Goal: Transaction & Acquisition: Purchase product/service

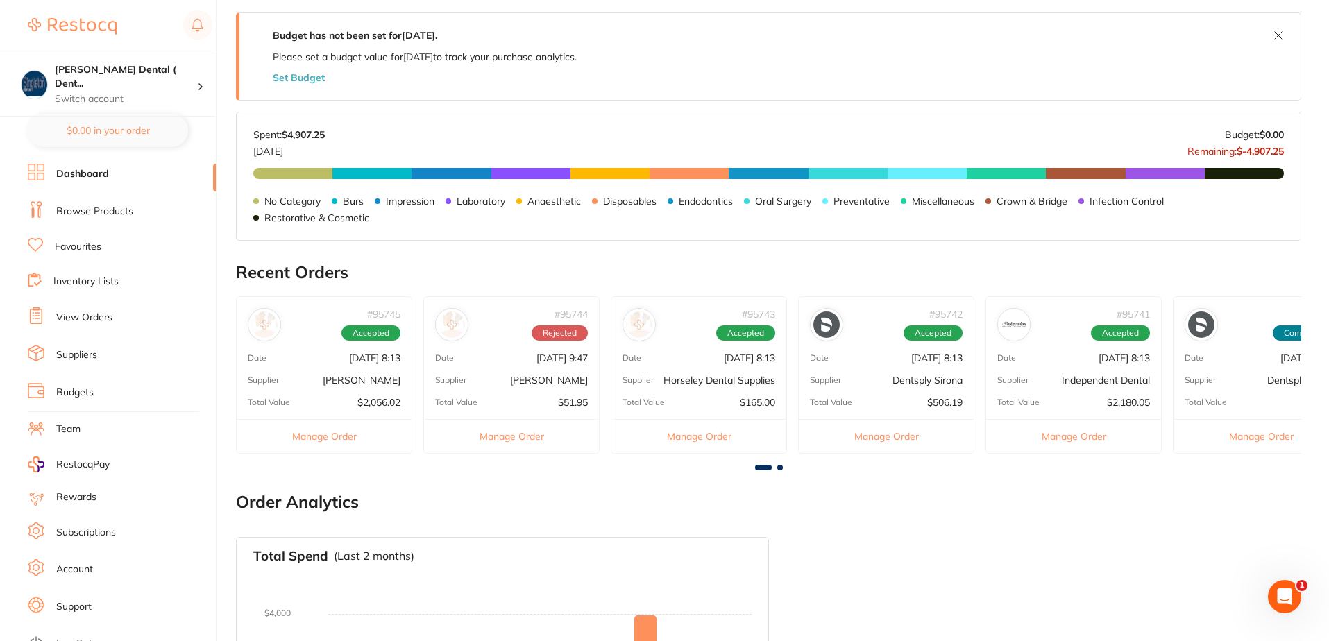
scroll to position [278, 0]
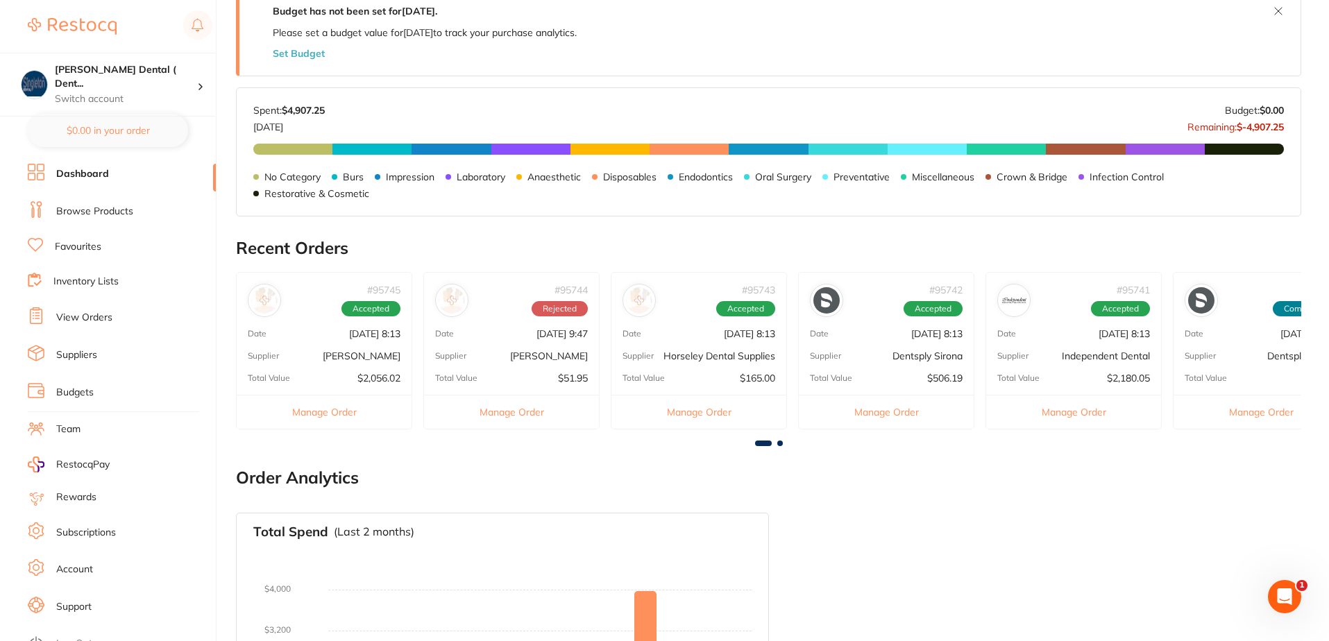
click at [329, 410] on button "Manage Order" at bounding box center [324, 412] width 175 height 34
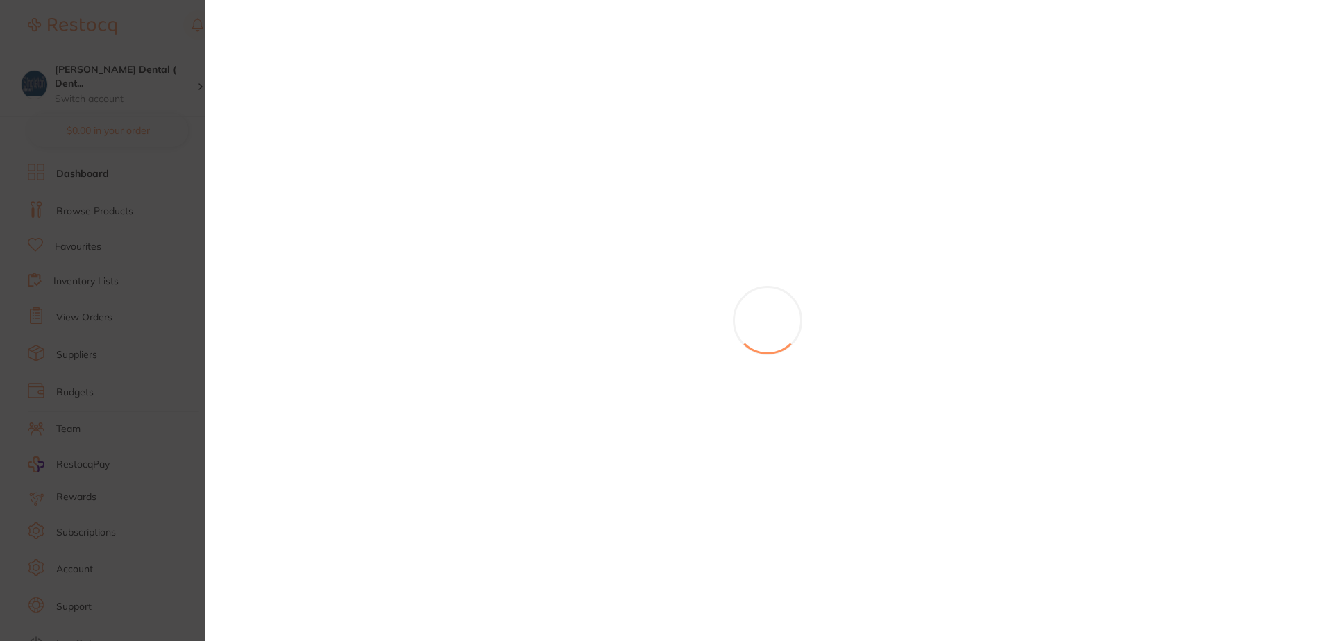
scroll to position [0, 0]
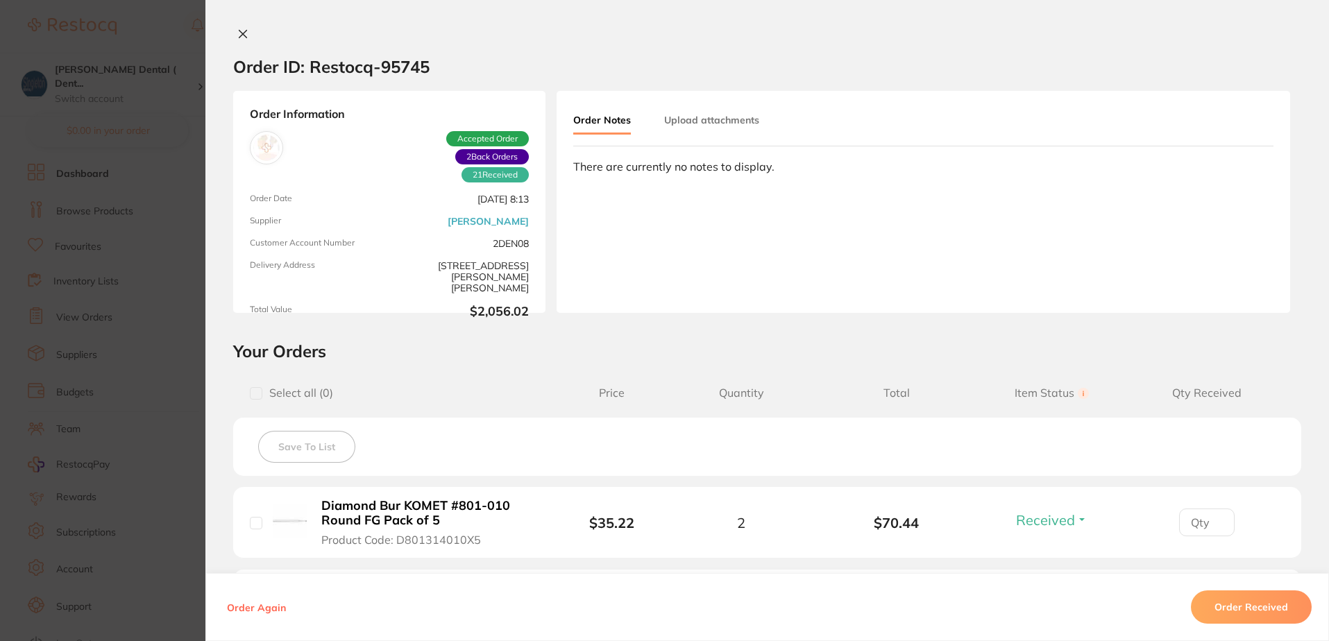
click at [240, 28] on button at bounding box center [242, 35] width 19 height 15
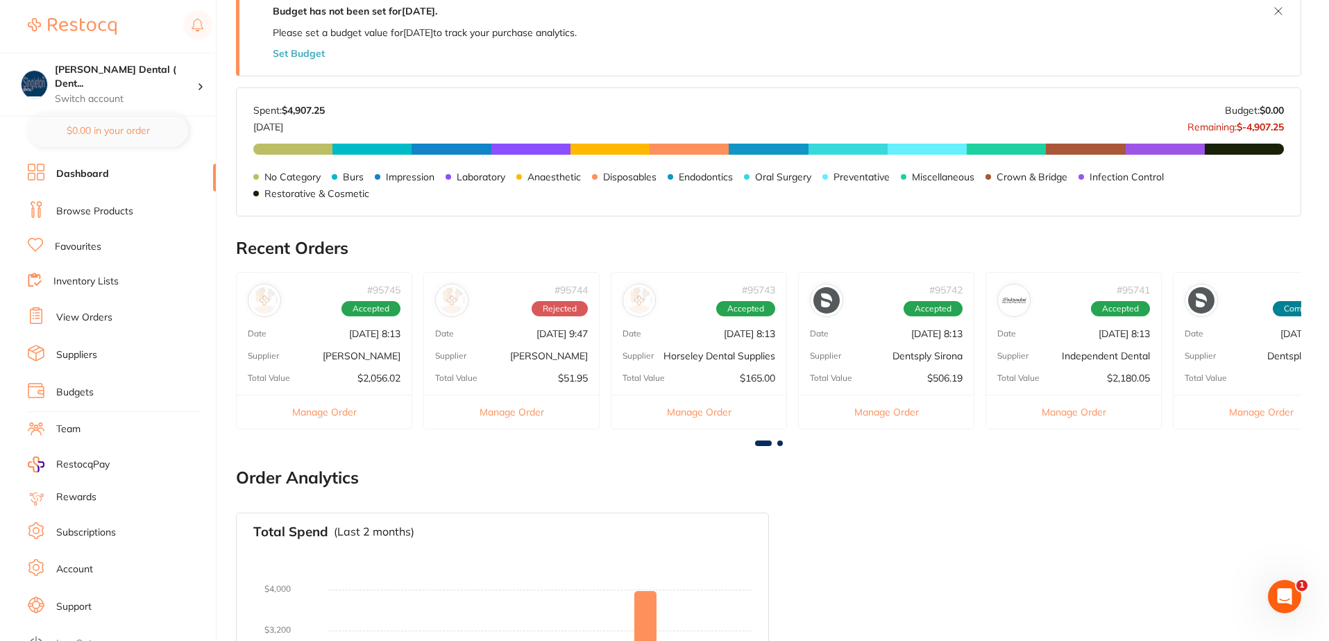
click at [76, 244] on link "Favourites" at bounding box center [78, 247] width 47 height 14
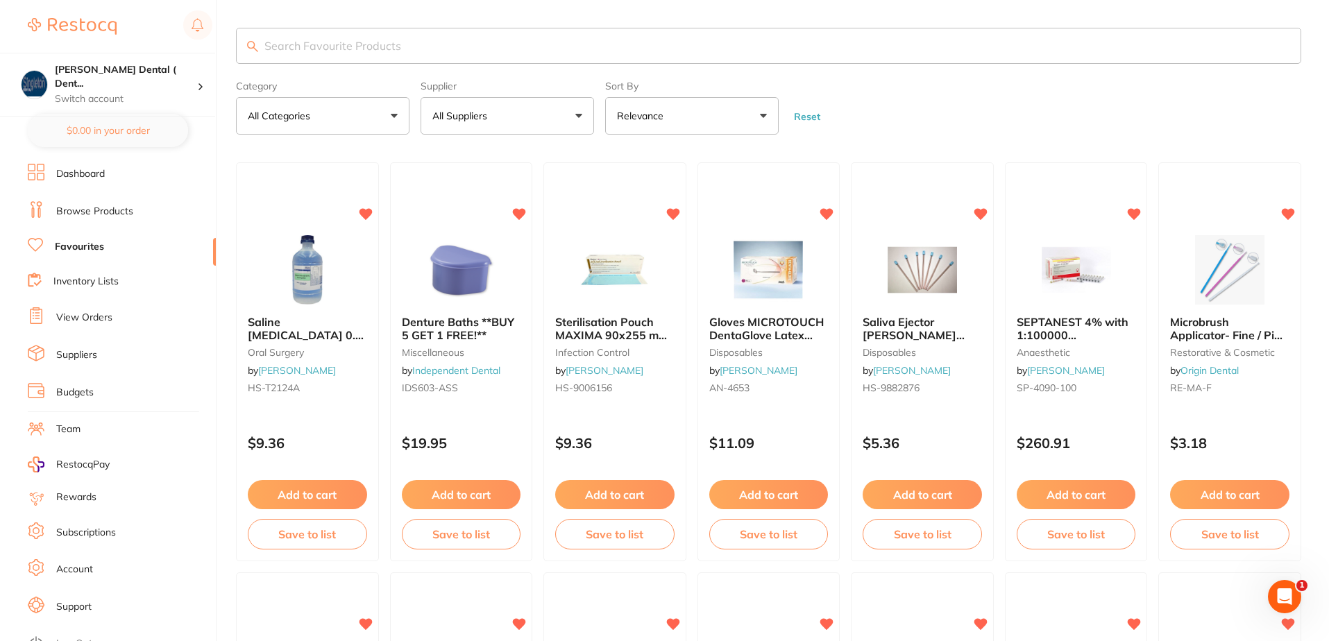
click at [580, 114] on button "All Suppliers" at bounding box center [508, 115] width 174 height 37
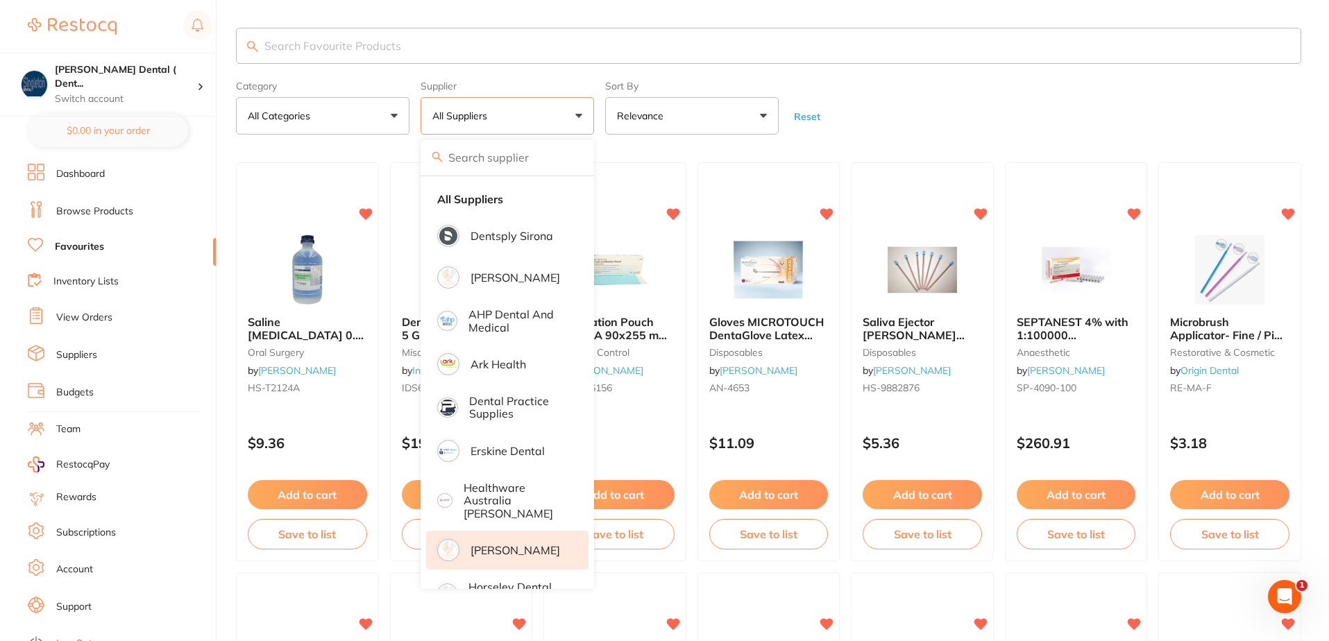
click at [491, 544] on p "[PERSON_NAME]" at bounding box center [516, 550] width 90 height 12
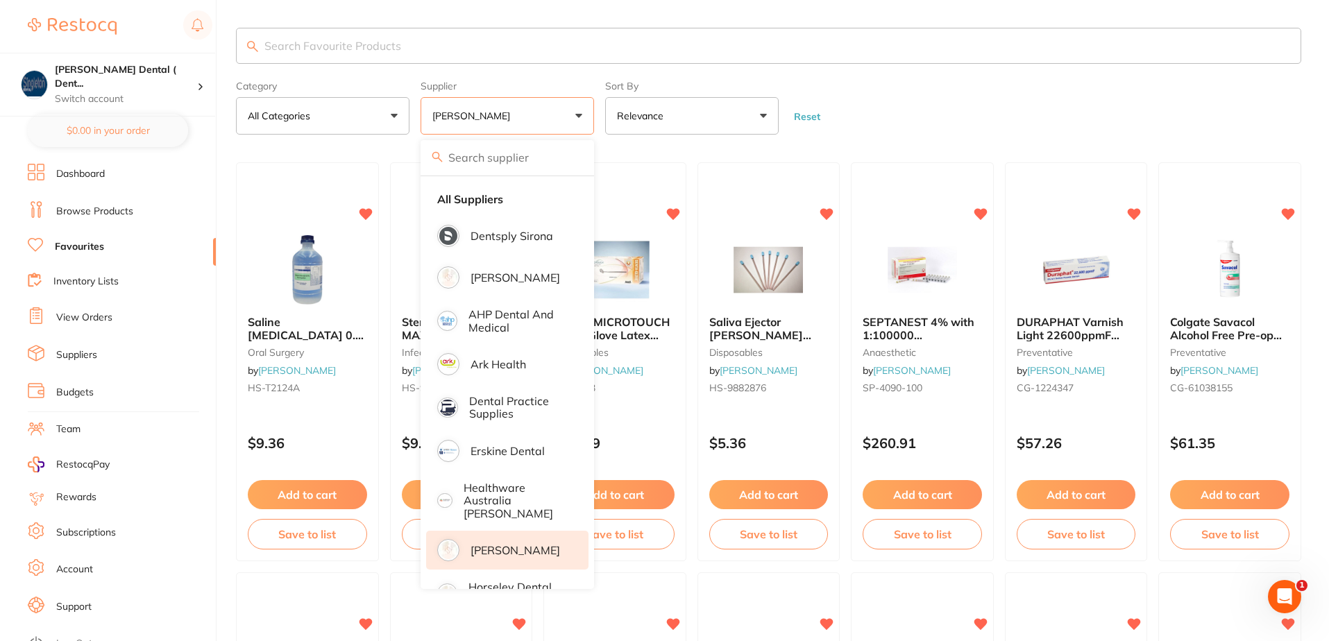
click at [664, 74] on section "Category All Categories All Categories anaesthetic burs crown & bridge disposab…" at bounding box center [768, 81] width 1065 height 107
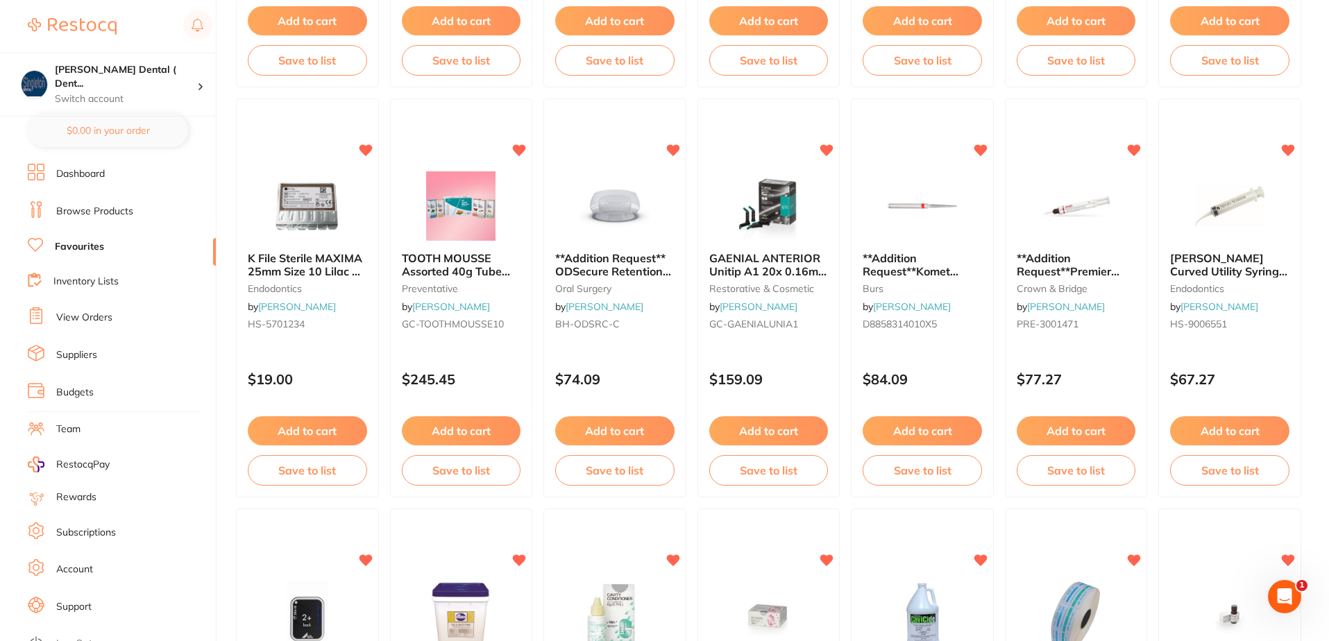
scroll to position [1319, 0]
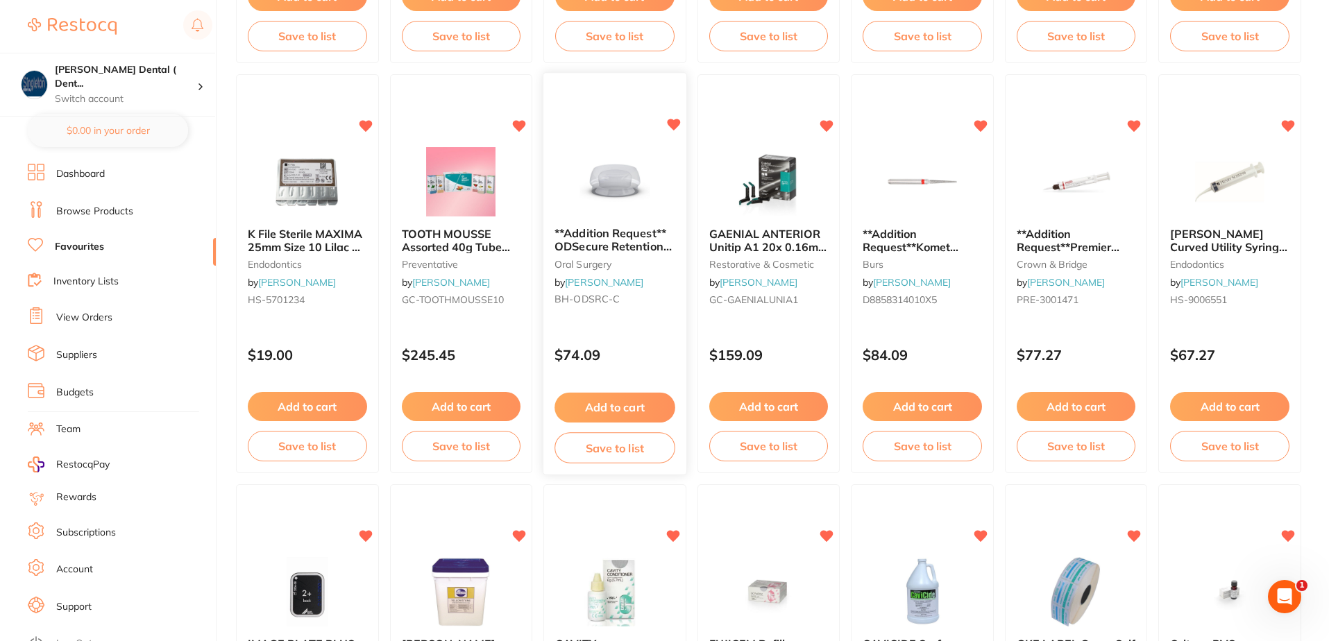
click at [612, 405] on button "Add to cart" at bounding box center [615, 408] width 120 height 30
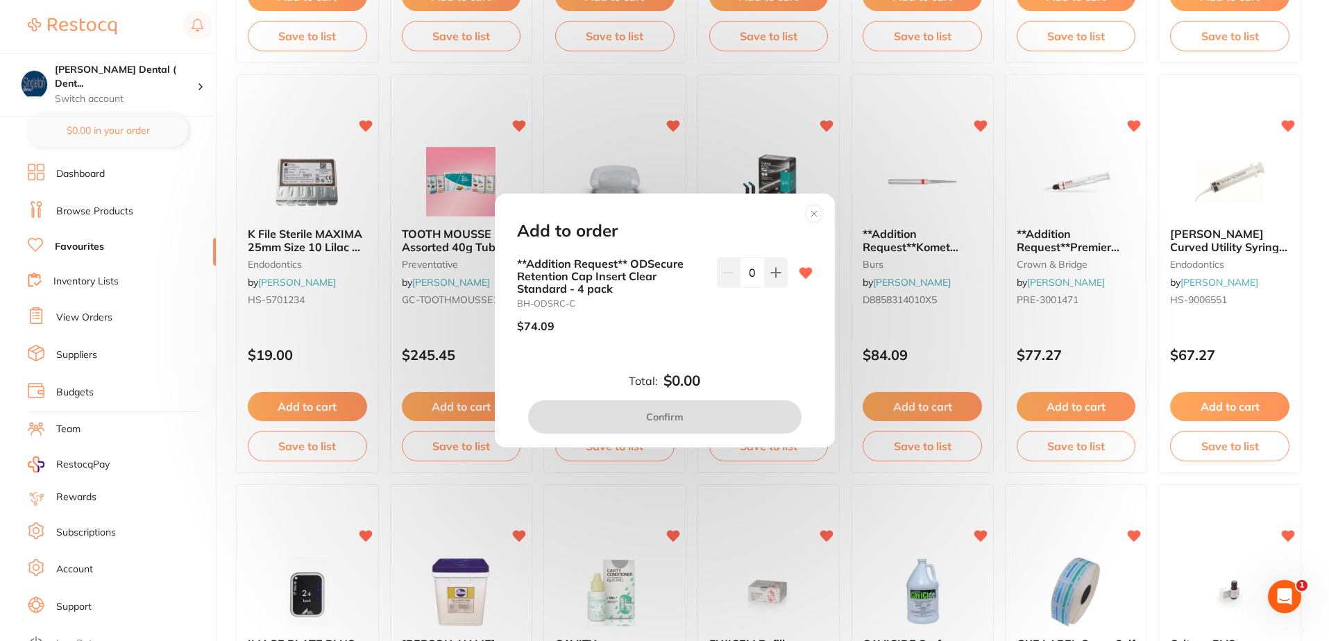
scroll to position [0, 0]
click at [776, 272] on icon at bounding box center [775, 272] width 9 height 9
type input "1"
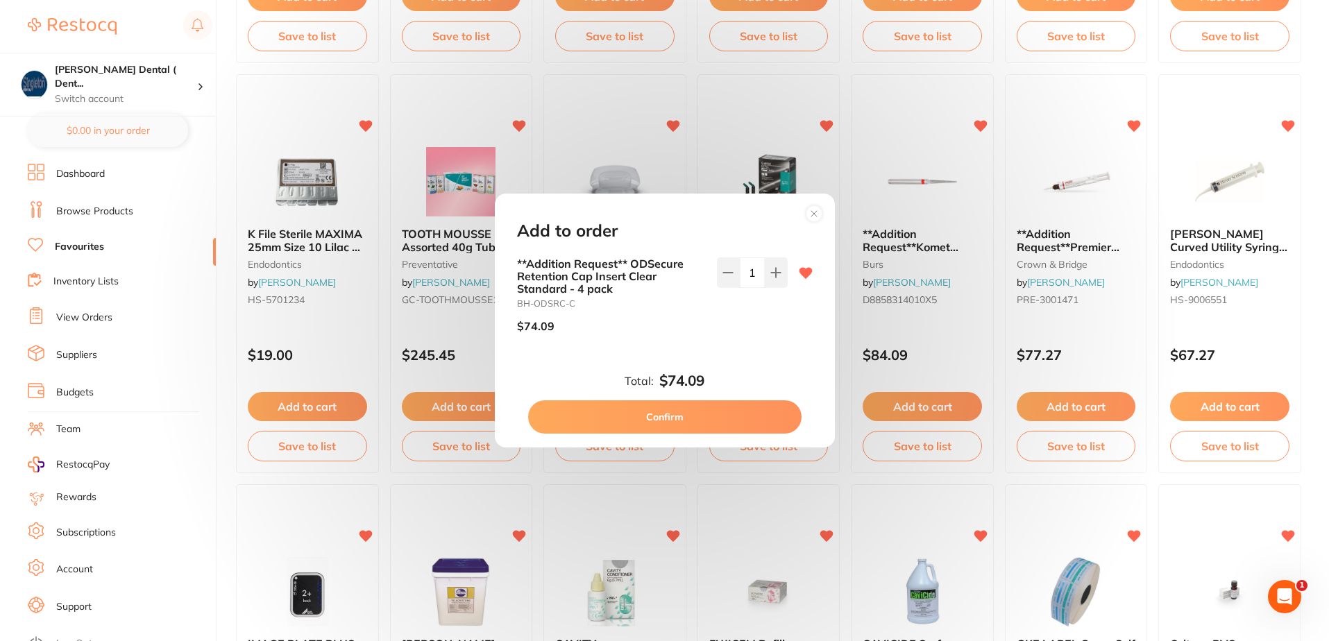
click at [722, 409] on button "Confirm" at bounding box center [664, 416] width 273 height 33
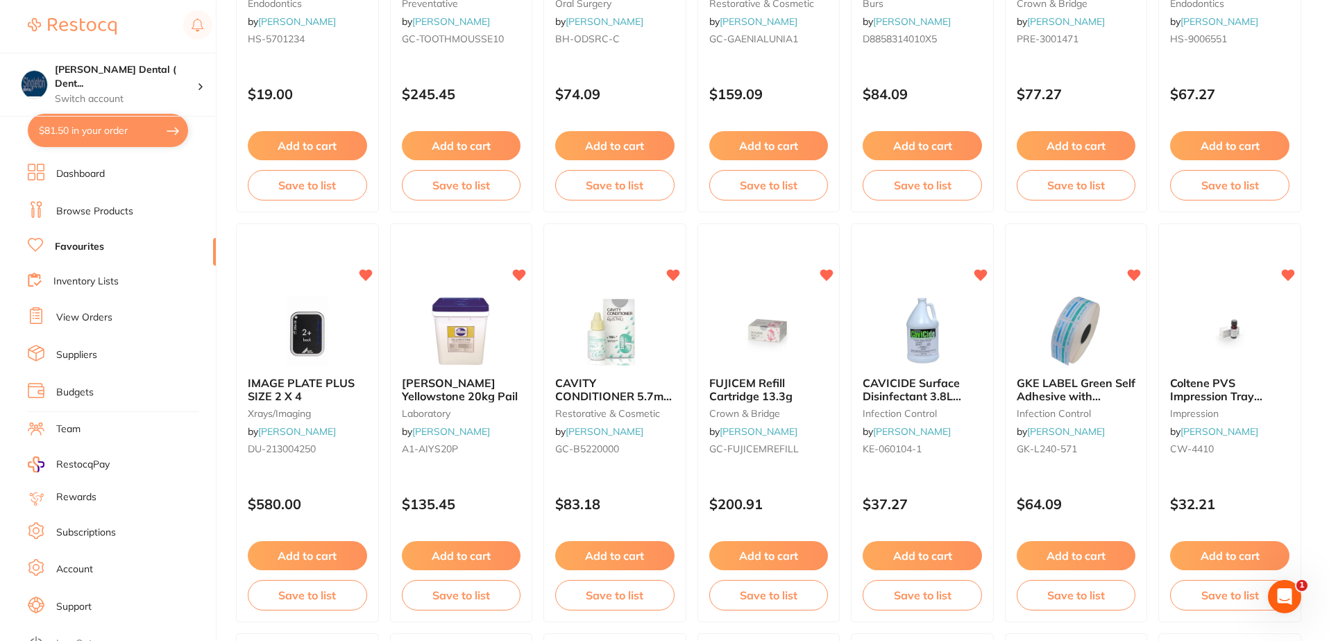
scroll to position [1596, 0]
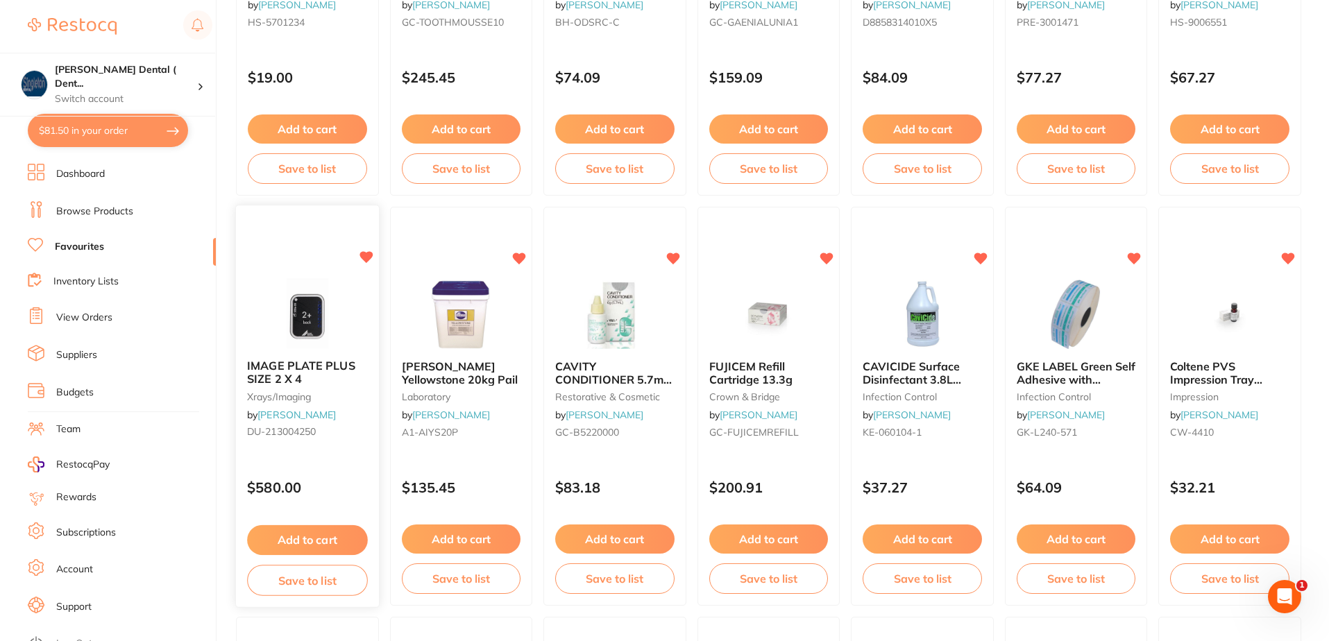
click at [327, 374] on b "IMAGE PLATE PLUS SIZE 2 X 4" at bounding box center [307, 373] width 120 height 26
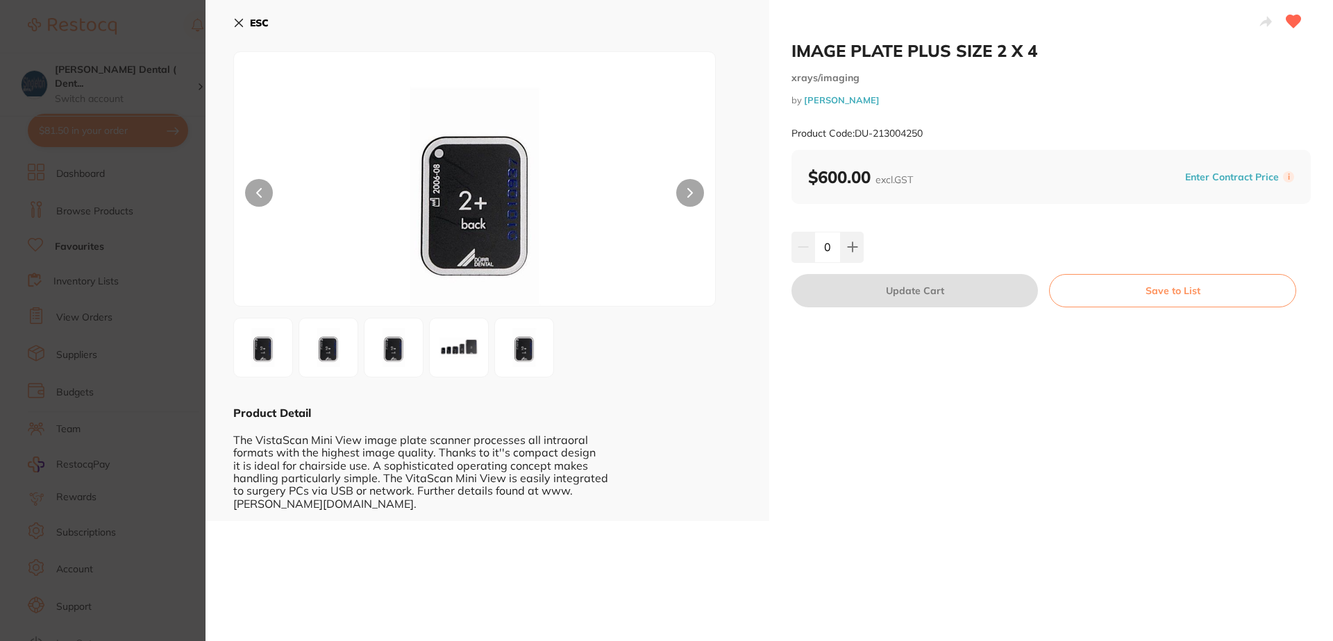
click at [237, 24] on icon at bounding box center [239, 23] width 8 height 8
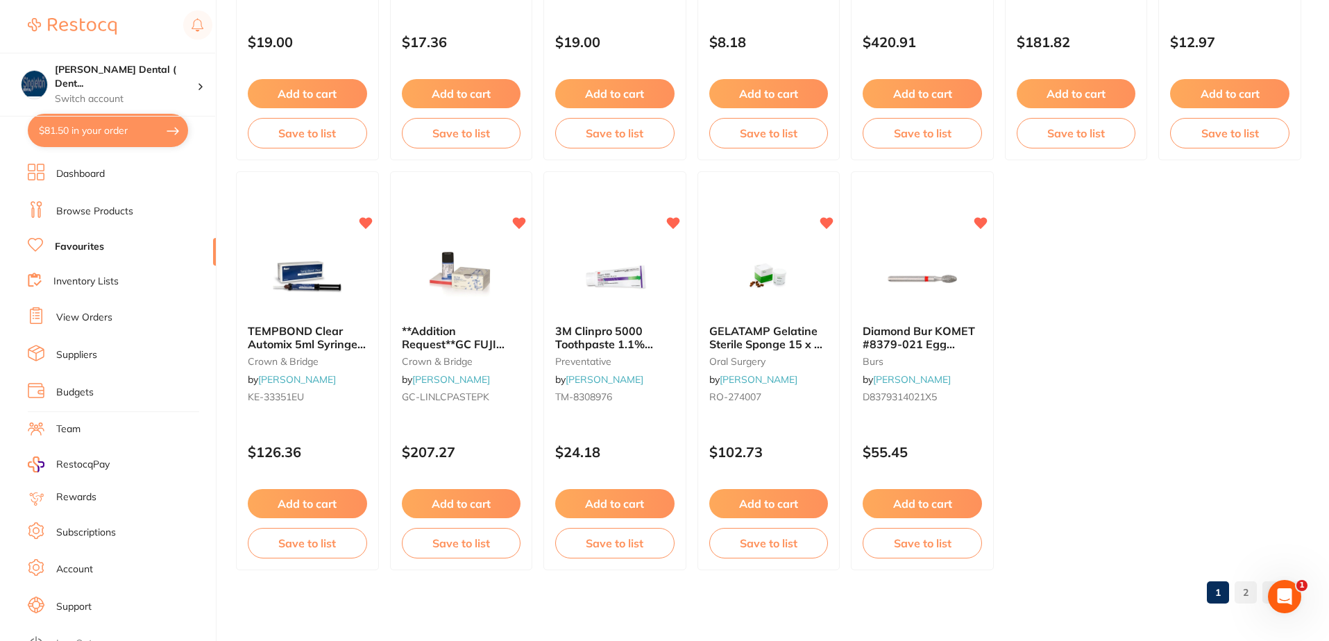
scroll to position [2864, 0]
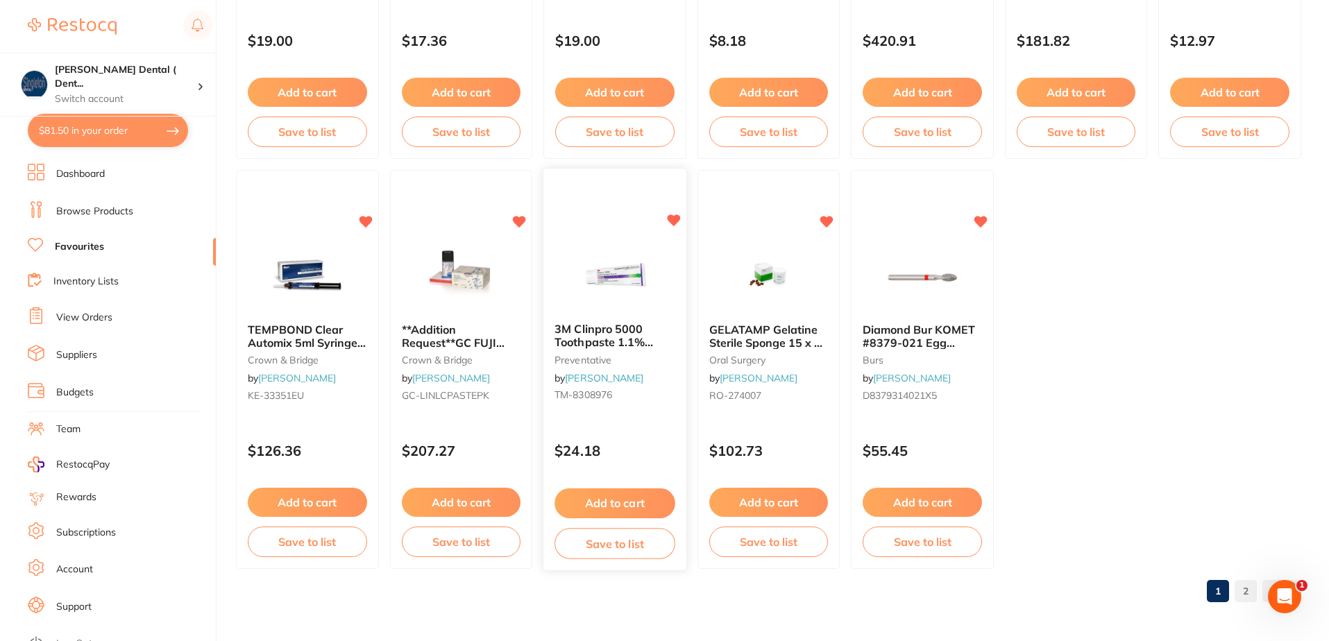
click at [675, 219] on icon at bounding box center [673, 221] width 13 height 12
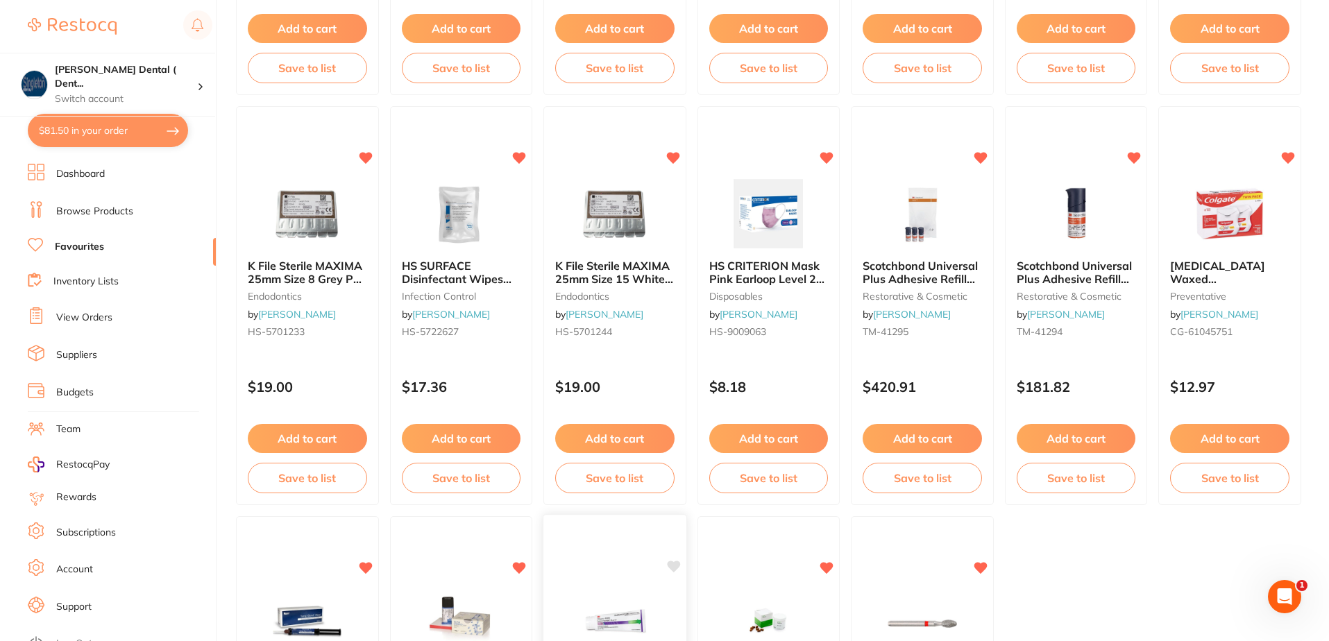
scroll to position [2517, 0]
click at [366, 158] on icon at bounding box center [366, 158] width 13 height 12
click at [521, 157] on icon at bounding box center [520, 158] width 13 height 12
click at [675, 155] on icon at bounding box center [673, 158] width 13 height 12
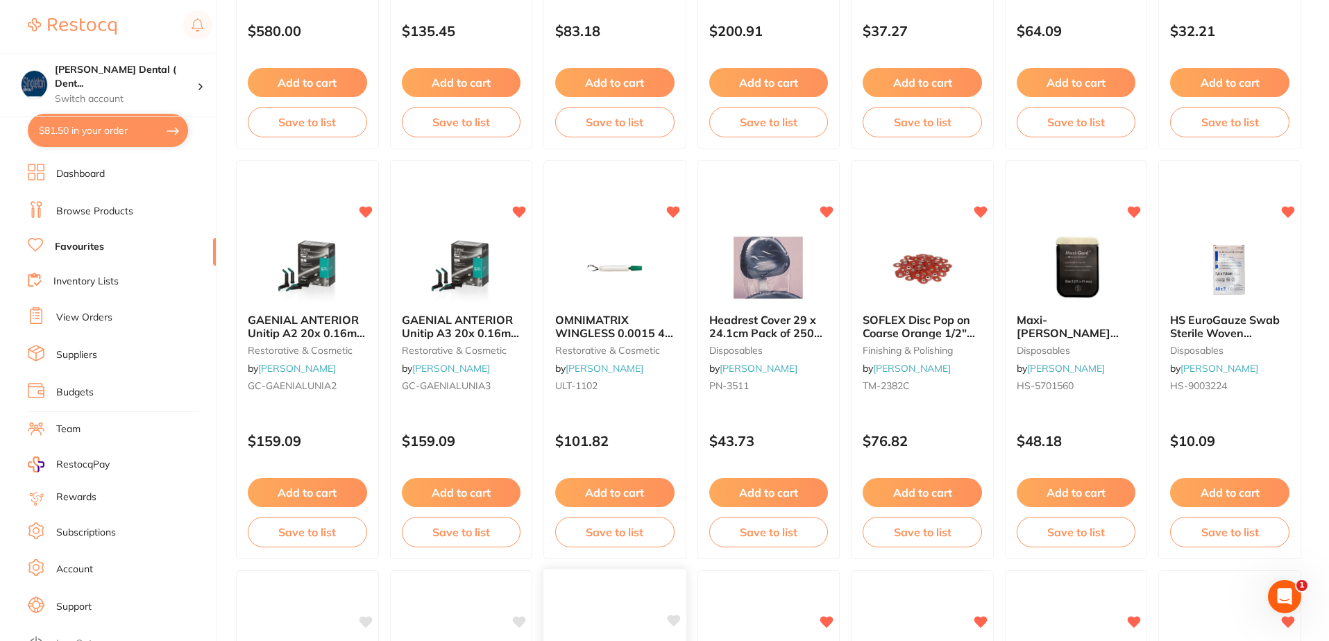
scroll to position [2031, 0]
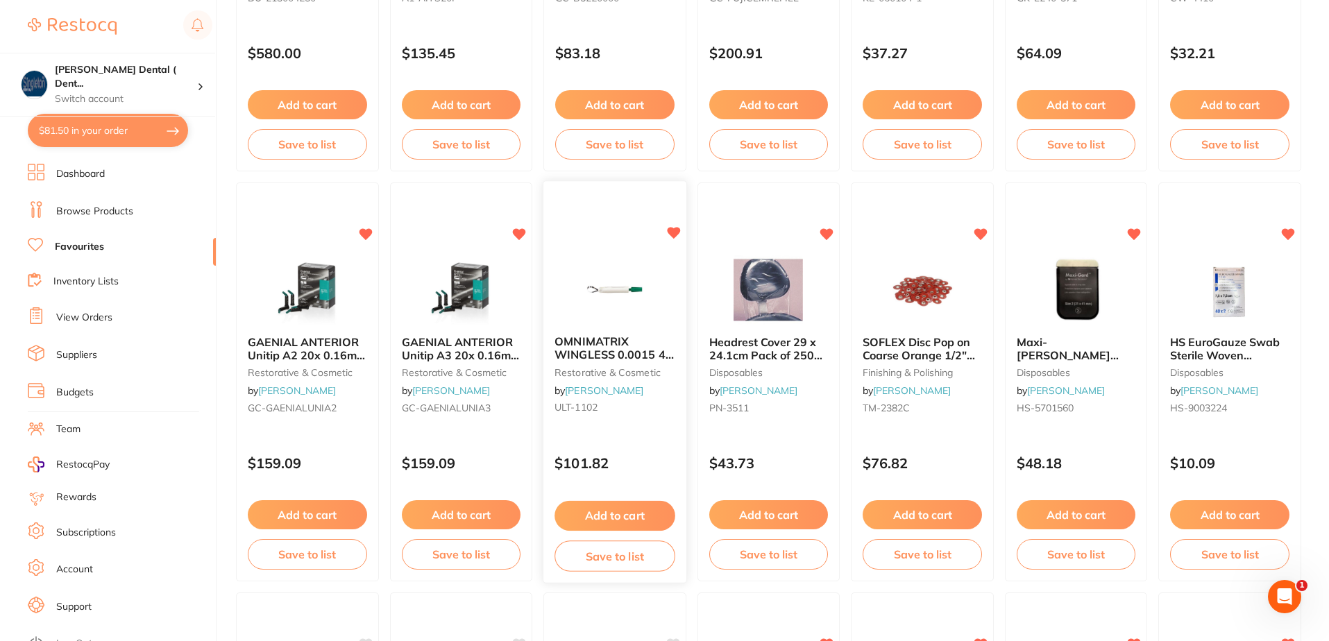
click at [674, 232] on icon at bounding box center [673, 234] width 13 height 12
click at [516, 228] on icon at bounding box center [520, 234] width 13 height 12
click at [366, 230] on icon at bounding box center [366, 234] width 13 height 12
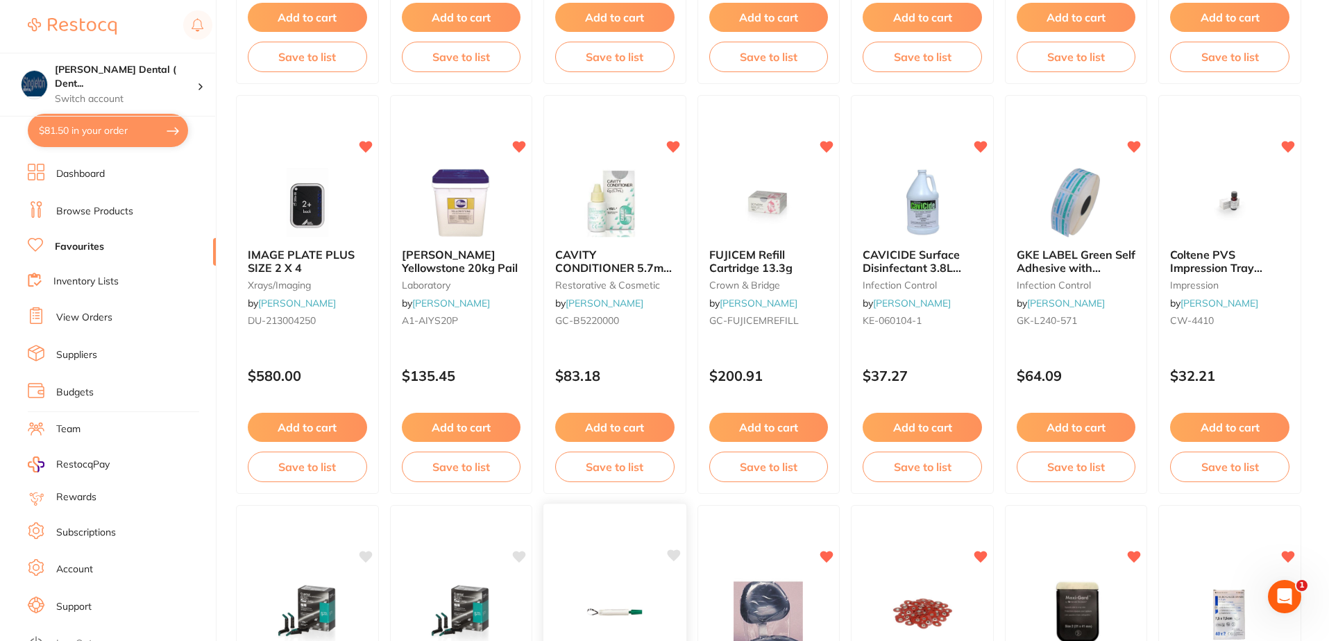
scroll to position [1684, 0]
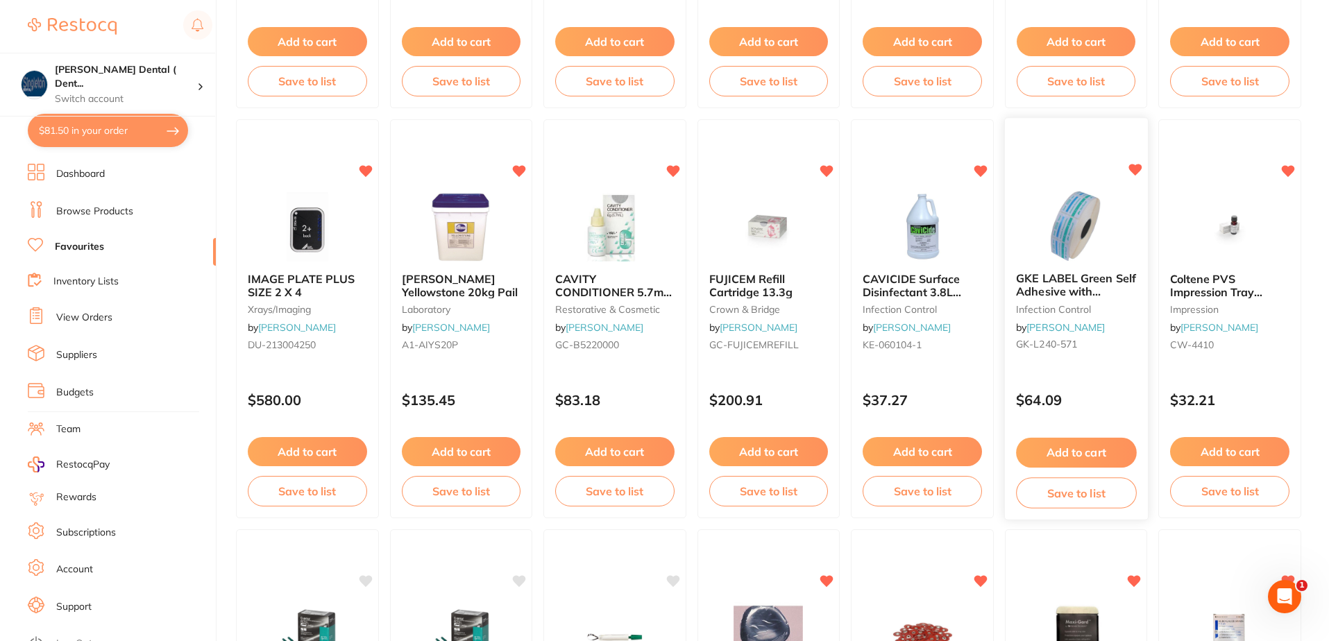
click at [1131, 167] on icon at bounding box center [1135, 170] width 13 height 12
click at [977, 172] on icon at bounding box center [981, 170] width 14 height 14
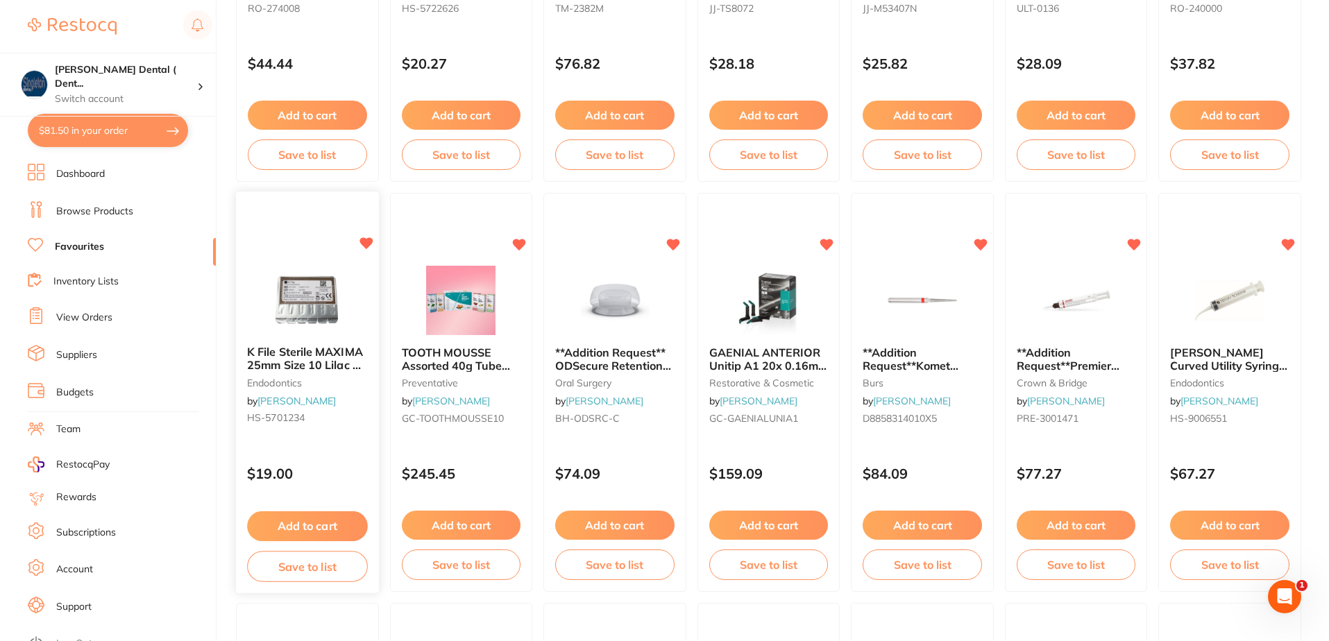
scroll to position [1198, 0]
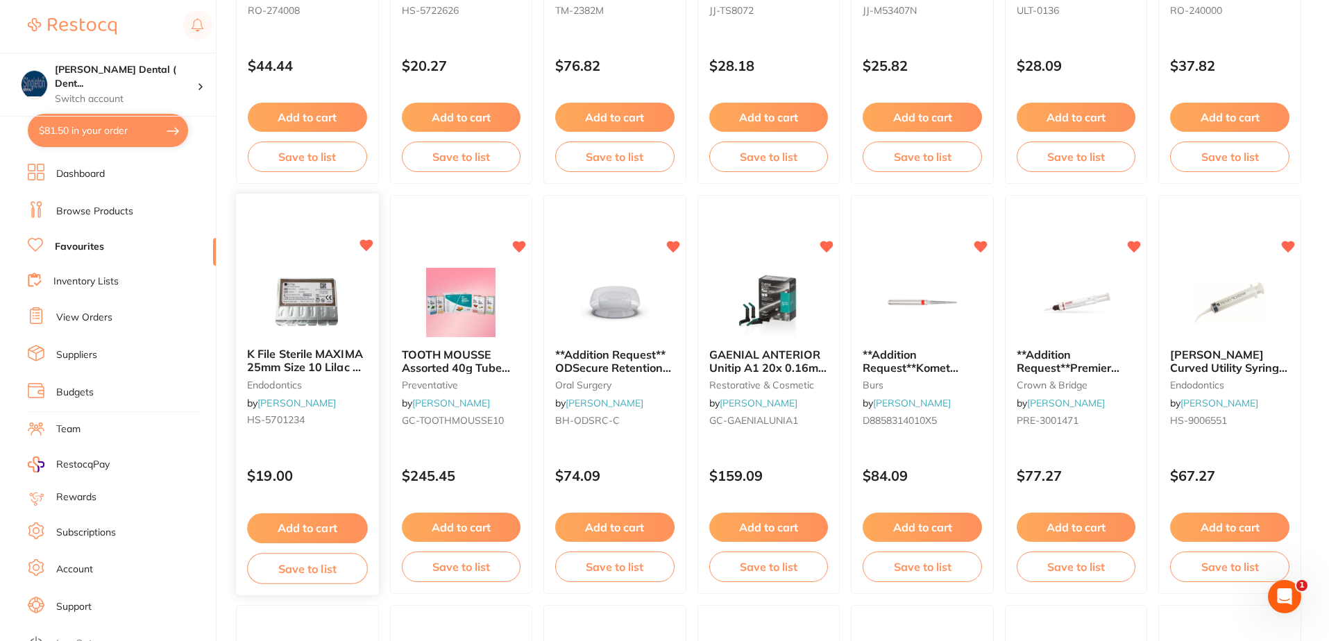
click at [364, 244] on icon at bounding box center [366, 246] width 13 height 12
click at [829, 246] on icon at bounding box center [827, 246] width 13 height 12
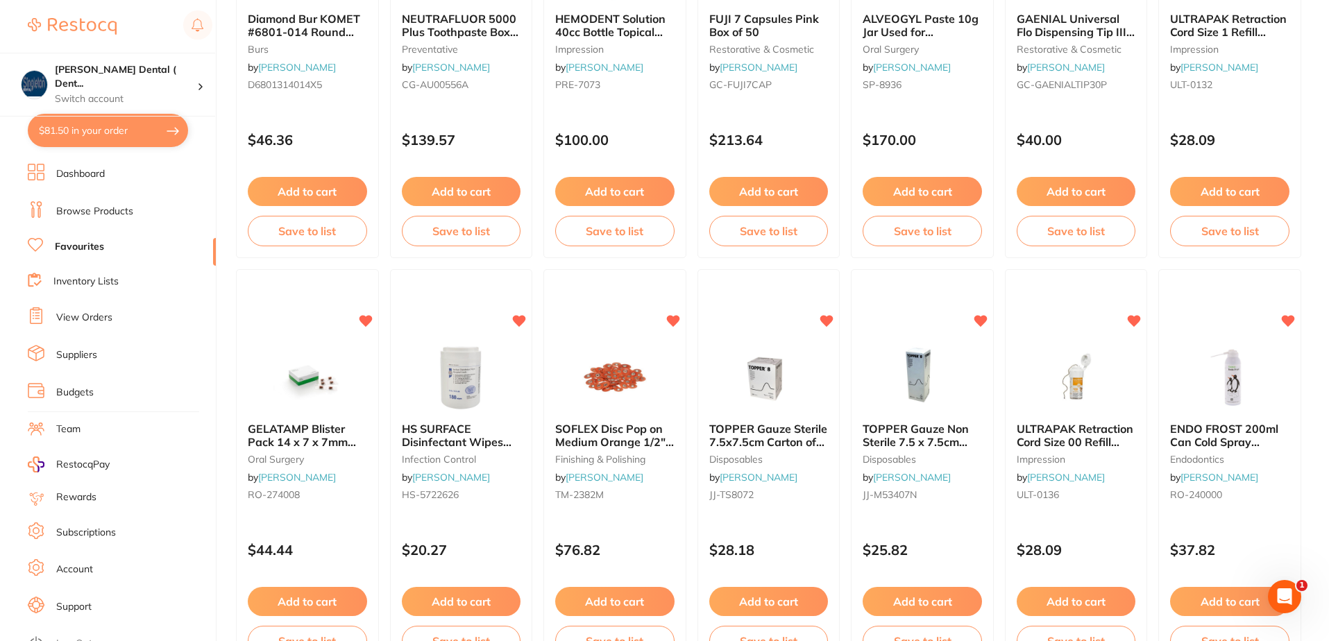
scroll to position [712, 0]
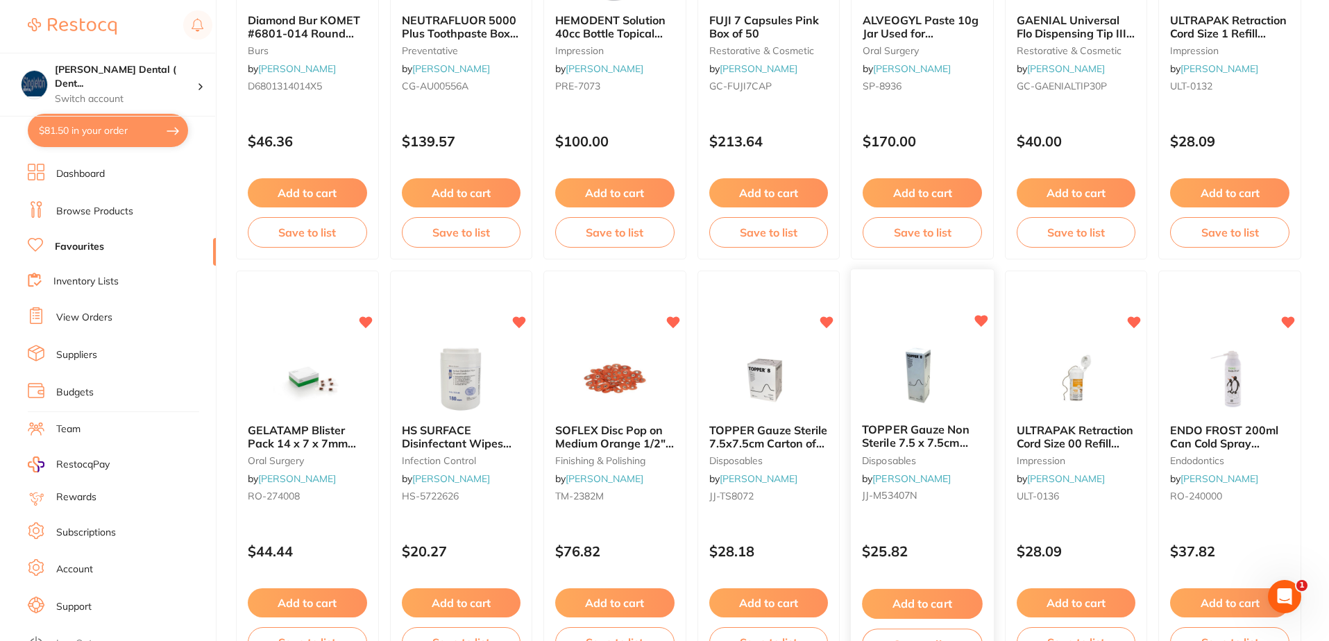
click at [984, 321] on icon at bounding box center [980, 322] width 13 height 12
click at [825, 323] on icon at bounding box center [827, 322] width 13 height 12
click at [521, 319] on icon at bounding box center [520, 322] width 13 height 12
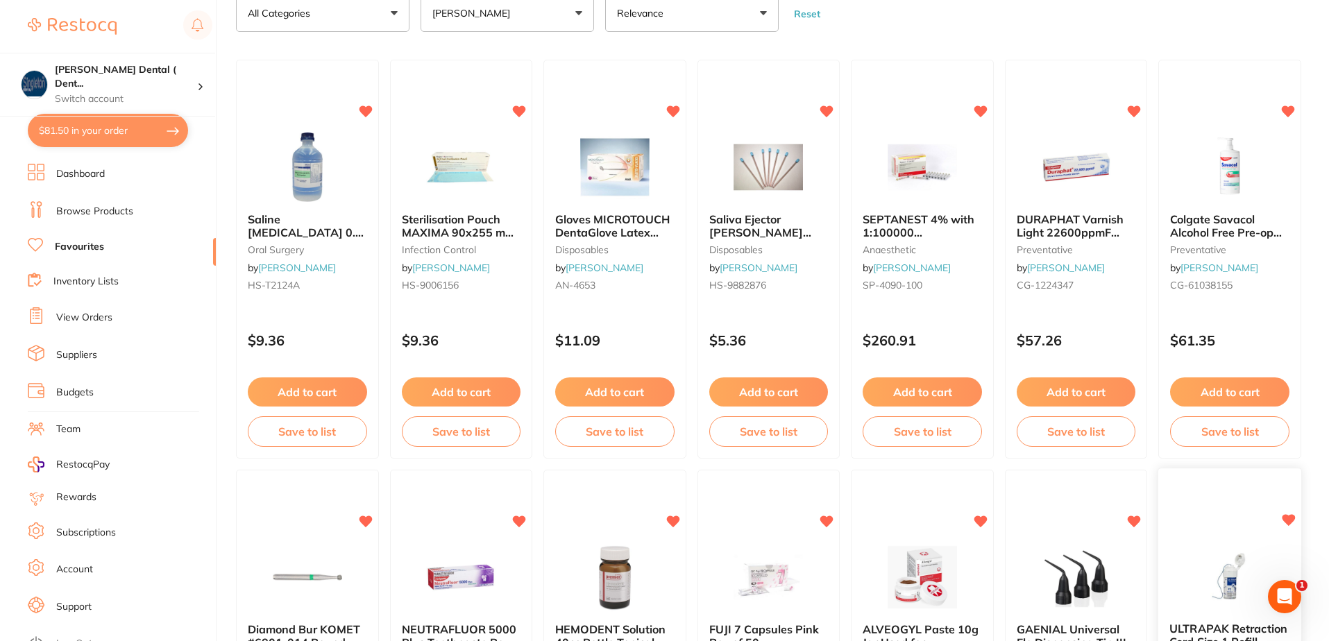
scroll to position [87, 0]
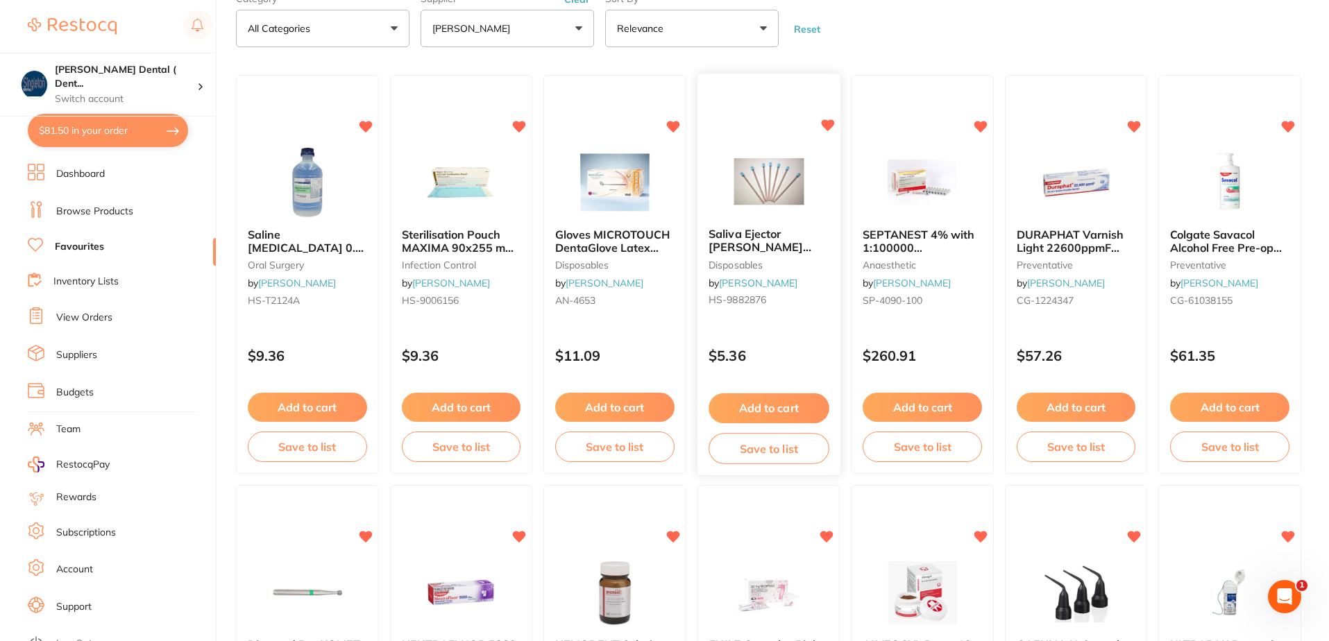
click at [828, 126] on icon at bounding box center [827, 126] width 13 height 12
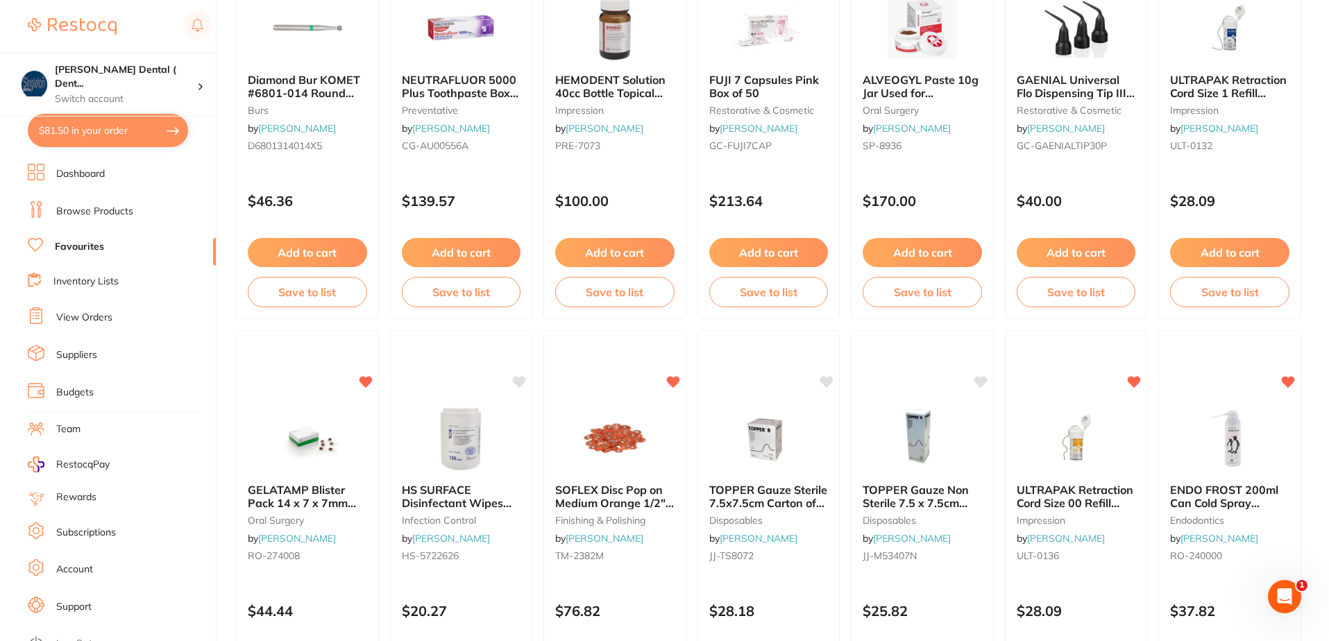
scroll to position [763, 0]
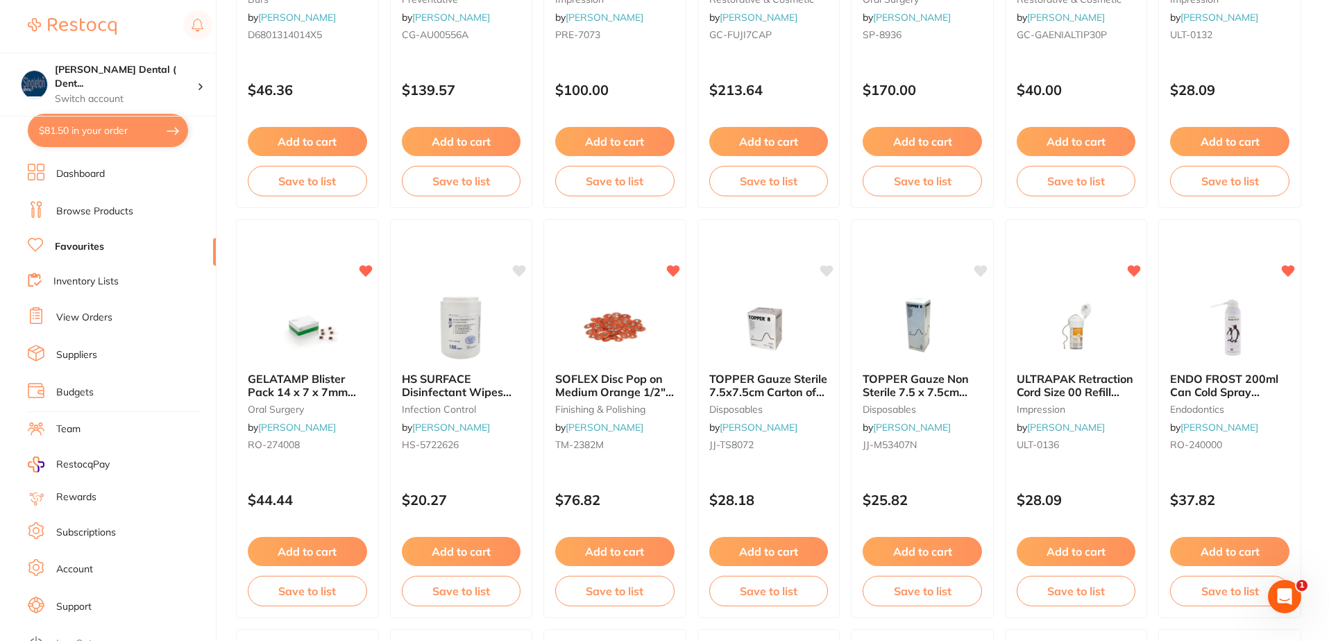
click at [88, 174] on link "Dashboard" at bounding box center [80, 174] width 49 height 14
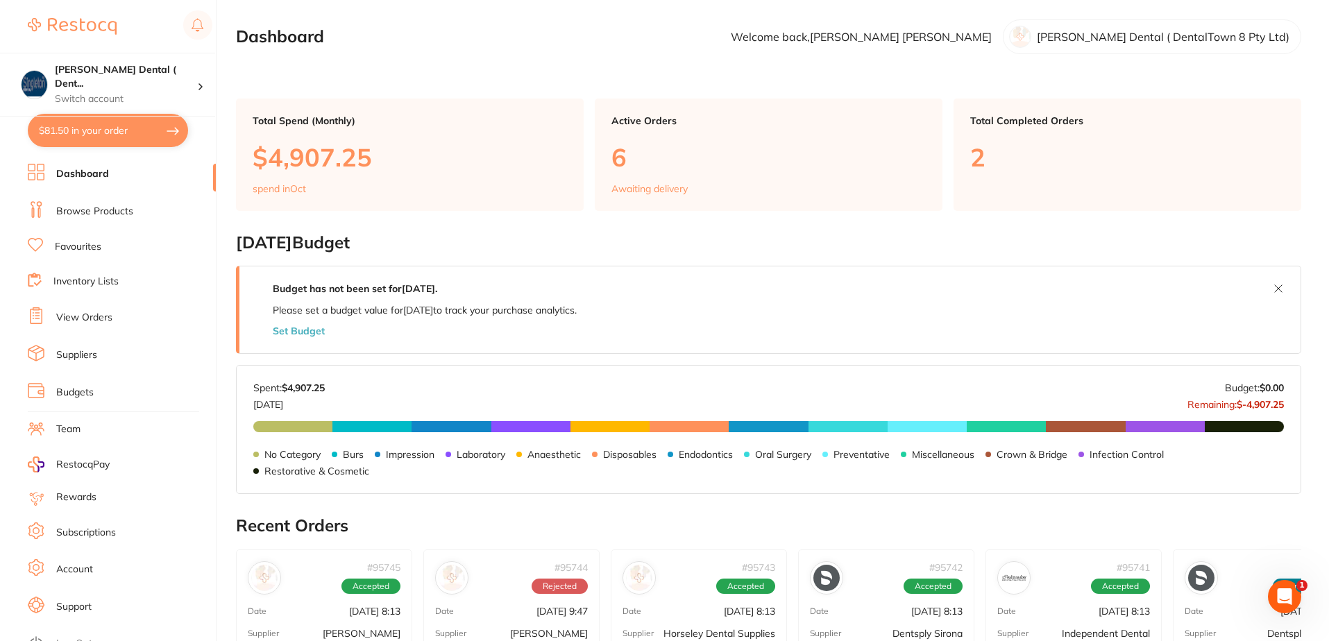
click at [76, 241] on link "Favourites" at bounding box center [78, 247] width 47 height 14
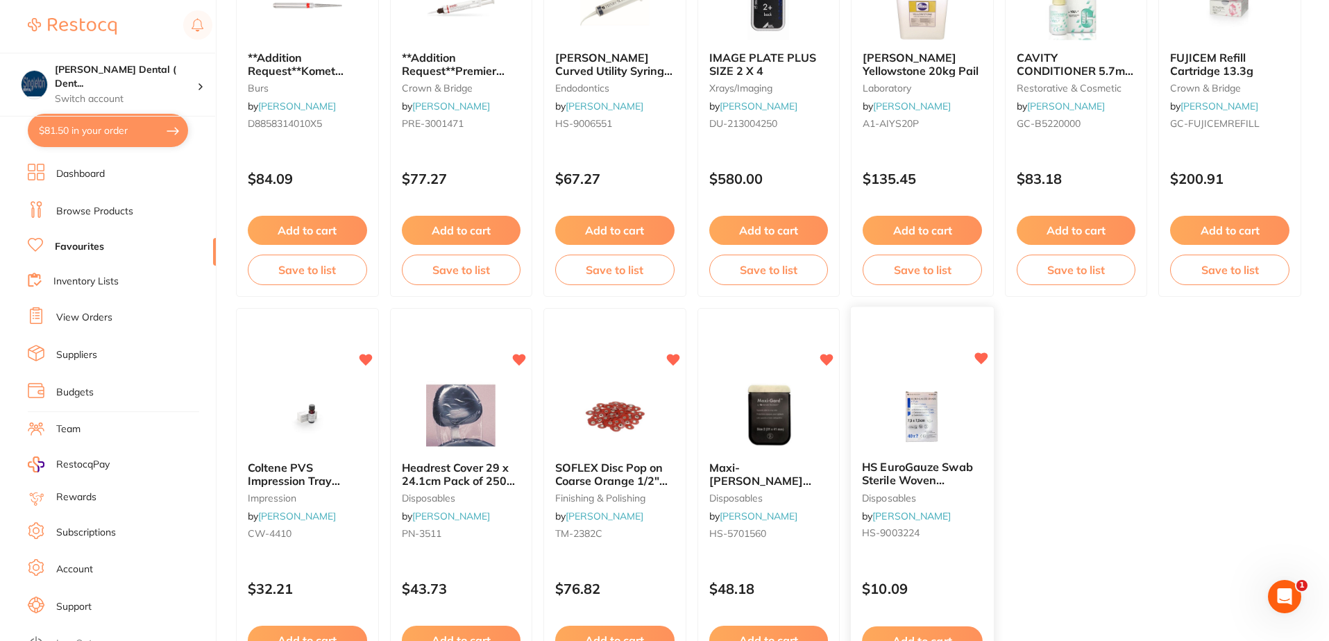
scroll to position [2725, 0]
click at [516, 359] on icon at bounding box center [520, 360] width 13 height 12
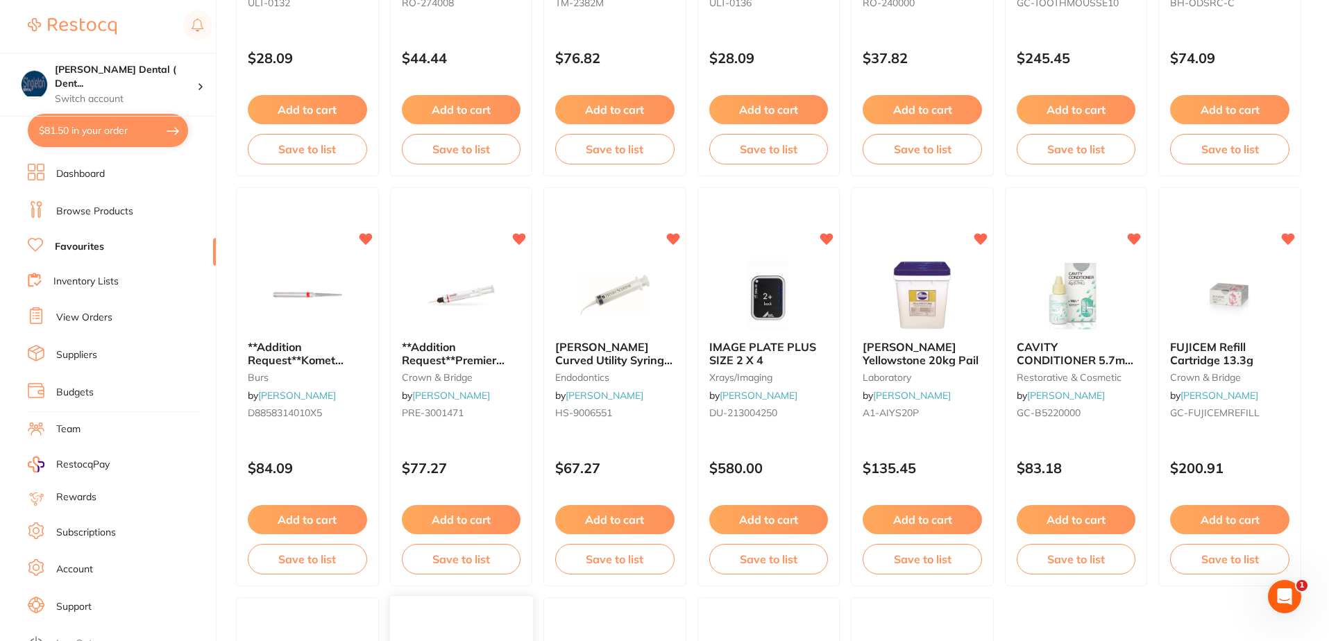
scroll to position [2378, 0]
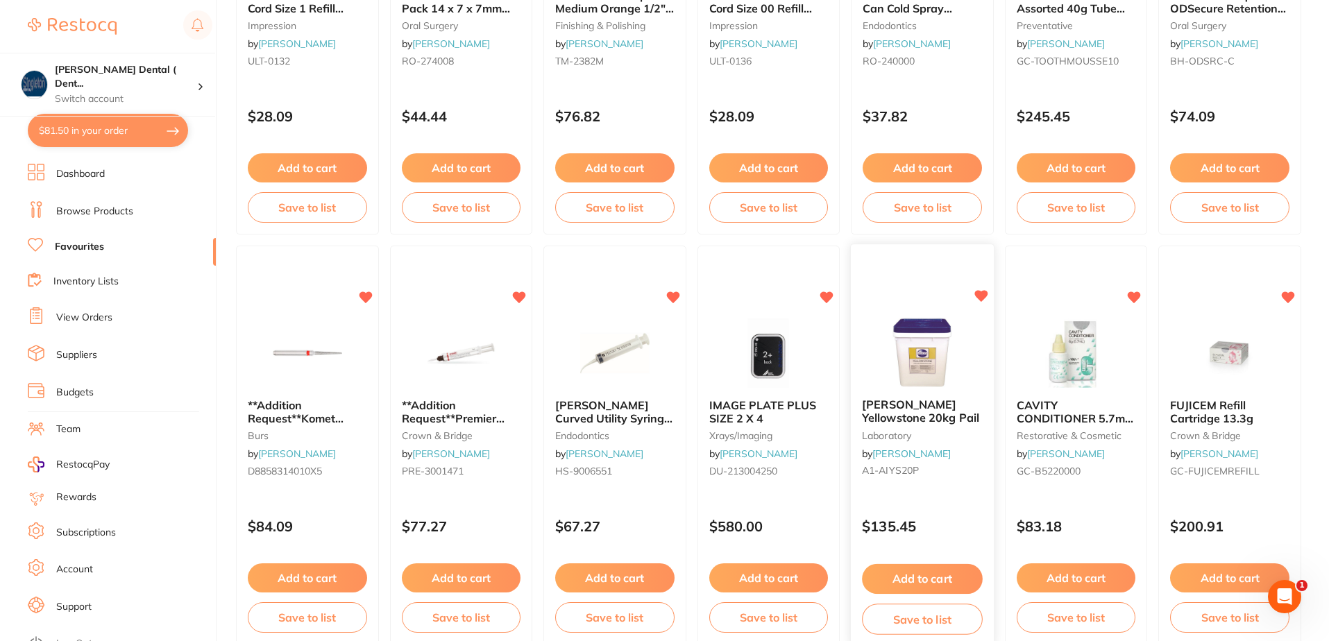
click at [981, 296] on icon at bounding box center [980, 297] width 13 height 12
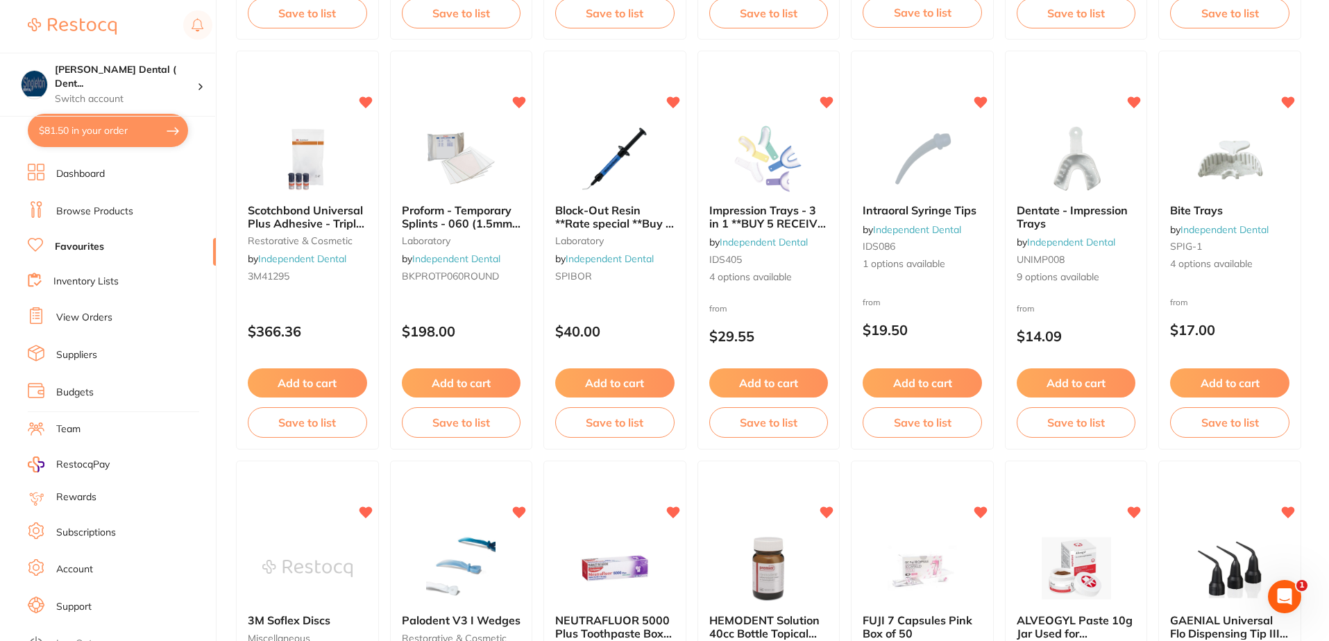
scroll to position [1337, 0]
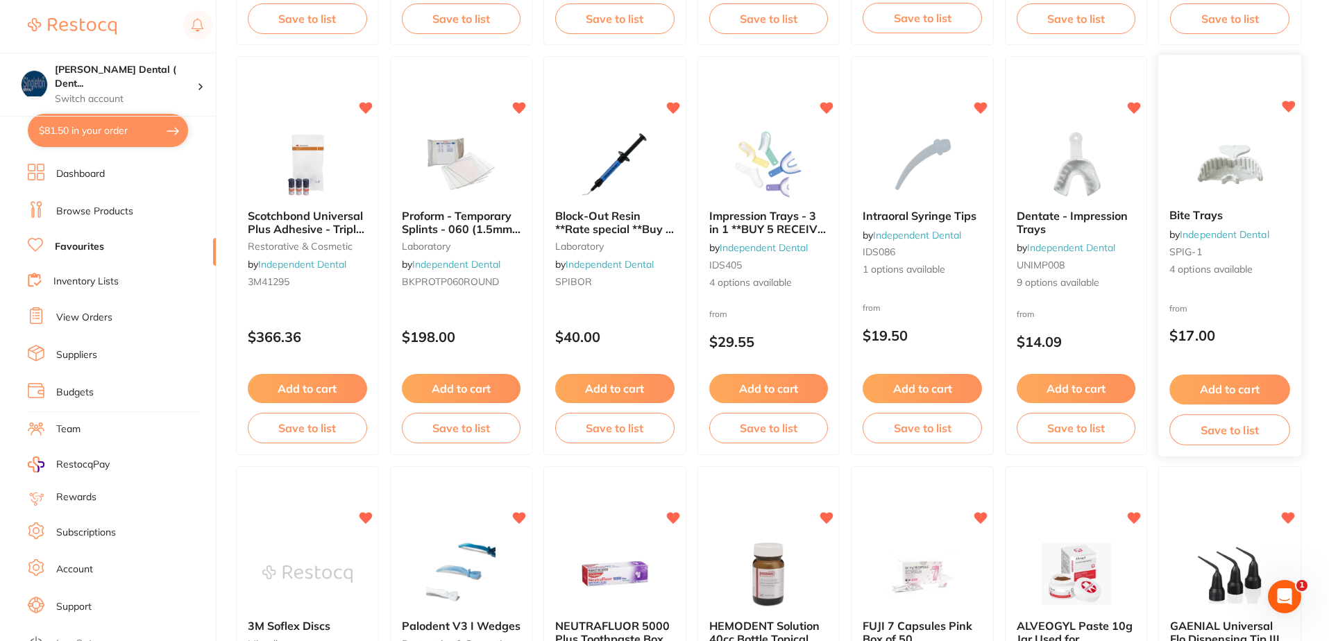
click at [1288, 105] on icon at bounding box center [1288, 107] width 13 height 12
click at [519, 107] on icon at bounding box center [520, 107] width 13 height 12
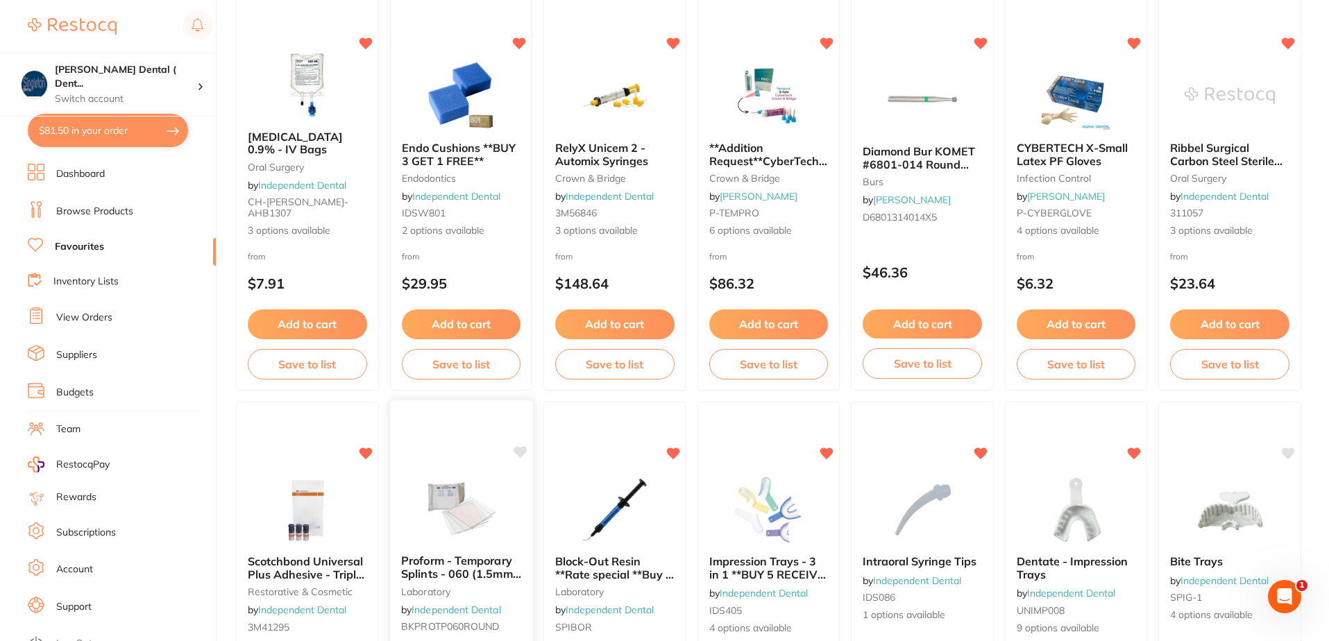
scroll to position [990, 0]
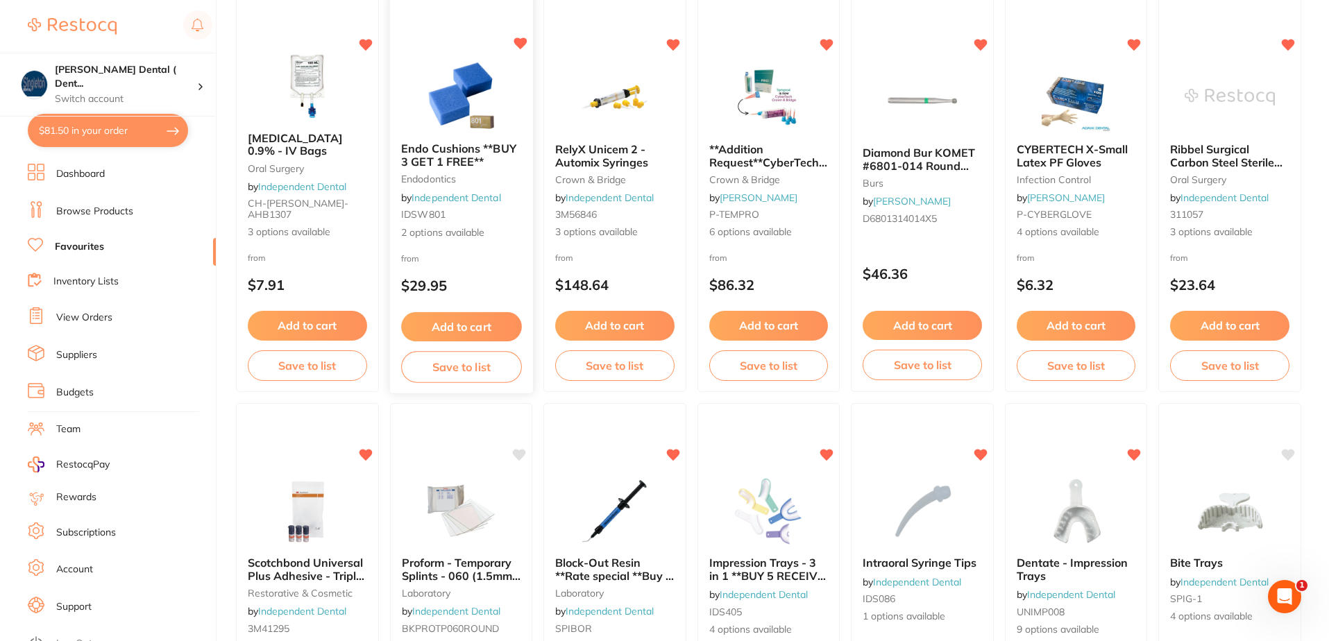
click at [518, 46] on icon at bounding box center [520, 44] width 13 height 12
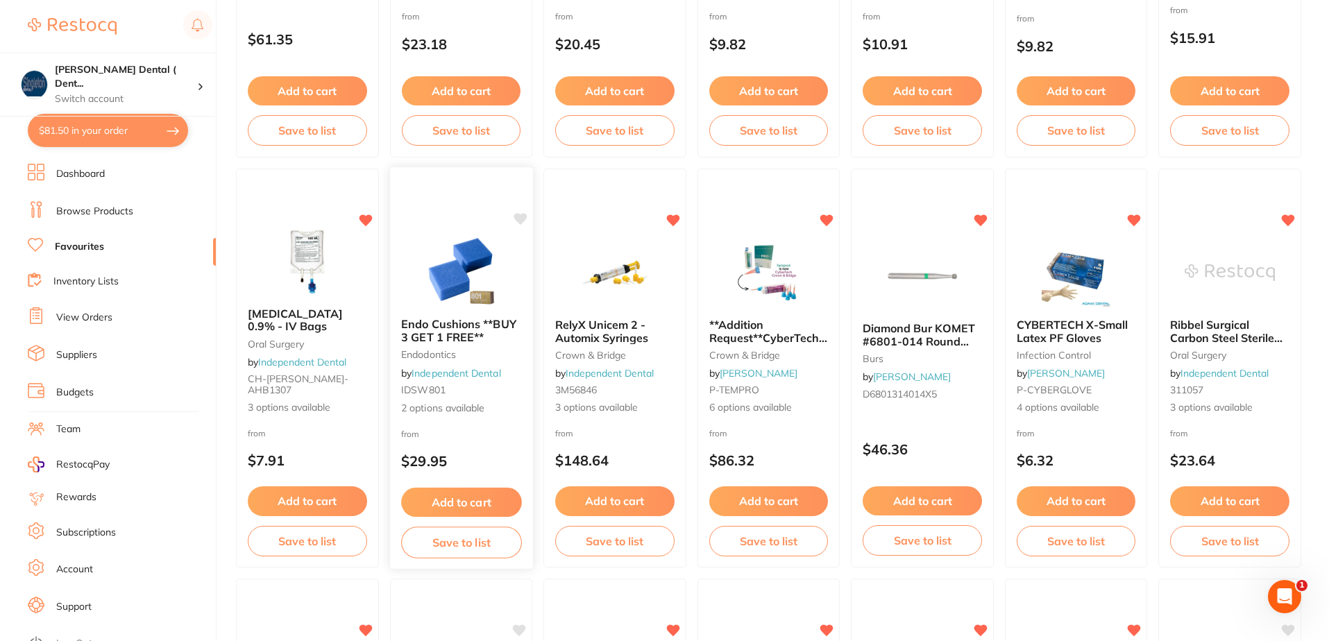
scroll to position [782, 0]
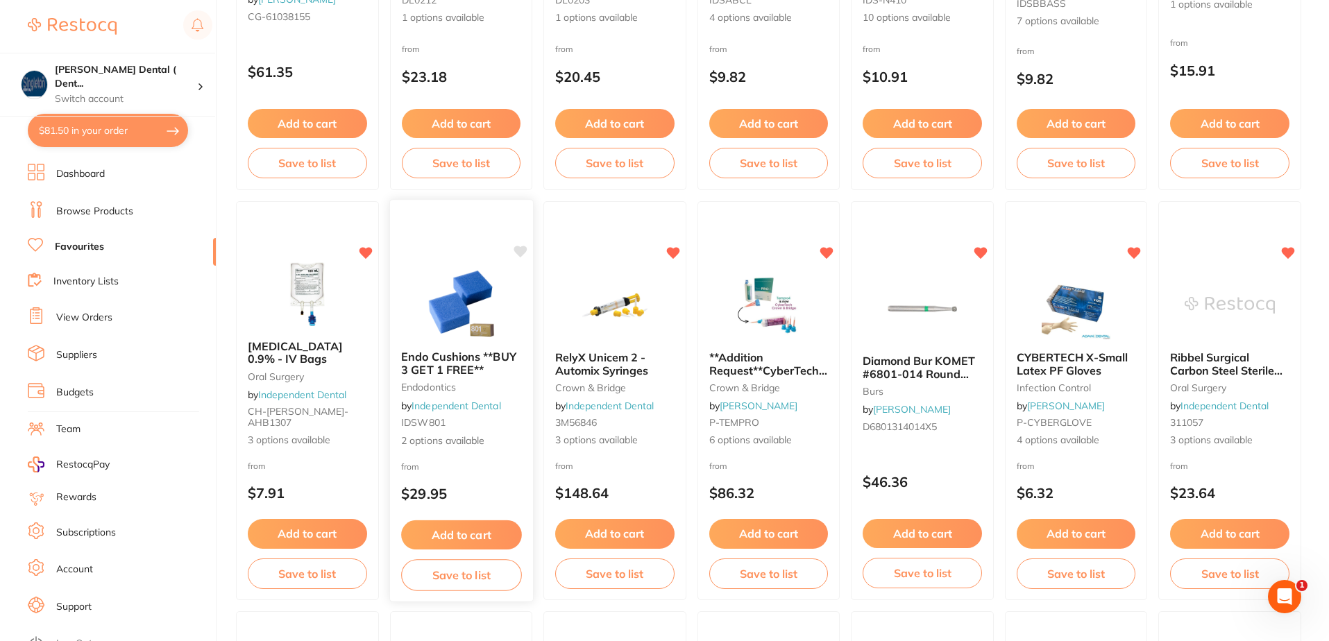
click at [522, 251] on icon at bounding box center [520, 252] width 13 height 12
click at [446, 441] on span "2 options available" at bounding box center [461, 441] width 120 height 14
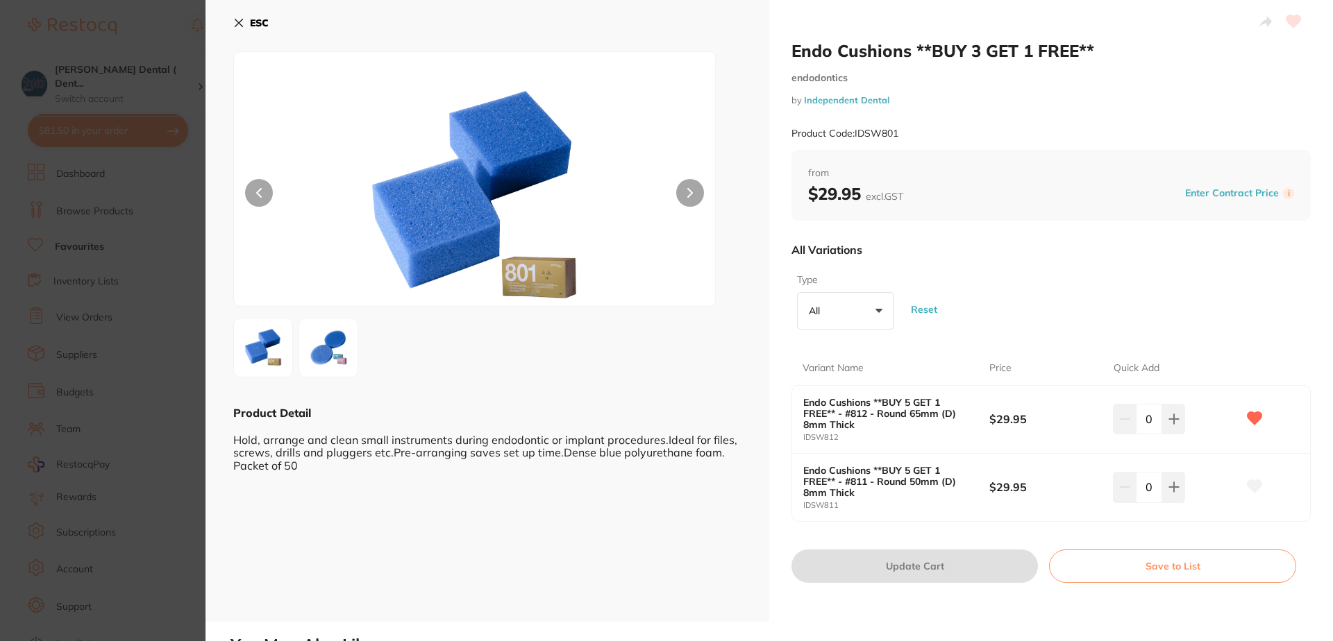
click at [878, 310] on button "All +0" at bounding box center [845, 310] width 97 height 37
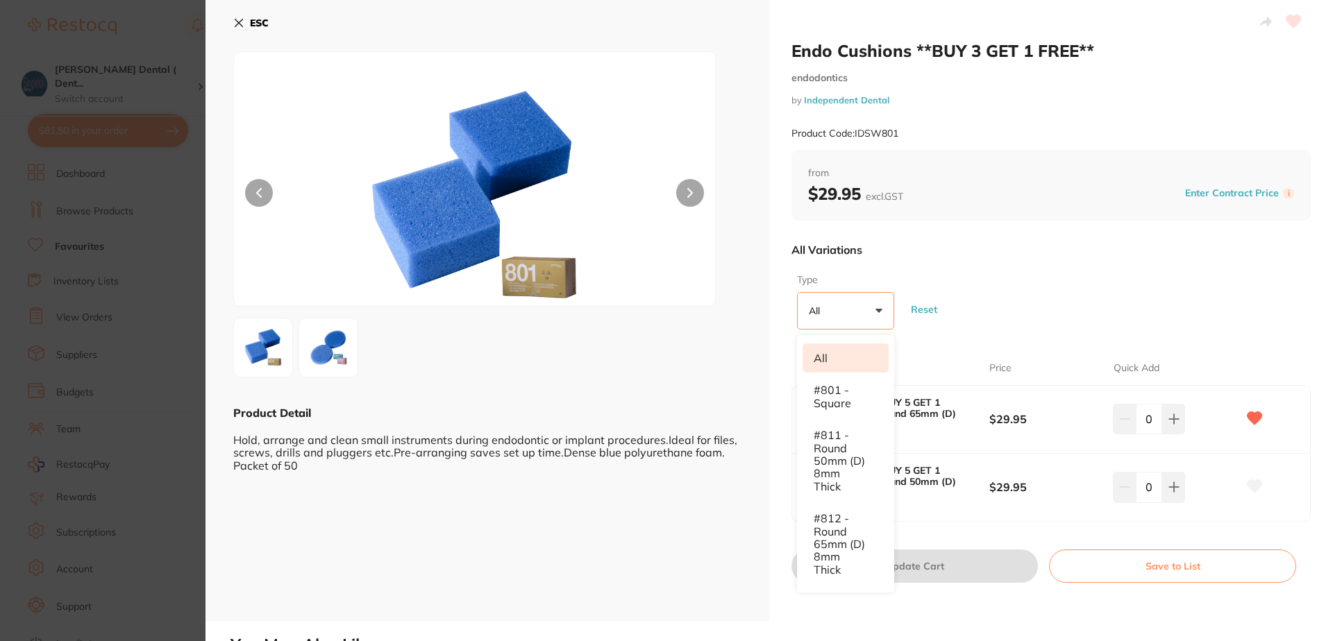
click at [239, 21] on icon at bounding box center [238, 22] width 11 height 11
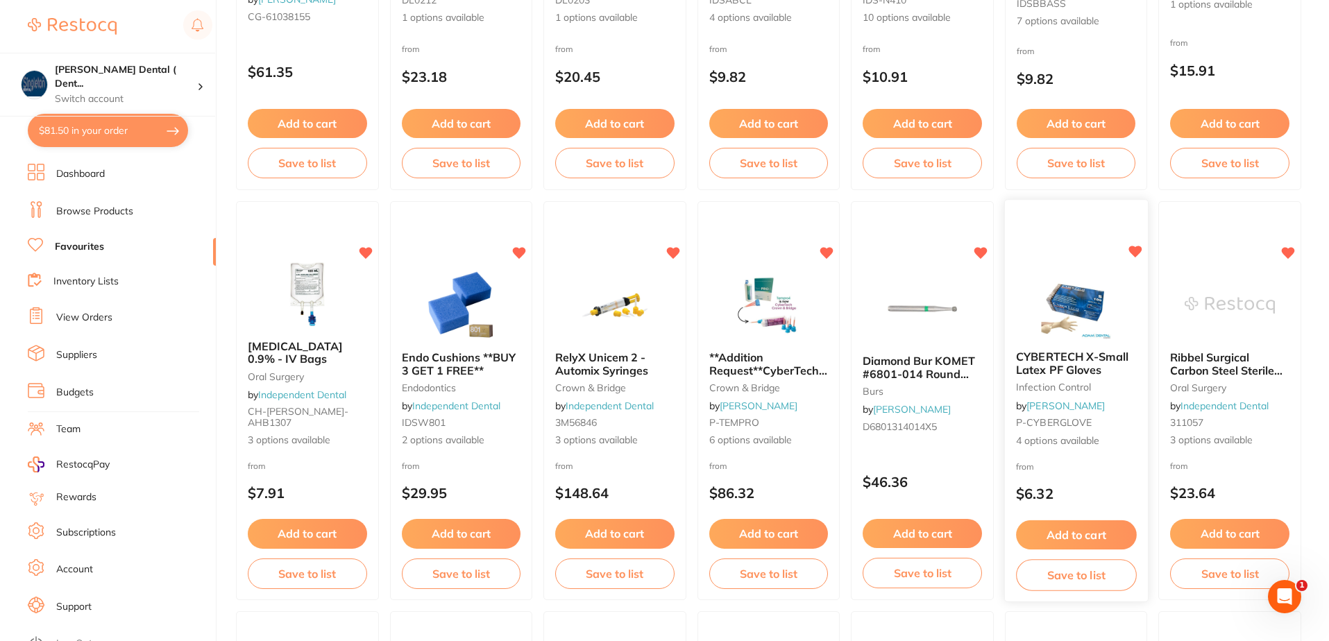
click at [1134, 251] on icon at bounding box center [1135, 252] width 13 height 12
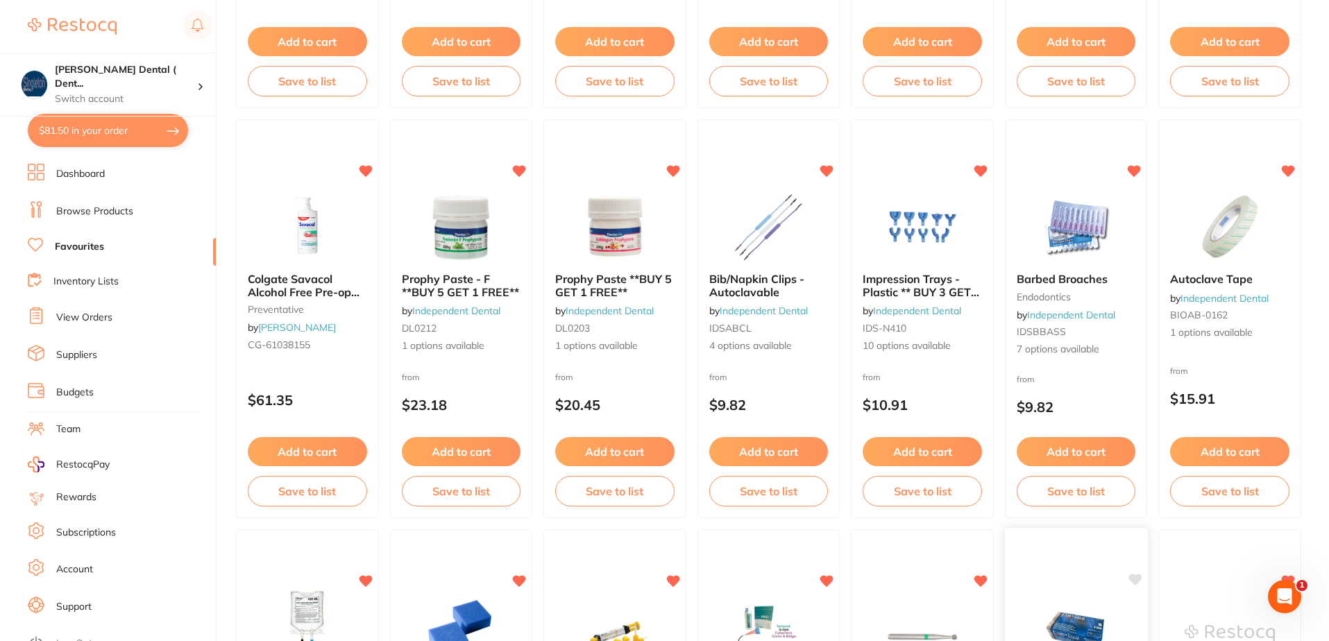
scroll to position [434, 0]
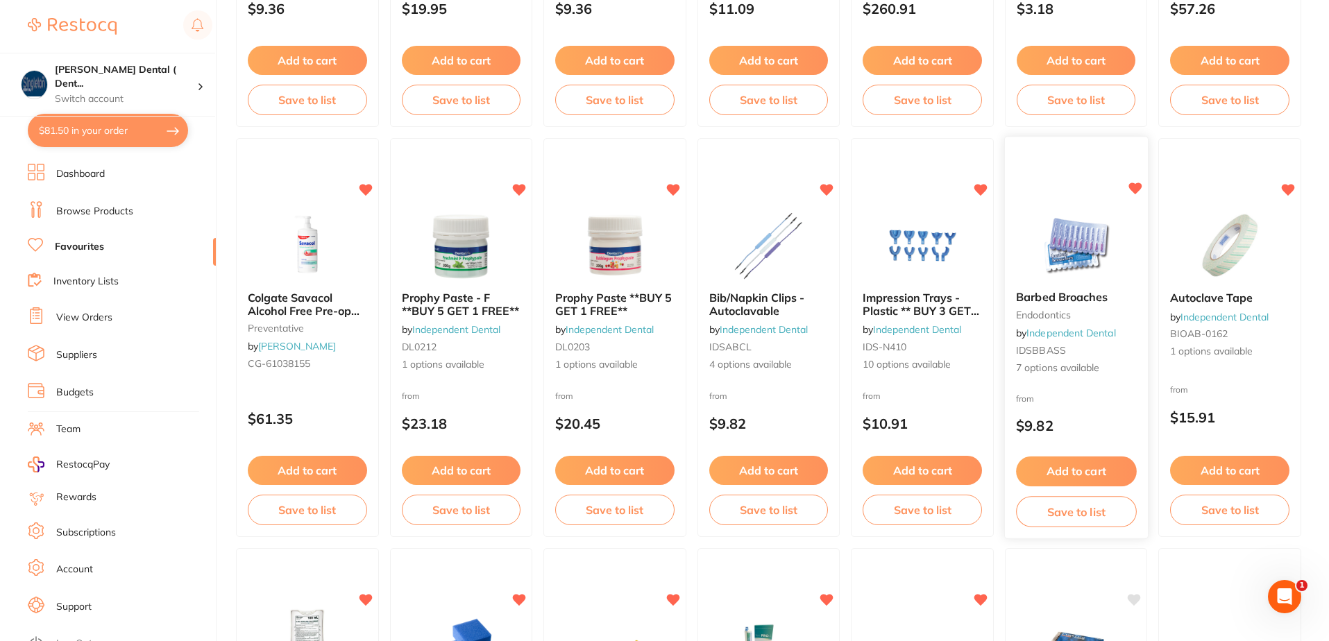
click at [1136, 190] on icon at bounding box center [1135, 189] width 13 height 12
click at [673, 184] on icon at bounding box center [673, 189] width 13 height 12
click at [521, 187] on icon at bounding box center [520, 189] width 13 height 12
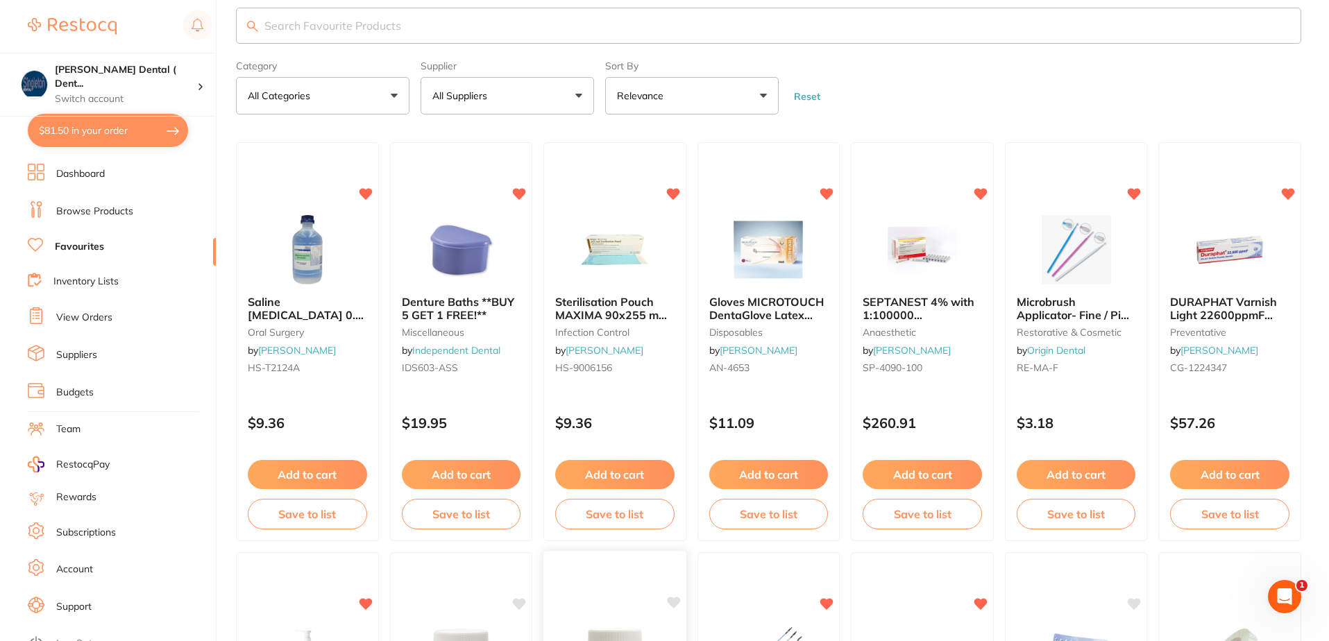
scroll to position [18, 0]
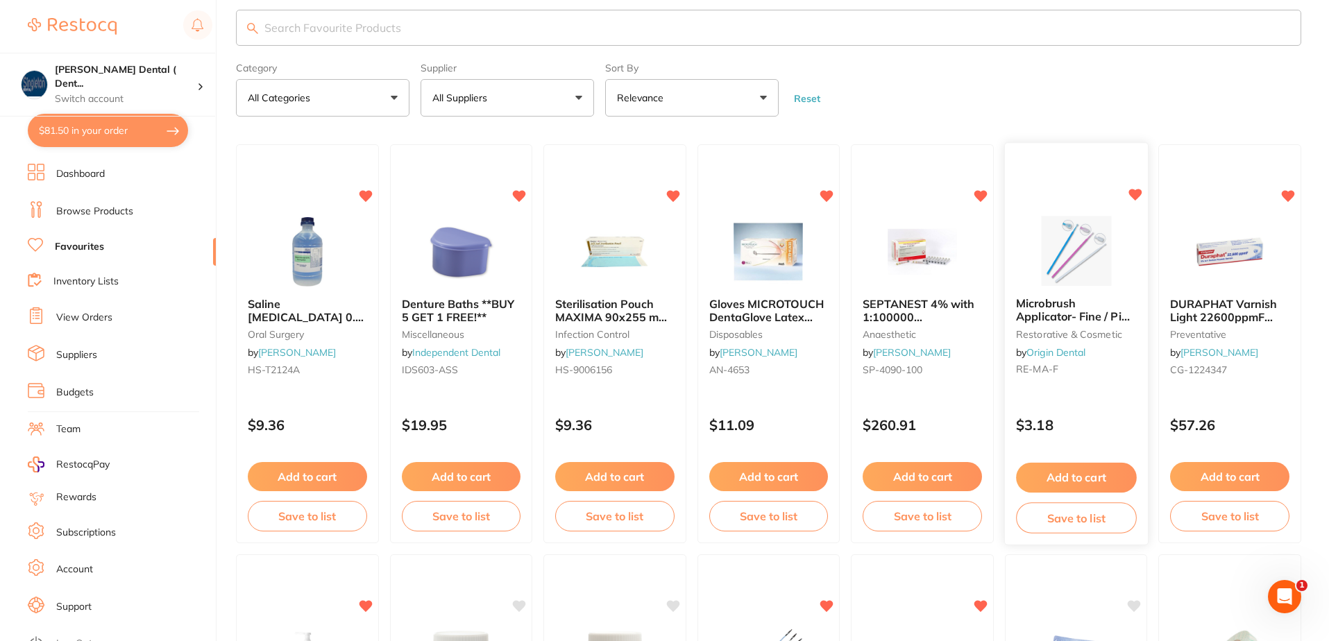
click at [1136, 194] on icon at bounding box center [1135, 195] width 13 height 12
click at [87, 168] on link "Dashboard" at bounding box center [80, 174] width 49 height 14
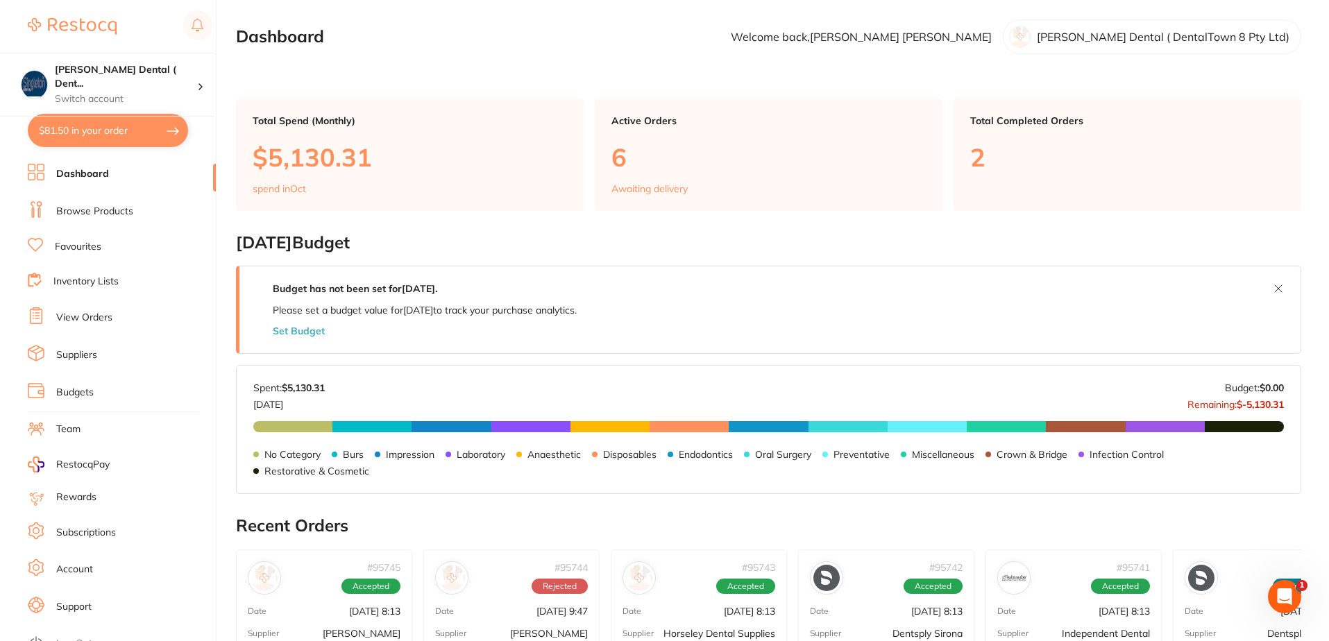
click at [76, 245] on link "Favourites" at bounding box center [78, 247] width 47 height 14
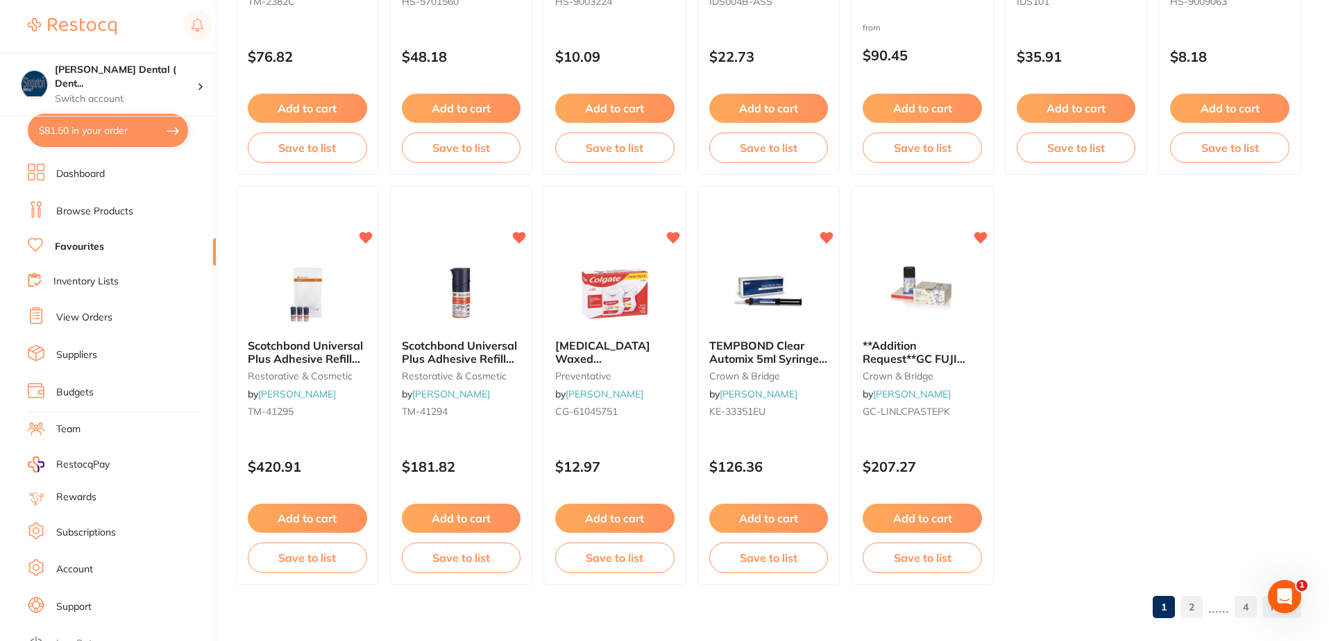
scroll to position [2864, 0]
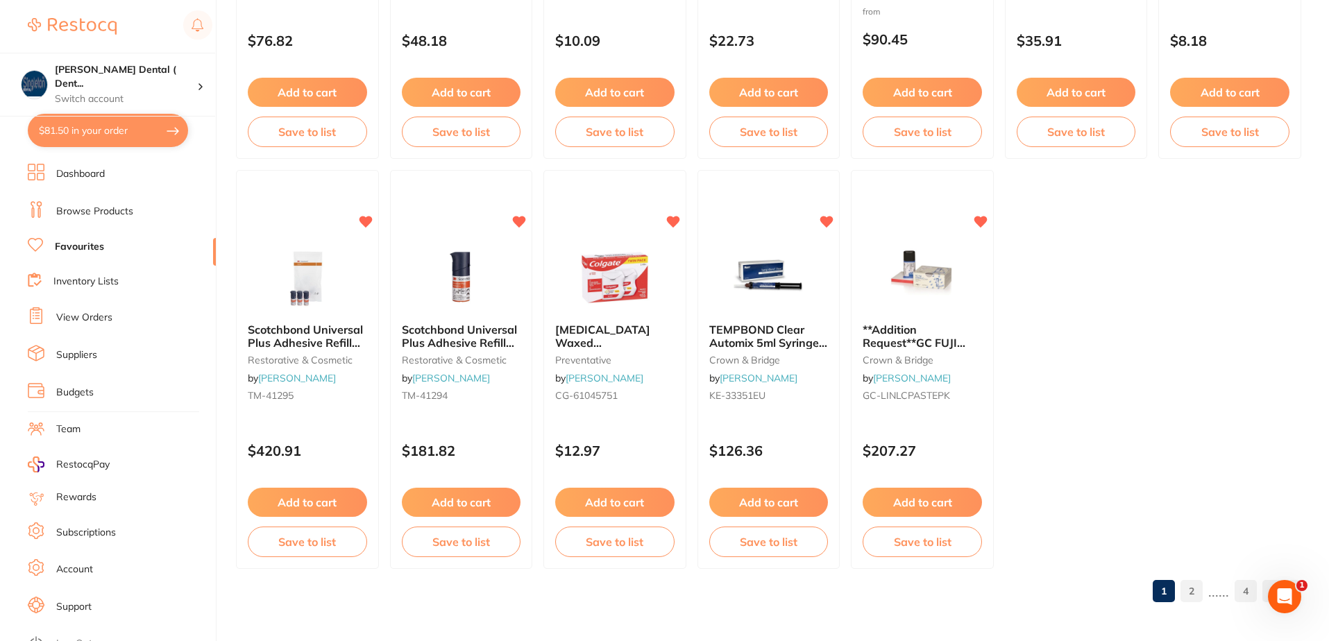
click at [1191, 591] on link "2" at bounding box center [1192, 591] width 22 height 28
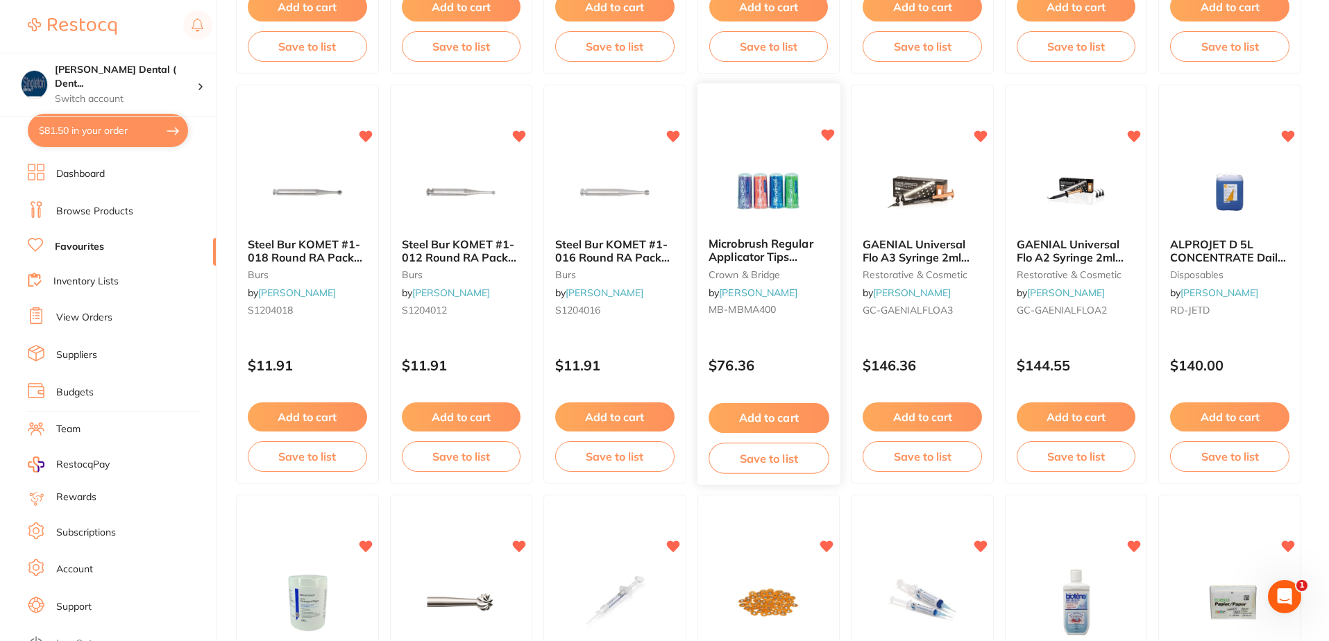
scroll to position [486, 0]
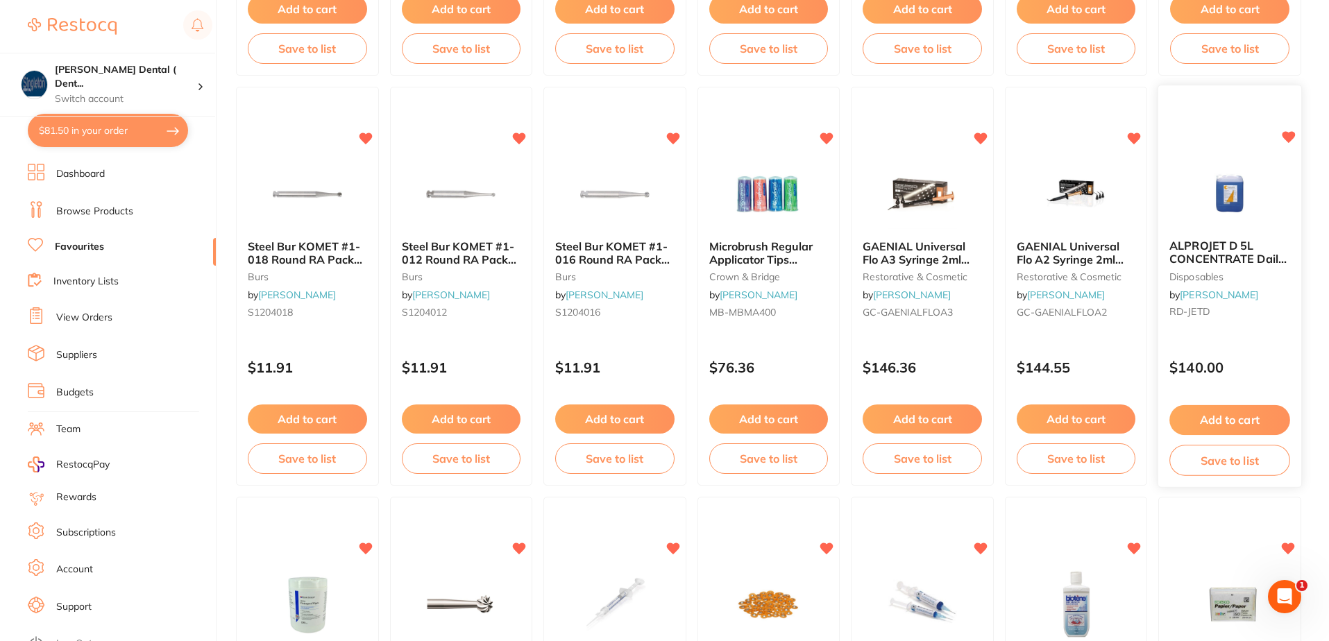
click at [1286, 137] on icon at bounding box center [1288, 138] width 13 height 12
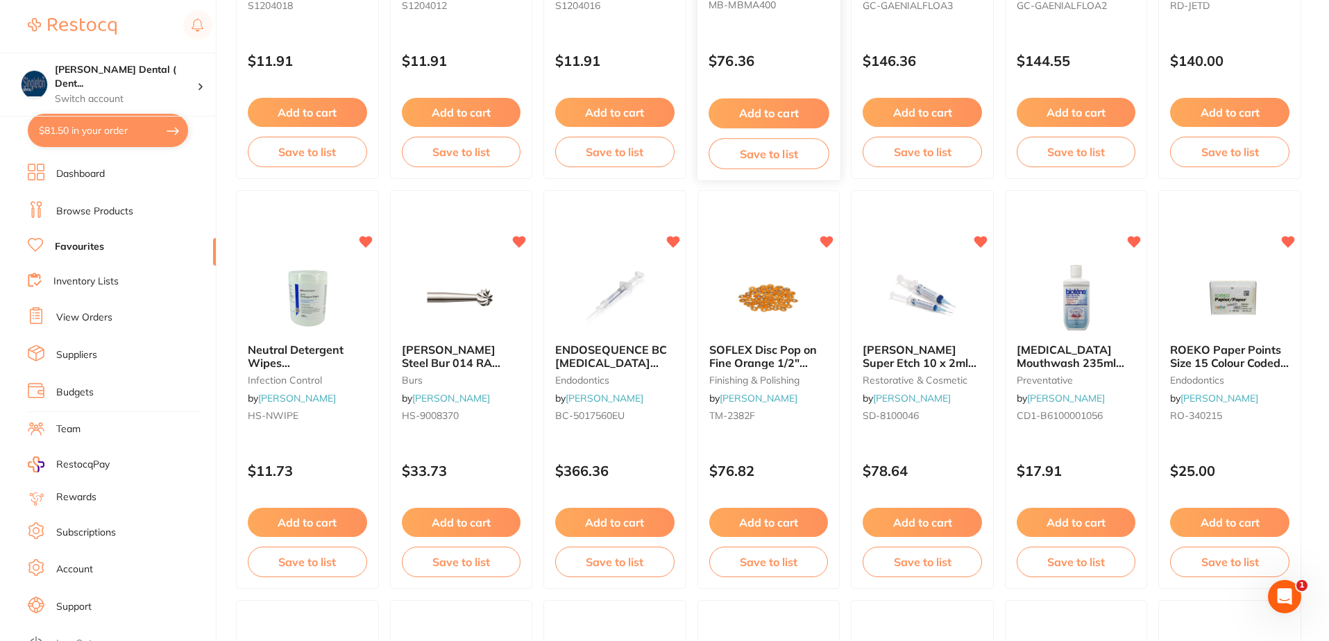
scroll to position [833, 0]
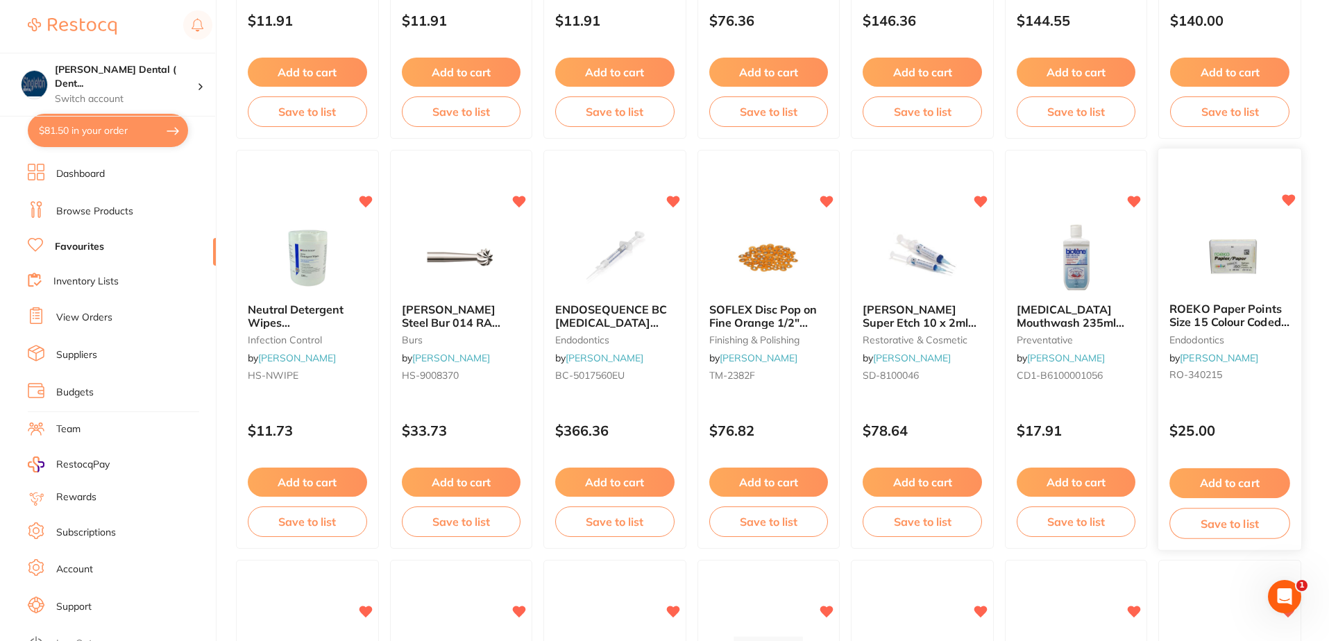
click at [1289, 200] on icon at bounding box center [1288, 201] width 13 height 12
click at [366, 198] on icon at bounding box center [366, 201] width 13 height 12
click at [675, 200] on icon at bounding box center [673, 201] width 13 height 12
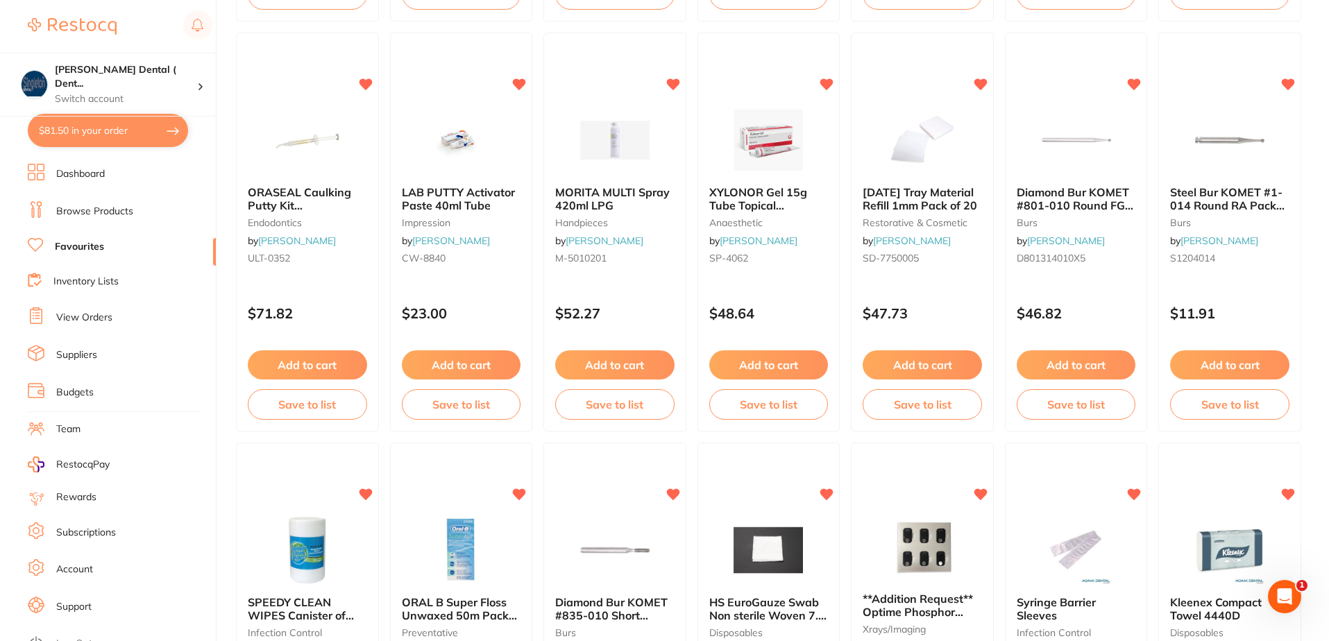
scroll to position [1388, 0]
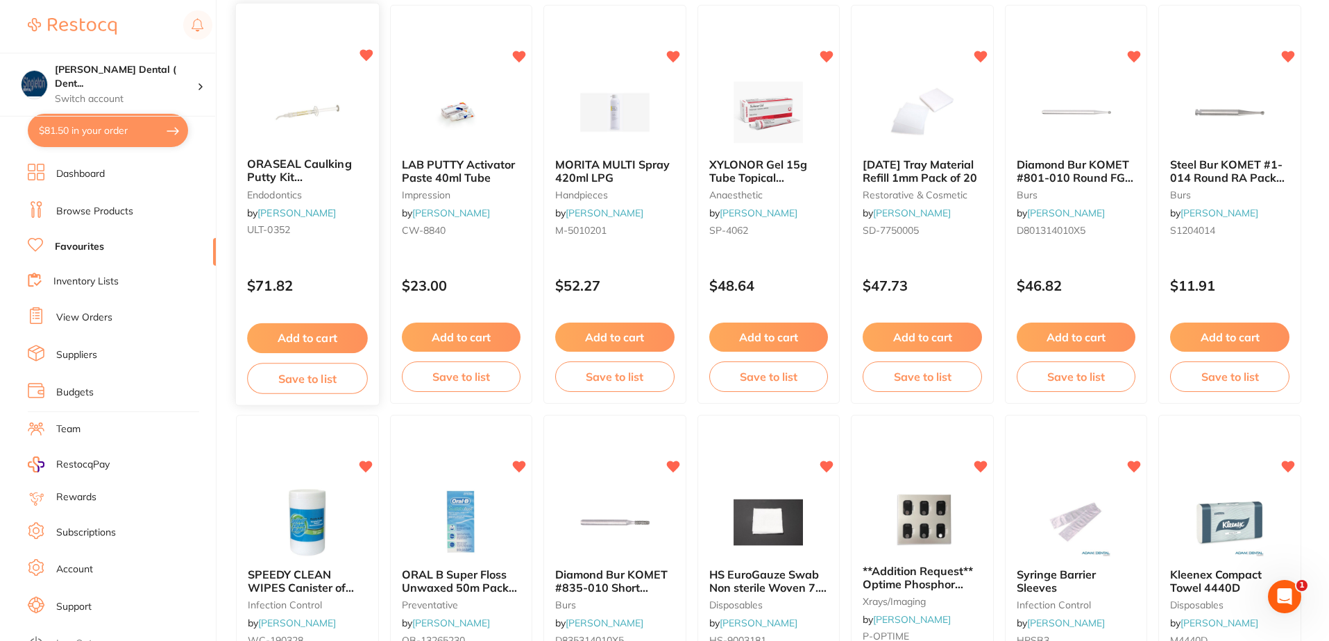
click at [369, 58] on icon at bounding box center [366, 56] width 13 height 12
click at [980, 53] on icon at bounding box center [980, 56] width 13 height 12
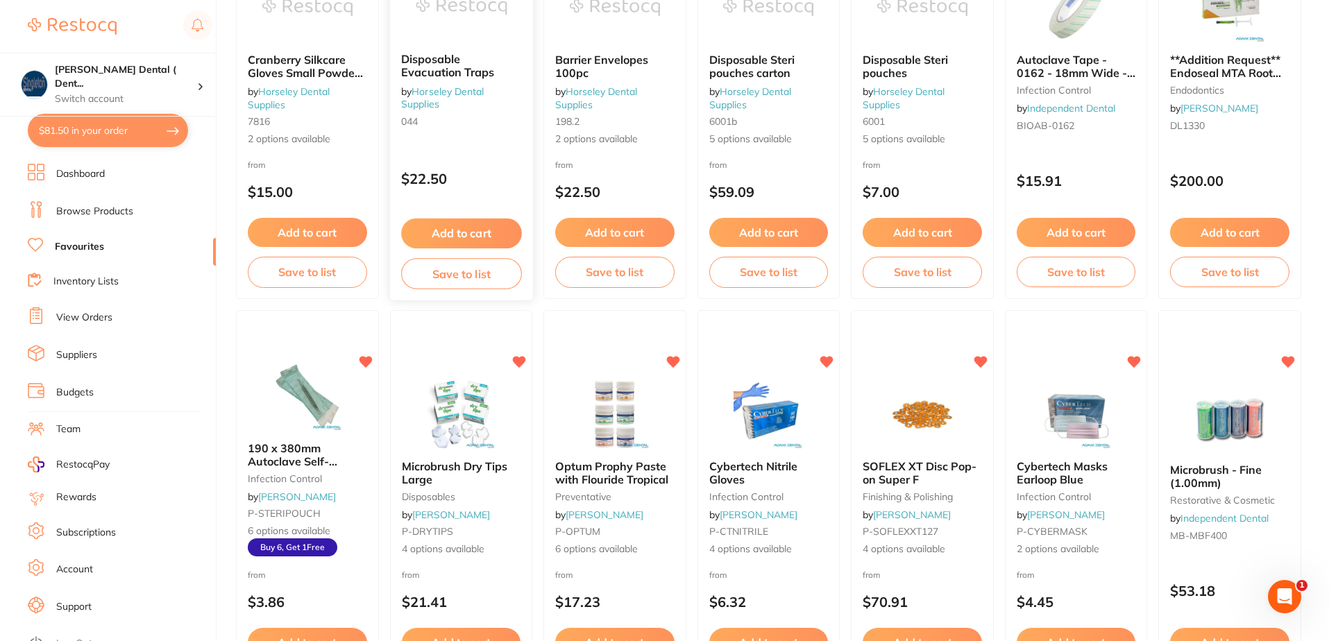
scroll to position [2360, 0]
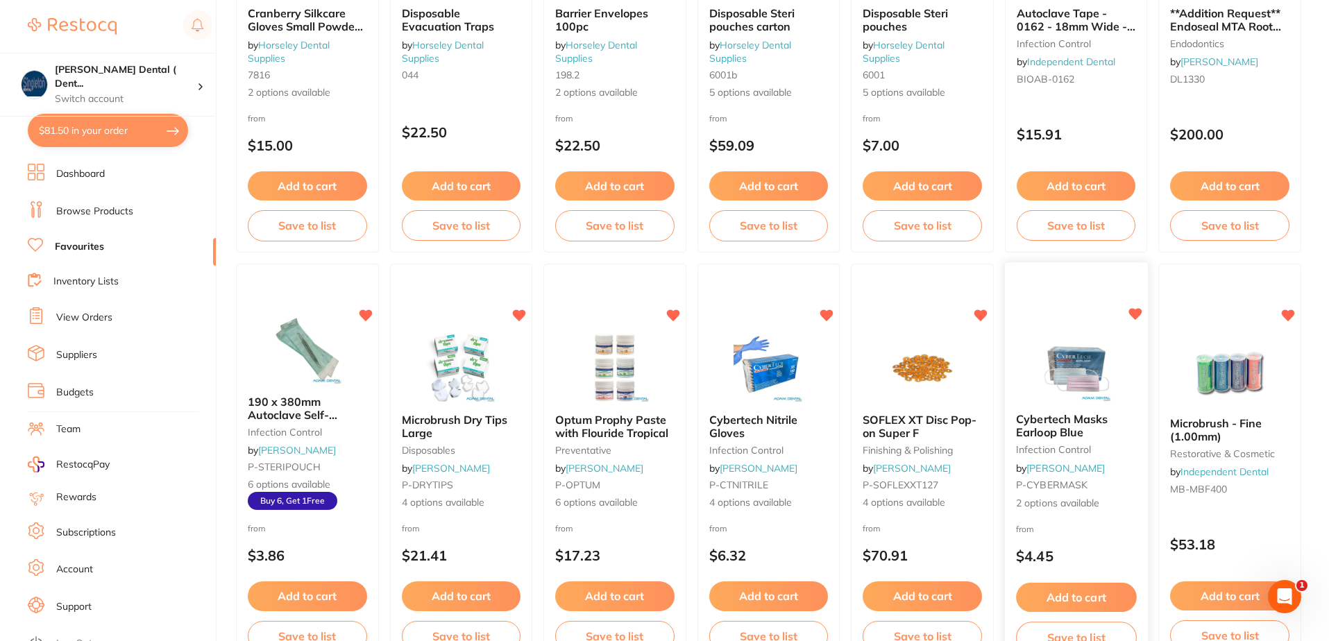
click at [1140, 312] on icon at bounding box center [1135, 315] width 13 height 12
click at [829, 314] on icon at bounding box center [827, 315] width 13 height 12
click at [670, 313] on icon at bounding box center [673, 315] width 13 height 12
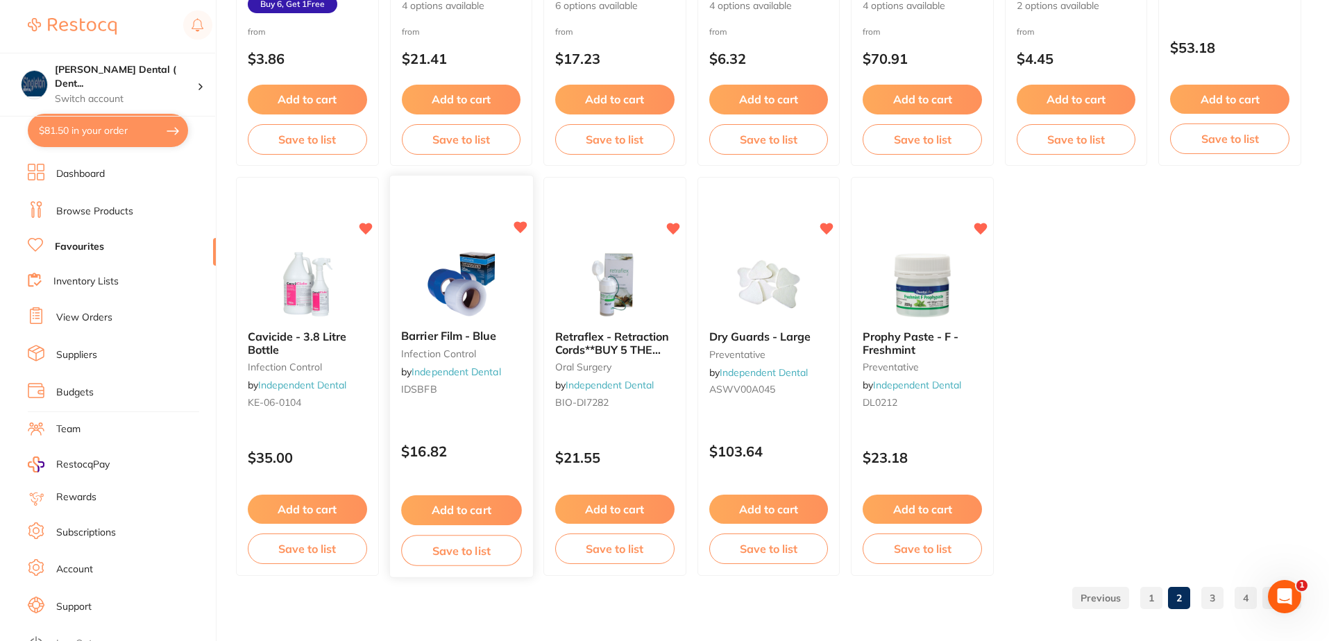
scroll to position [2864, 0]
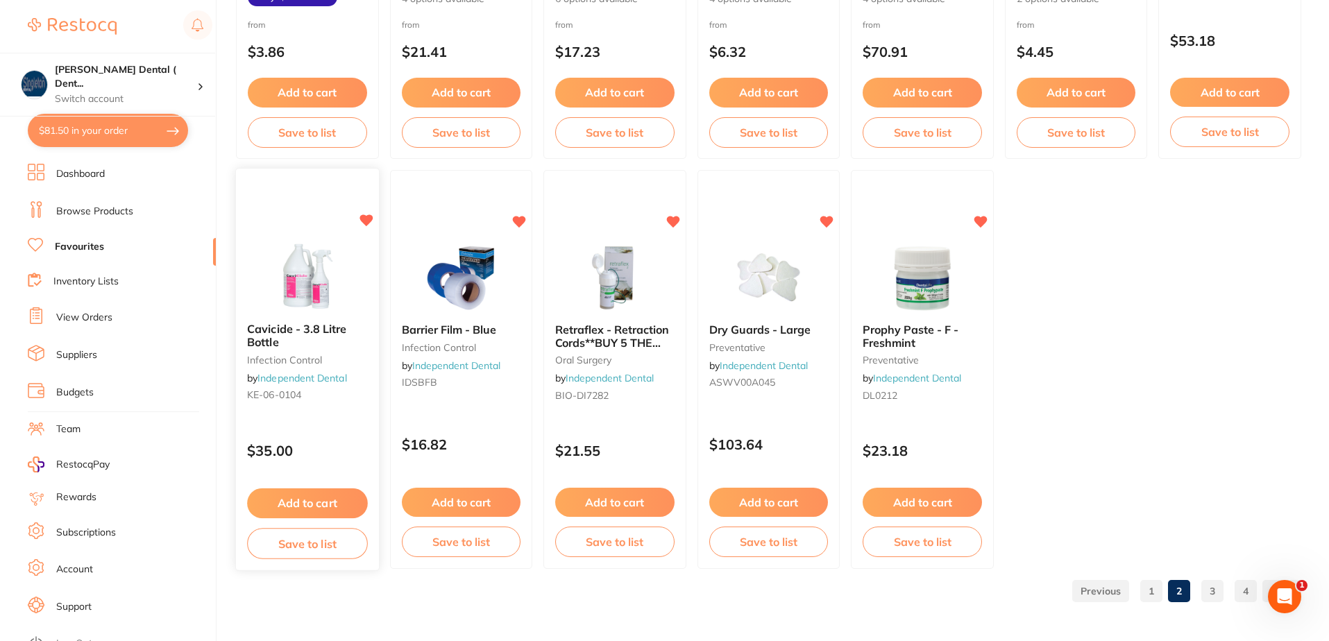
click at [360, 214] on icon at bounding box center [366, 221] width 14 height 14
click at [519, 220] on icon at bounding box center [520, 221] width 13 height 12
click at [827, 221] on icon at bounding box center [827, 221] width 13 height 12
click at [984, 220] on icon at bounding box center [980, 221] width 13 height 12
click at [1215, 591] on link "3" at bounding box center [1212, 591] width 22 height 28
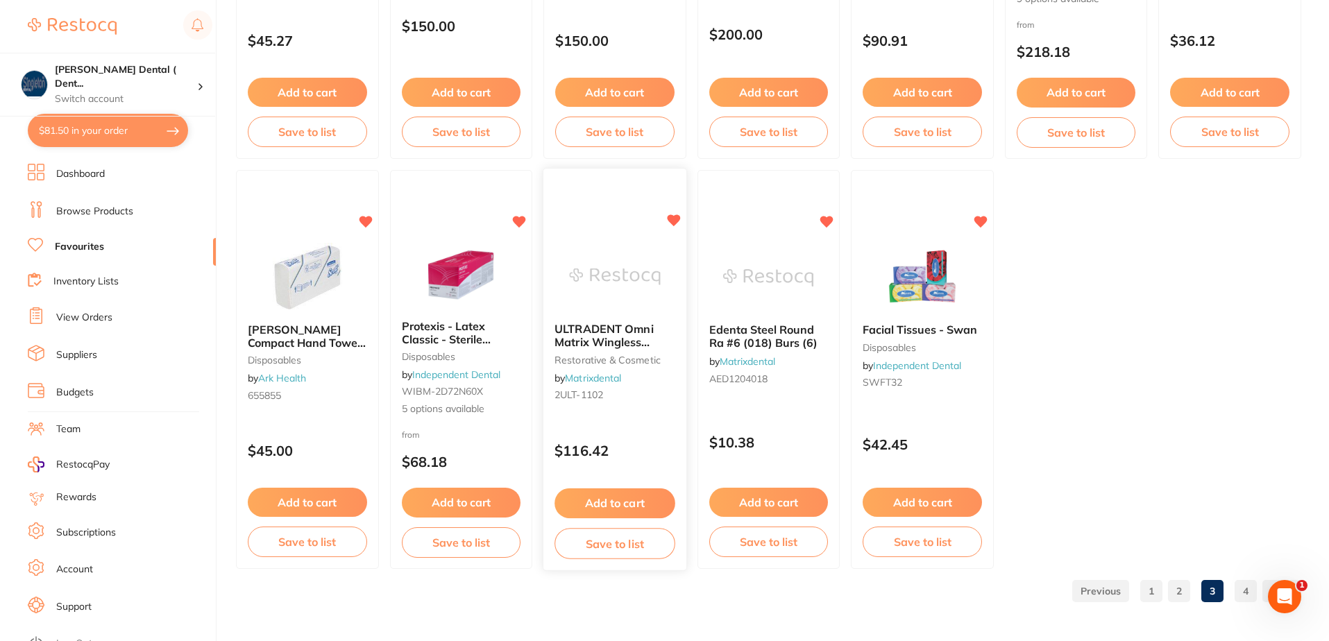
scroll to position [0, 0]
click at [366, 220] on icon at bounding box center [366, 221] width 13 height 12
click at [979, 221] on icon at bounding box center [980, 221] width 13 height 12
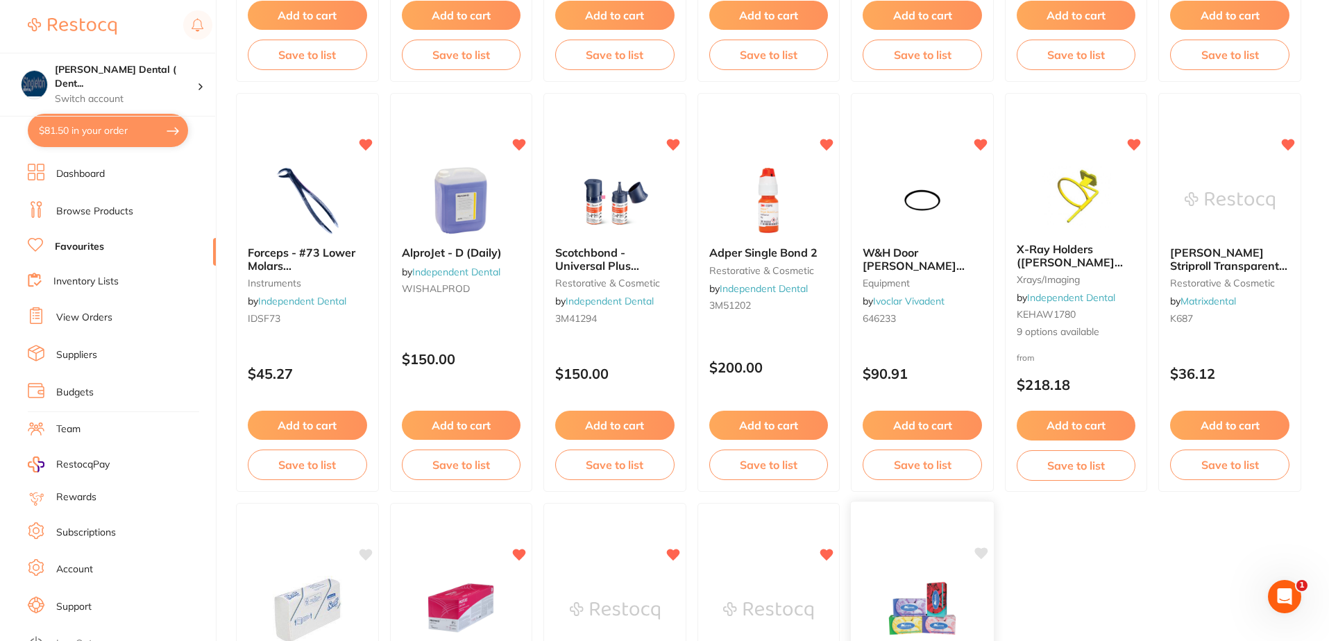
scroll to position [2517, 0]
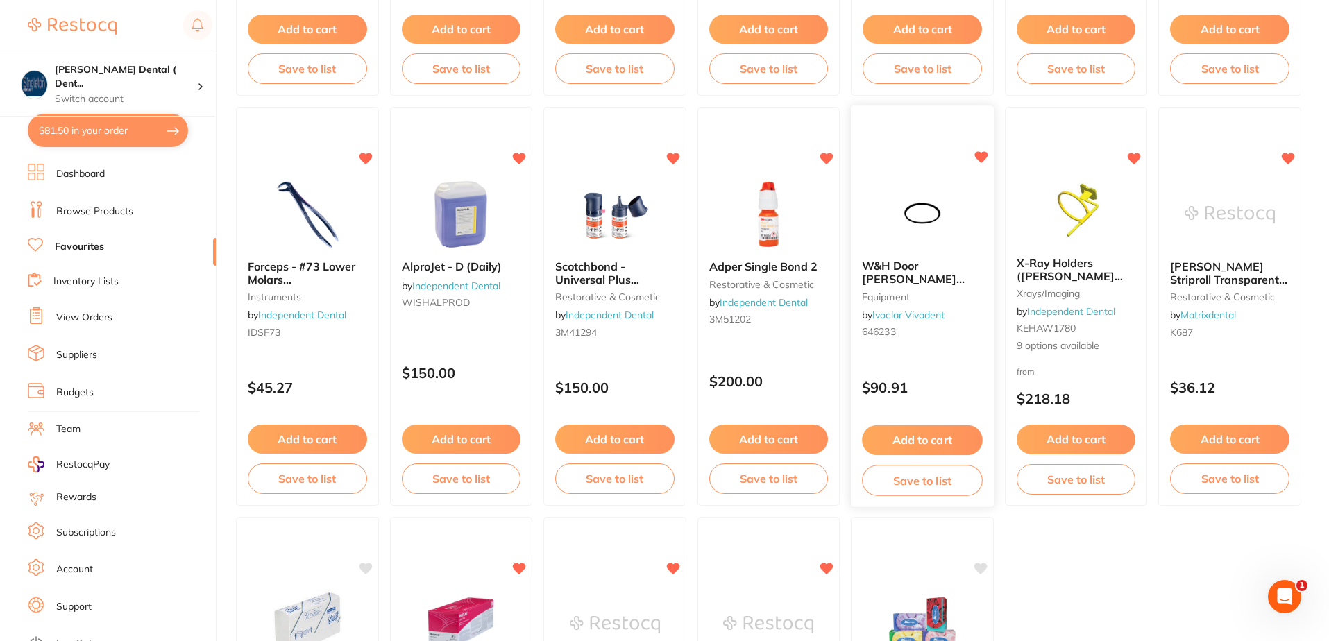
click at [982, 153] on icon at bounding box center [980, 158] width 13 height 12
click at [522, 152] on icon at bounding box center [520, 158] width 13 height 12
click at [366, 159] on icon at bounding box center [366, 158] width 13 height 12
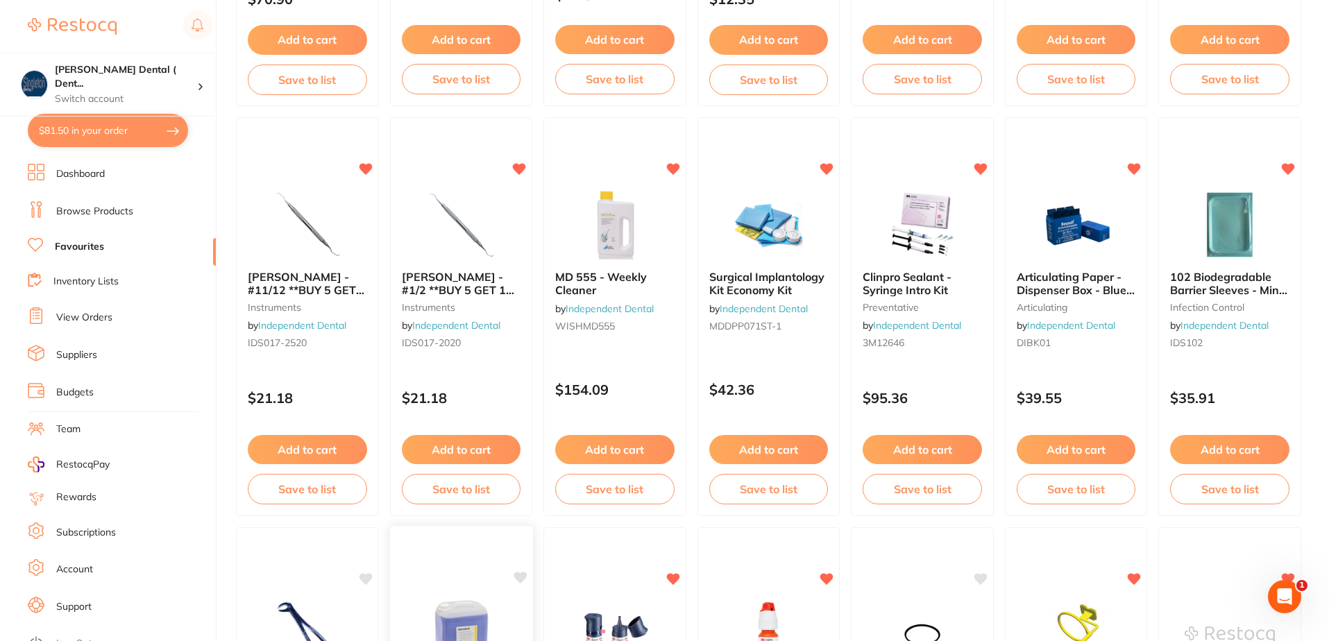
scroll to position [2031, 0]
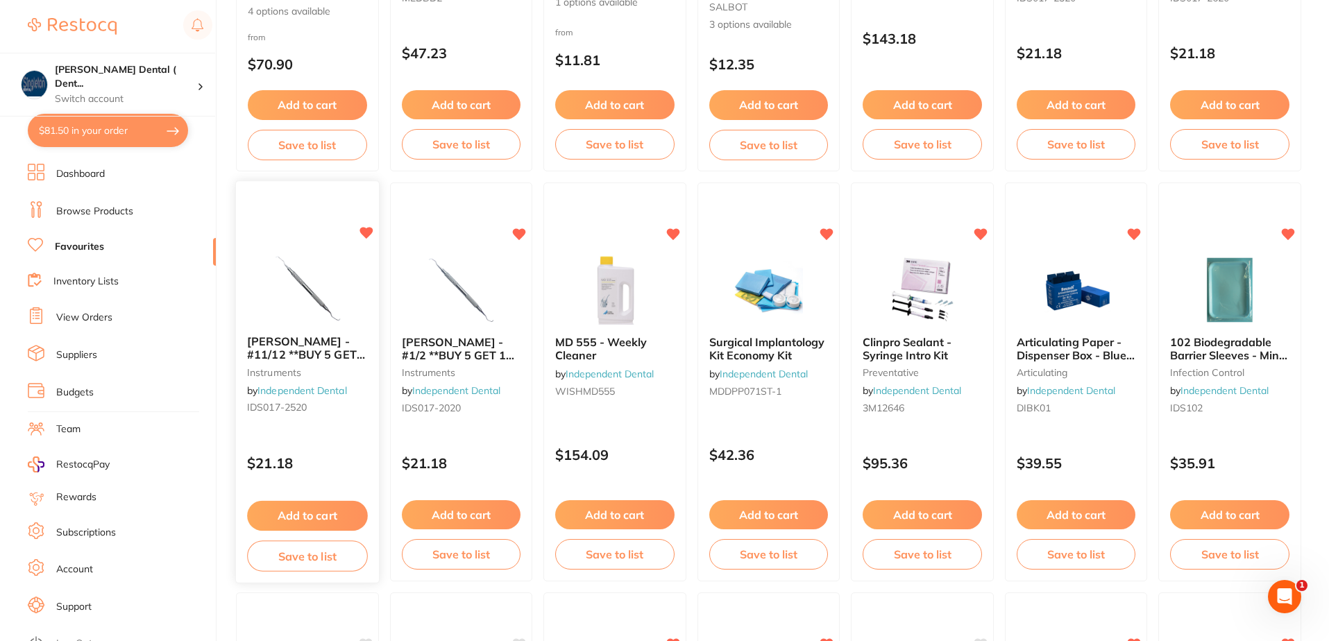
click at [365, 235] on icon at bounding box center [366, 234] width 13 height 12
click at [523, 229] on icon at bounding box center [520, 234] width 13 height 12
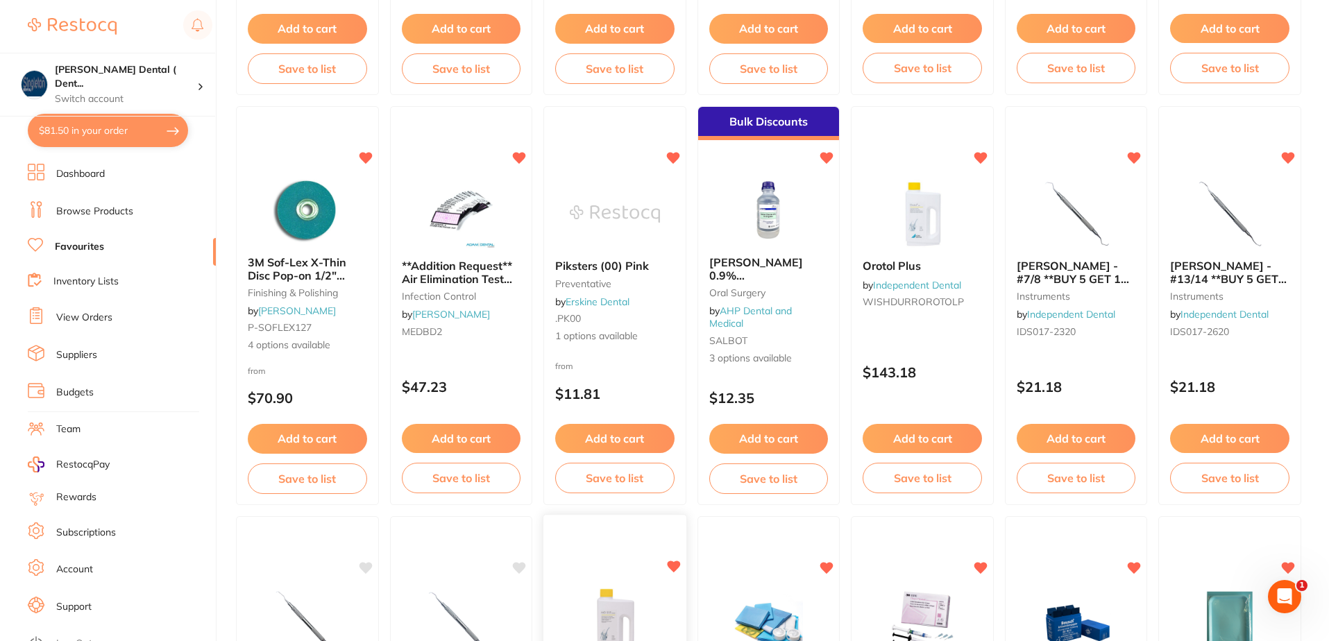
scroll to position [1684, 0]
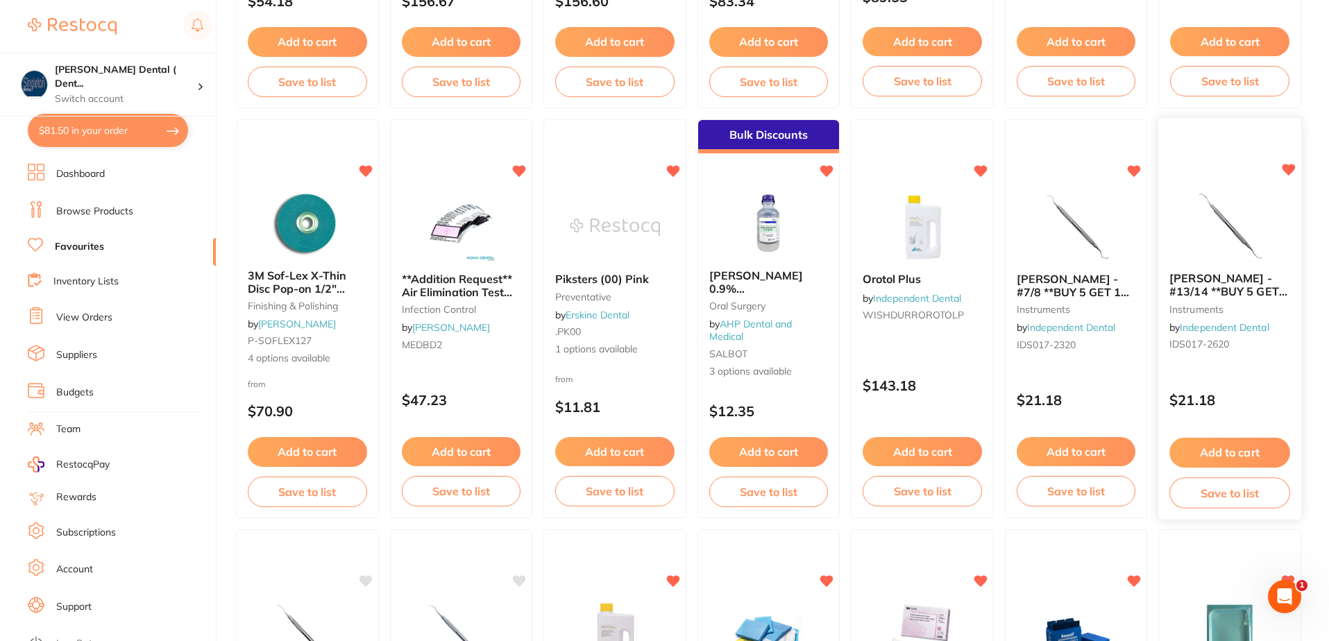
click at [1288, 170] on icon at bounding box center [1288, 170] width 13 height 12
click at [1135, 172] on icon at bounding box center [1135, 170] width 13 height 12
click at [363, 168] on icon at bounding box center [366, 170] width 13 height 12
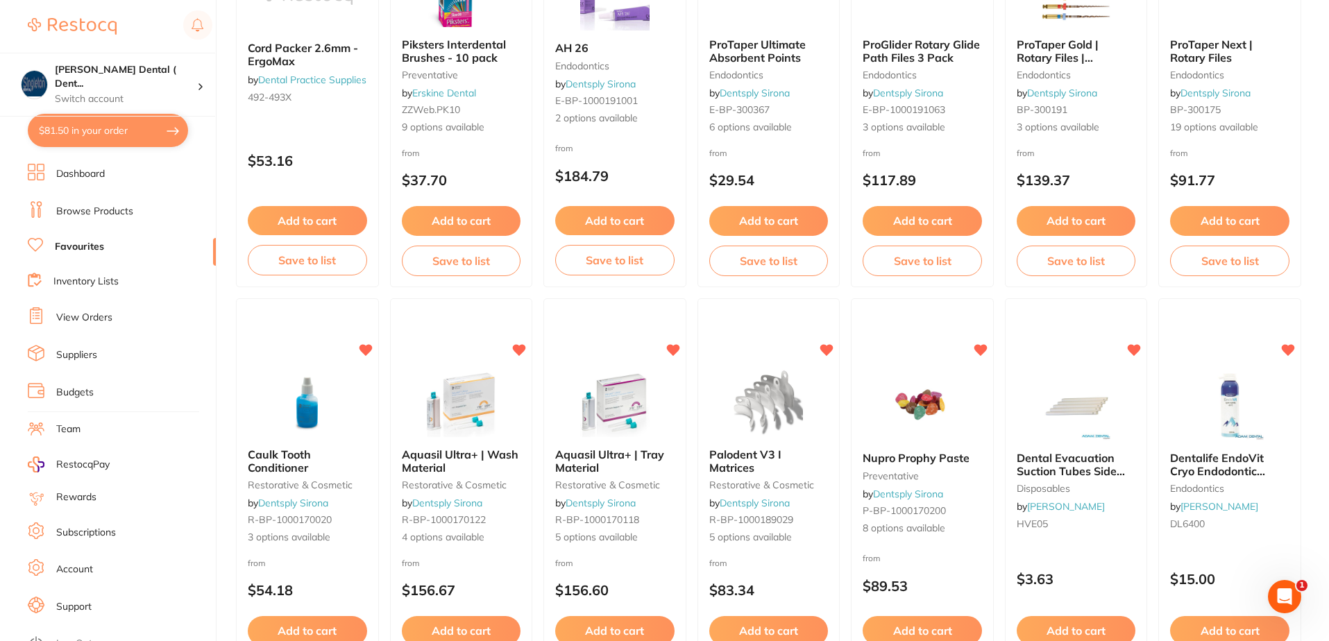
scroll to position [1059, 0]
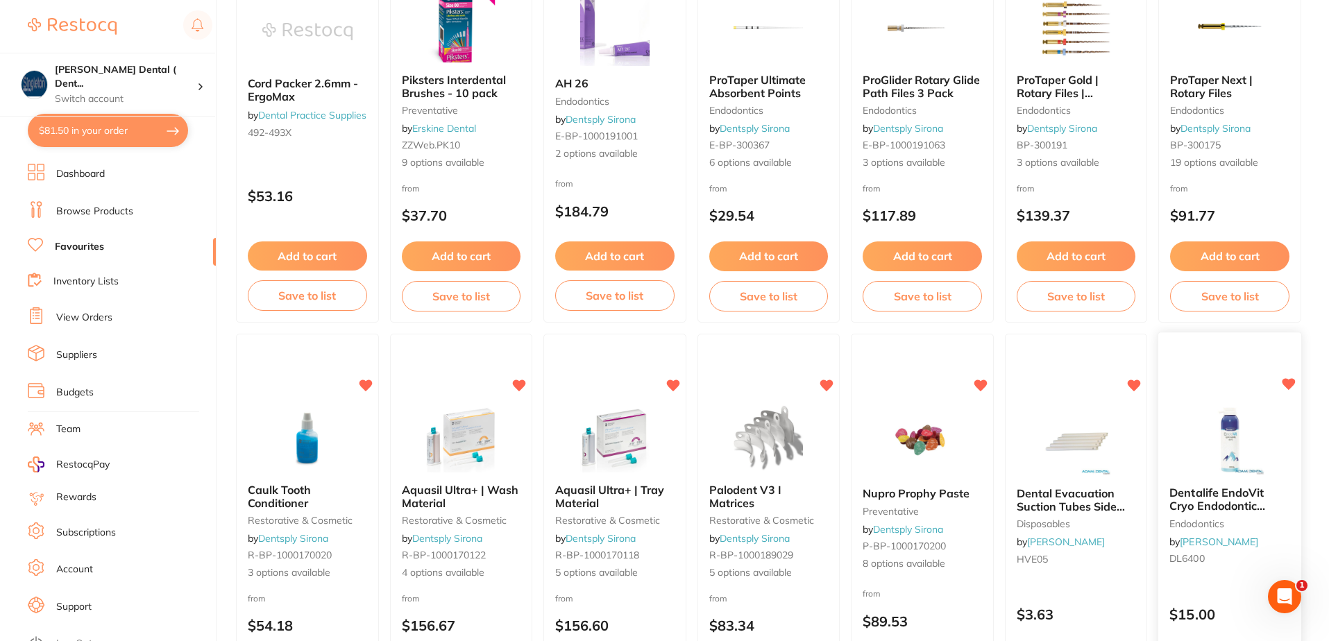
click at [1290, 383] on icon at bounding box center [1288, 385] width 13 height 12
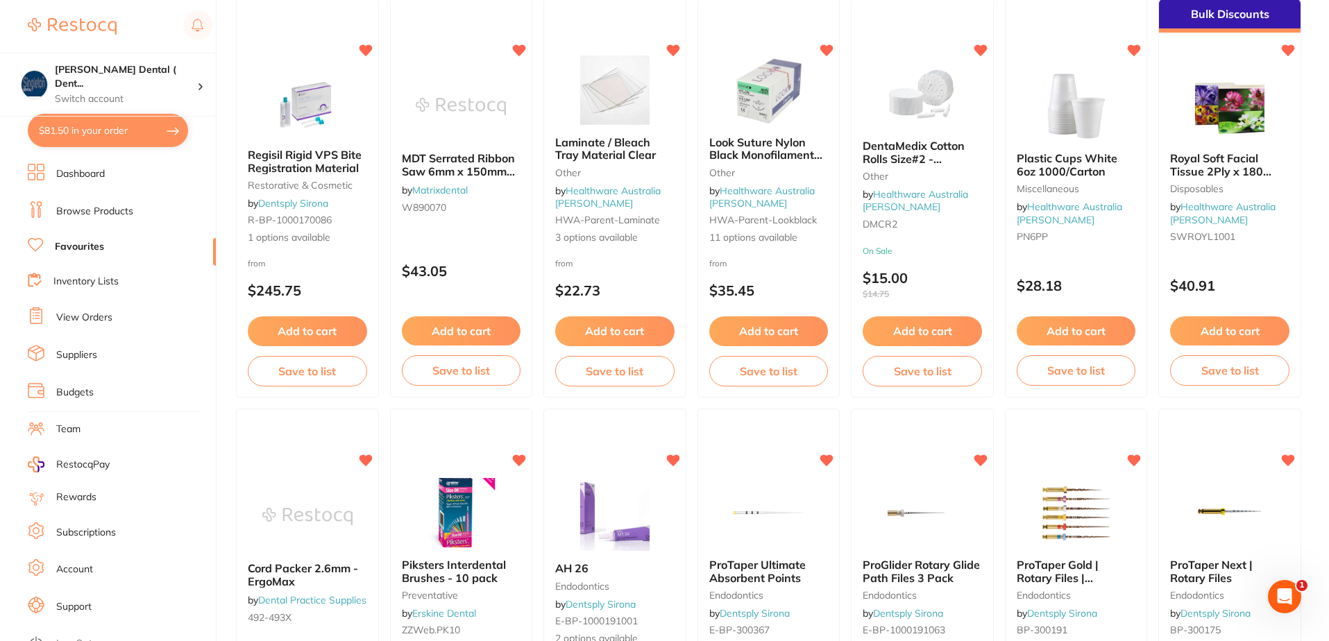
scroll to position [573, 0]
click at [670, 46] on icon at bounding box center [673, 50] width 13 height 12
click at [829, 49] on icon at bounding box center [827, 50] width 13 height 12
click at [1288, 53] on icon at bounding box center [1288, 50] width 13 height 12
click at [1134, 47] on icon at bounding box center [1135, 50] width 13 height 12
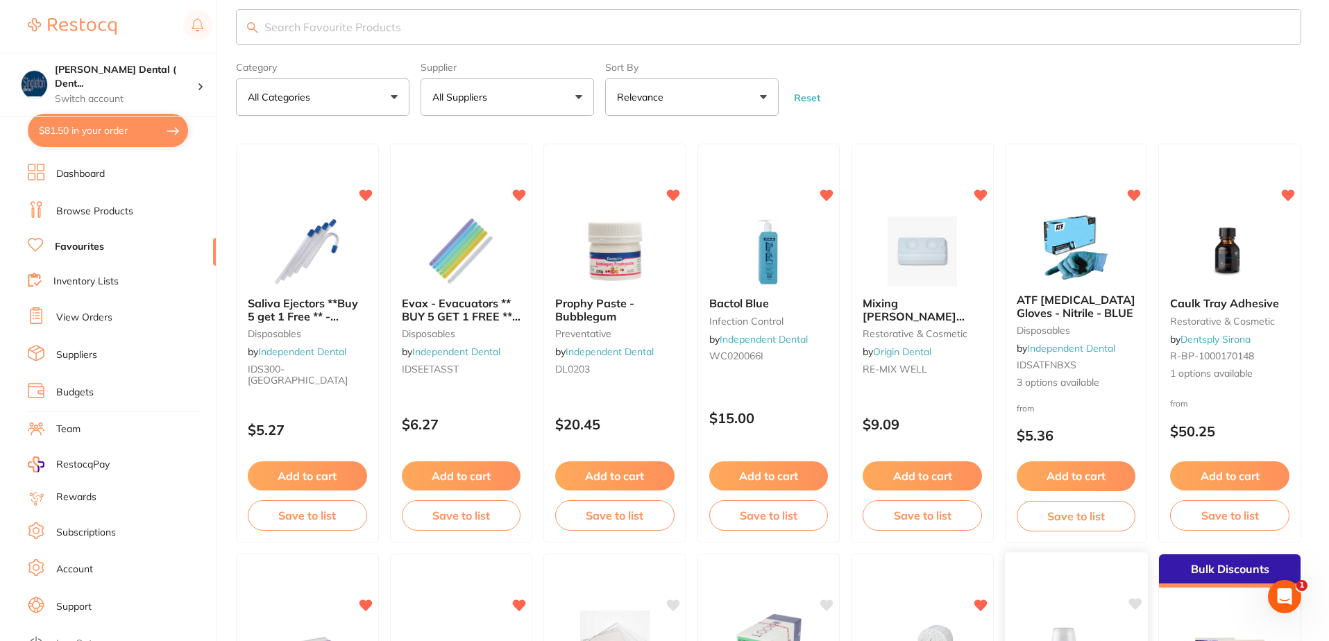
scroll to position [18, 0]
click at [983, 187] on div "Mixing [PERSON_NAME] (200pcs/bag) restorative & cosmetic by Origin Dental RE-MI…" at bounding box center [922, 344] width 144 height 403
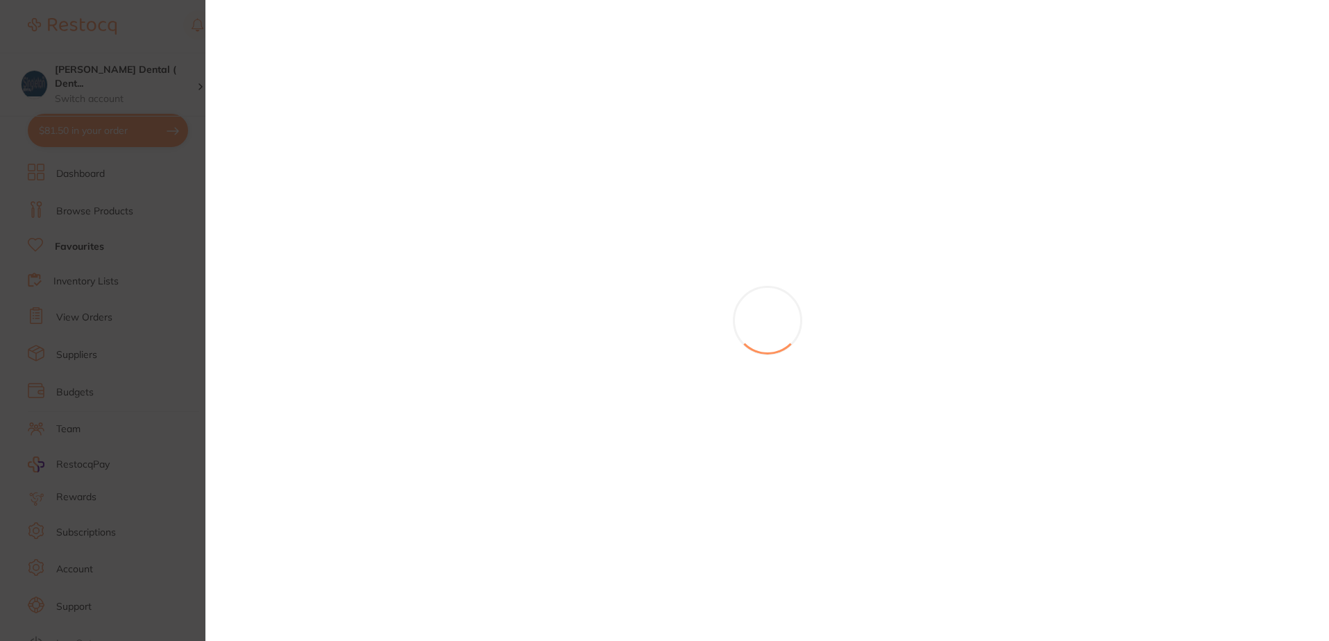
click at [982, 191] on section at bounding box center [664, 320] width 1329 height 641
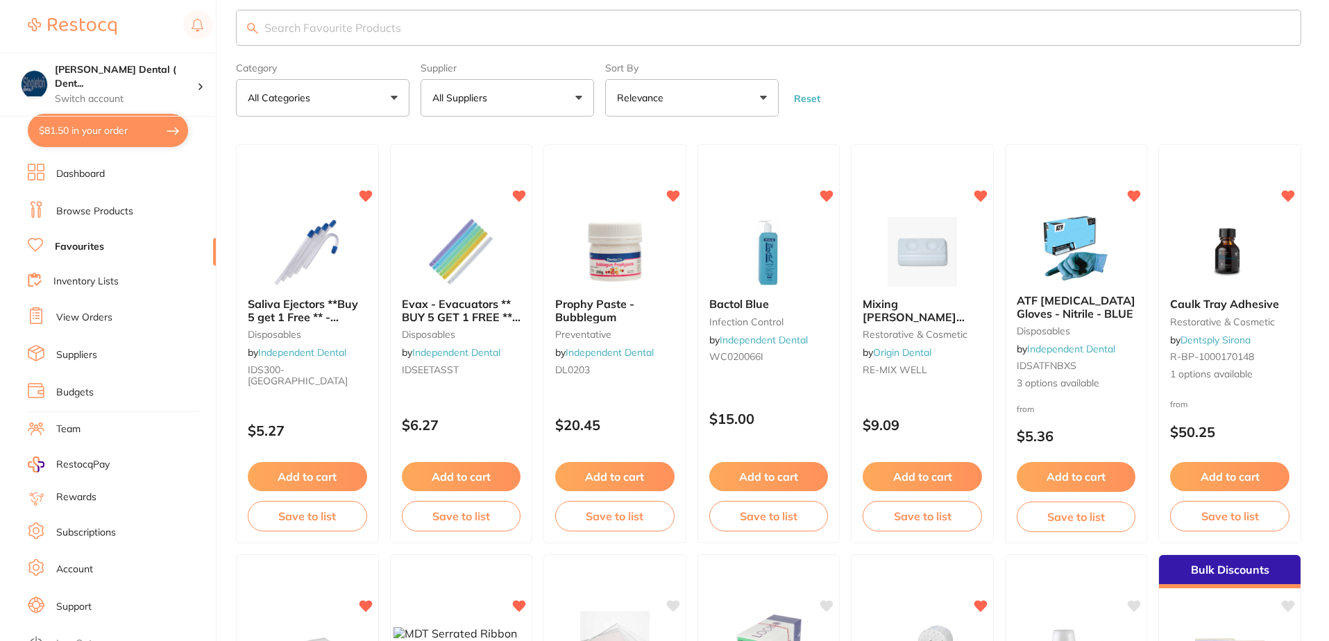
click at [982, 191] on icon at bounding box center [980, 196] width 13 height 11
click at [827, 192] on icon at bounding box center [827, 195] width 13 height 12
click at [667, 194] on icon at bounding box center [673, 195] width 14 height 14
click at [520, 194] on icon at bounding box center [520, 195] width 13 height 12
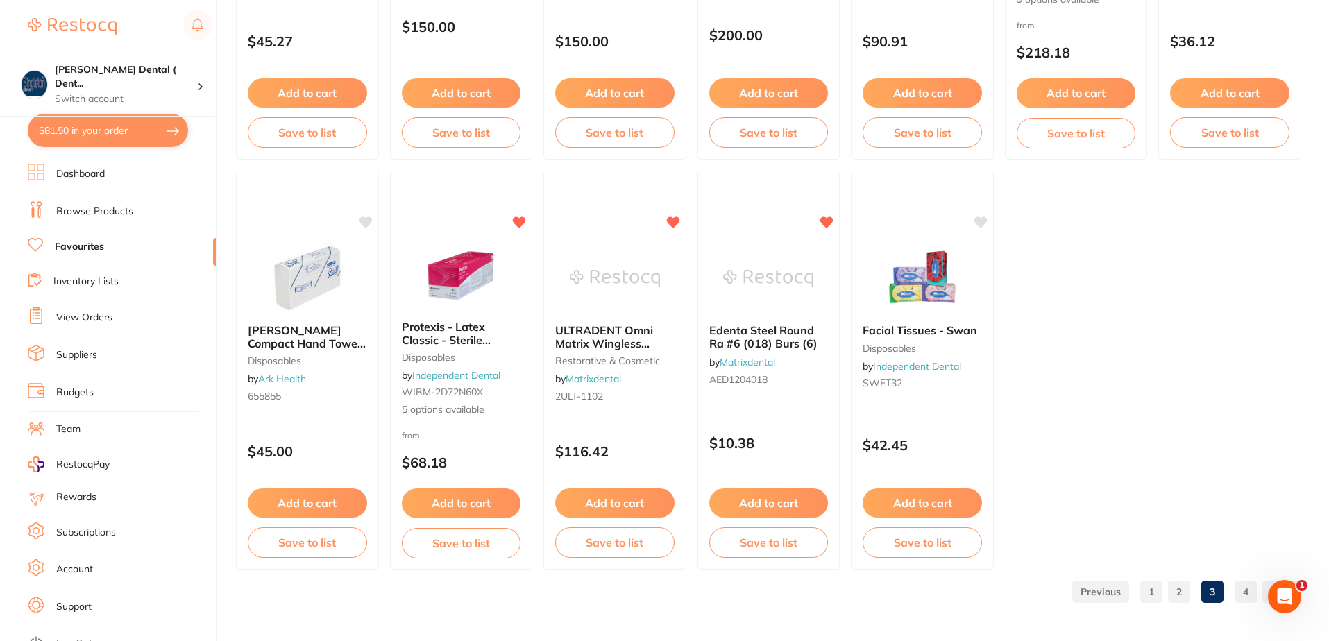
scroll to position [2864, 0]
click at [1249, 594] on link "4" at bounding box center [1246, 591] width 22 height 28
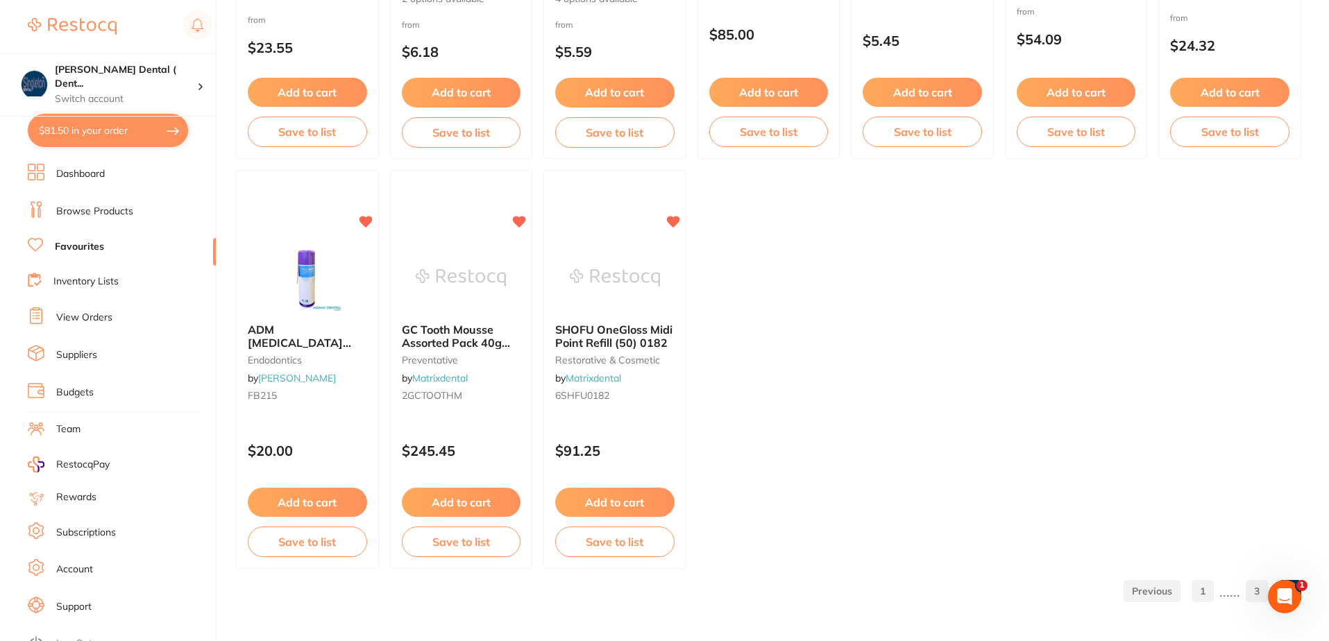
scroll to position [0, 0]
click at [674, 220] on icon at bounding box center [673, 221] width 13 height 12
click at [366, 221] on icon at bounding box center [366, 221] width 13 height 12
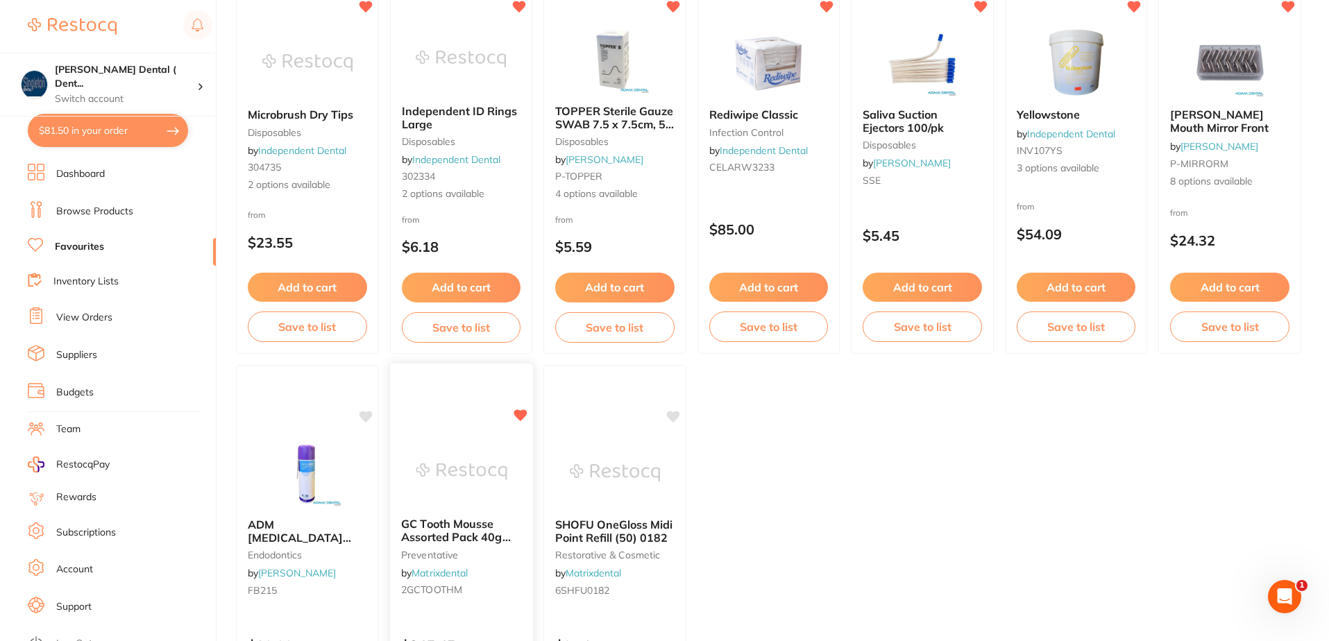
scroll to position [1766, 0]
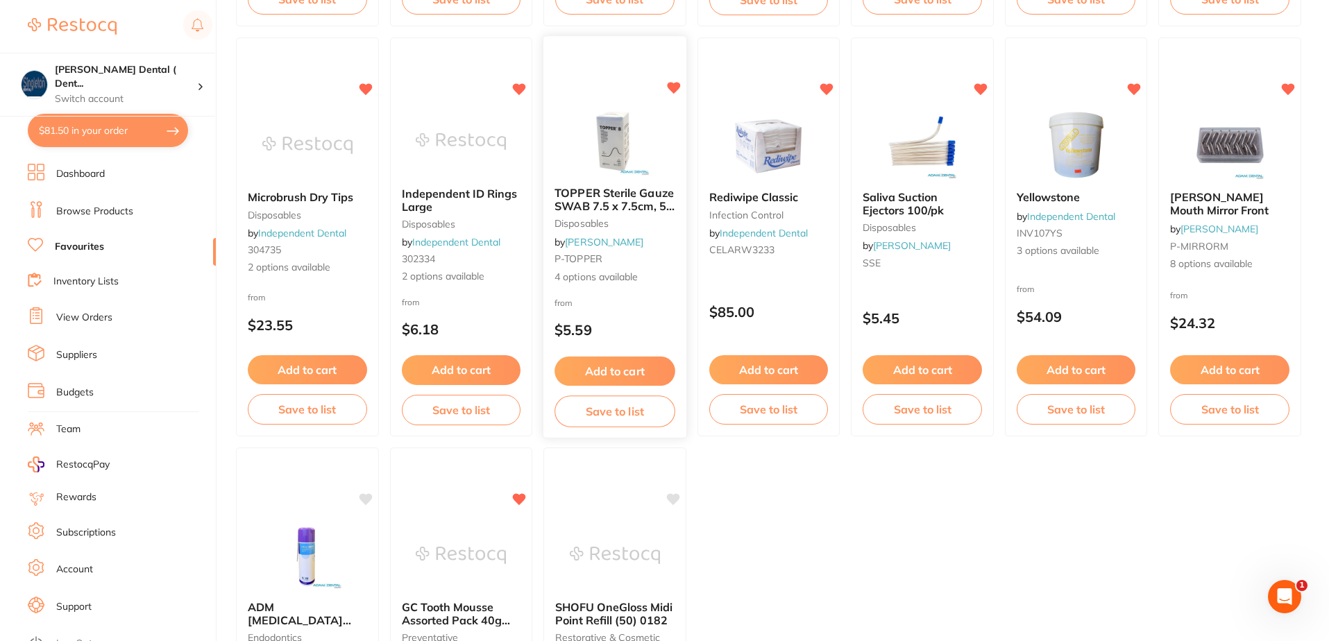
click at [677, 86] on icon at bounding box center [673, 89] width 13 height 12
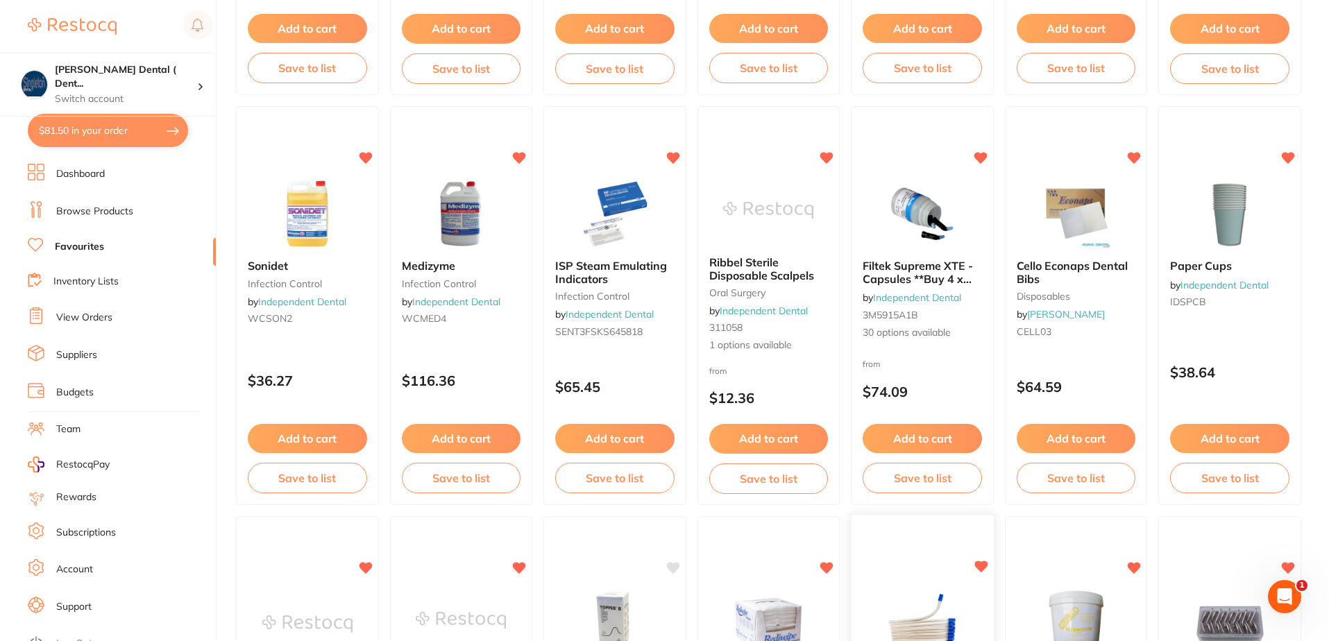
scroll to position [1280, 0]
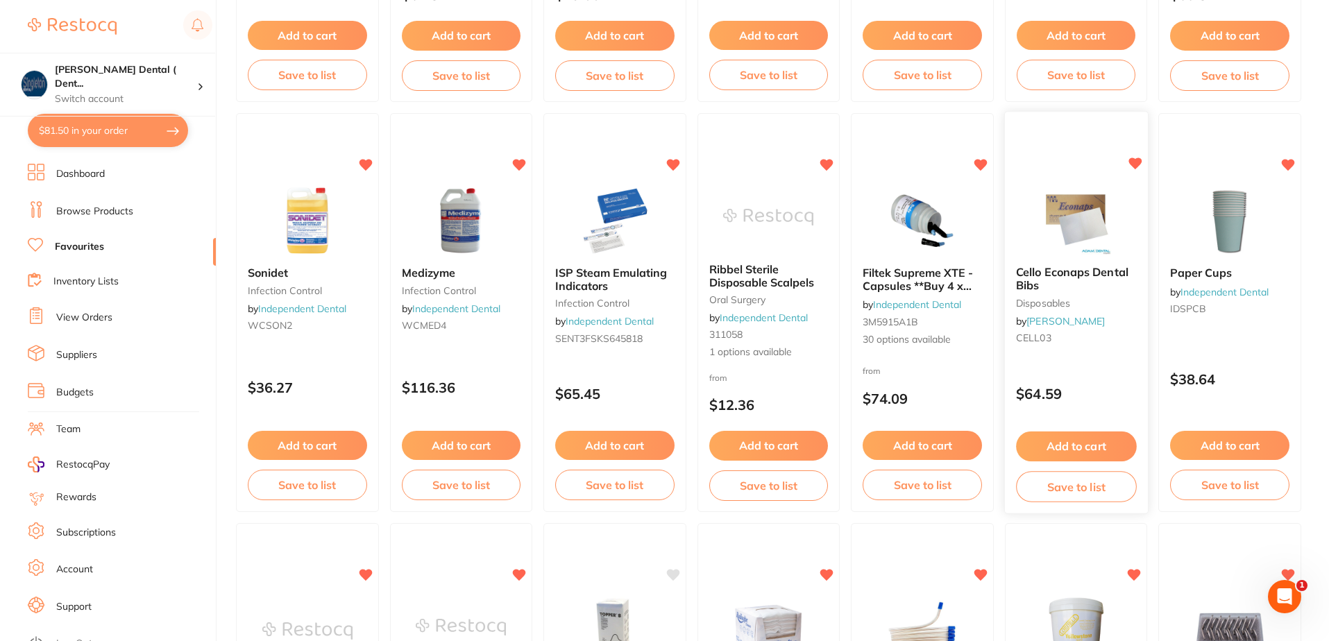
click at [1136, 163] on icon at bounding box center [1135, 164] width 13 height 12
click at [364, 163] on icon at bounding box center [366, 164] width 13 height 12
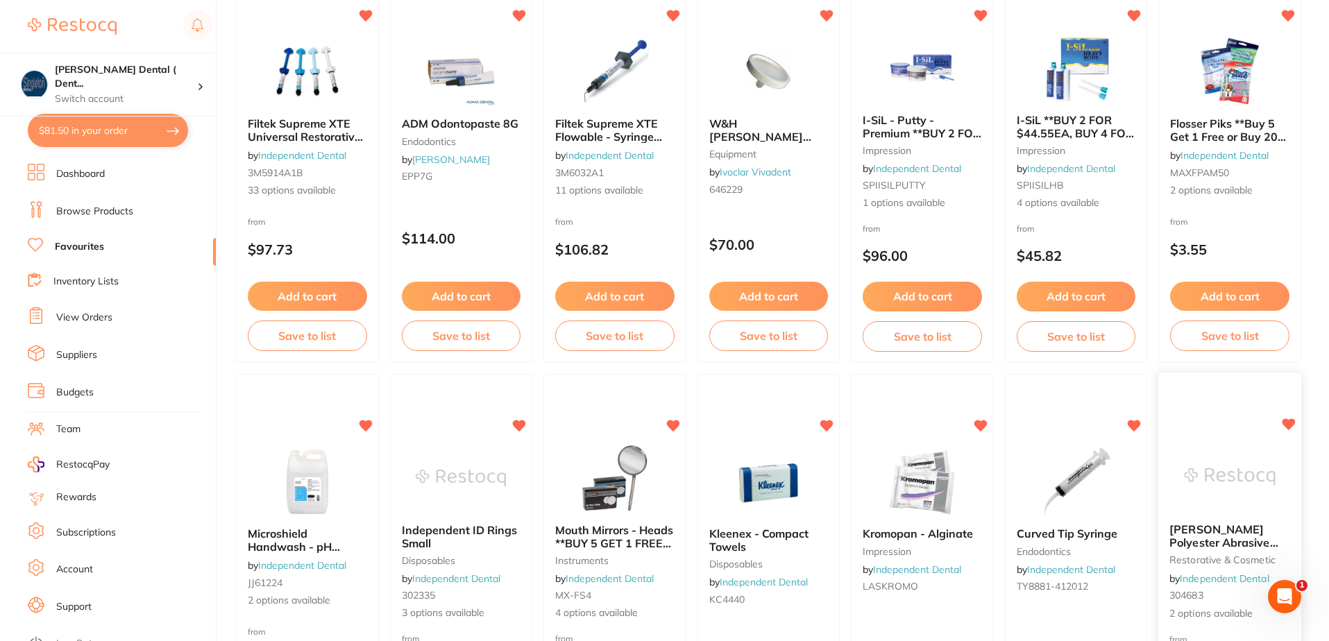
scroll to position [586, 0]
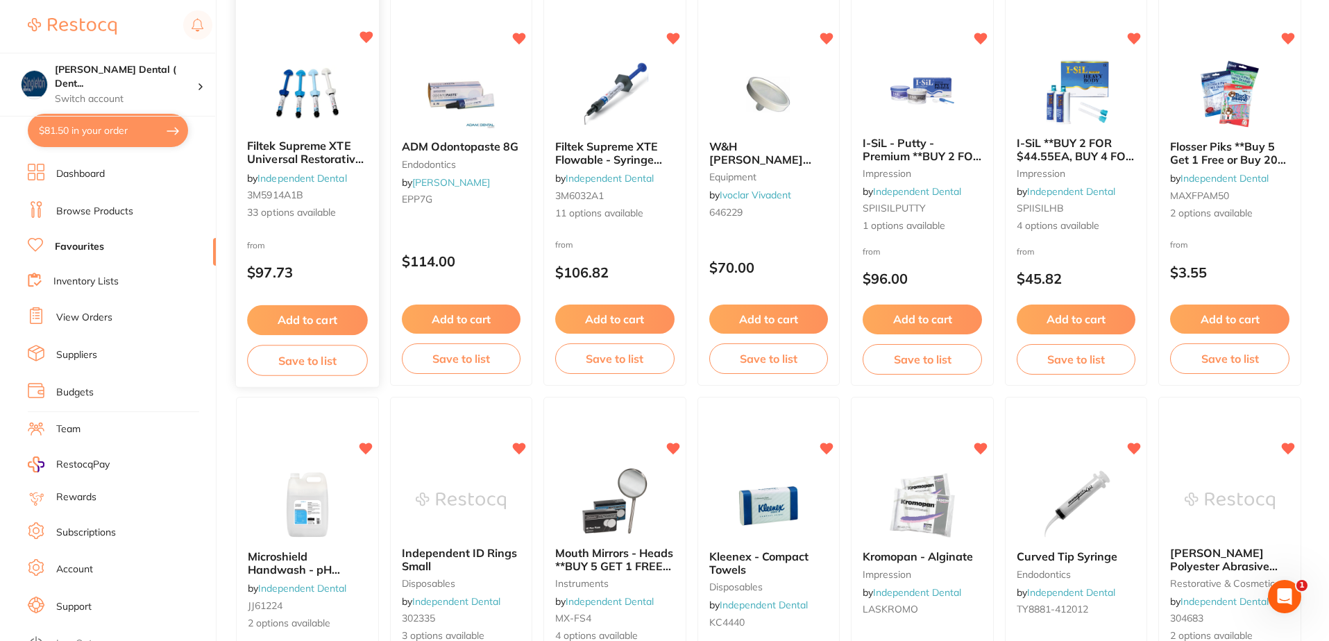
drag, startPoint x: 367, startPoint y: 36, endPoint x: 374, endPoint y: 46, distance: 11.9
click at [366, 36] on icon at bounding box center [366, 38] width 13 height 12
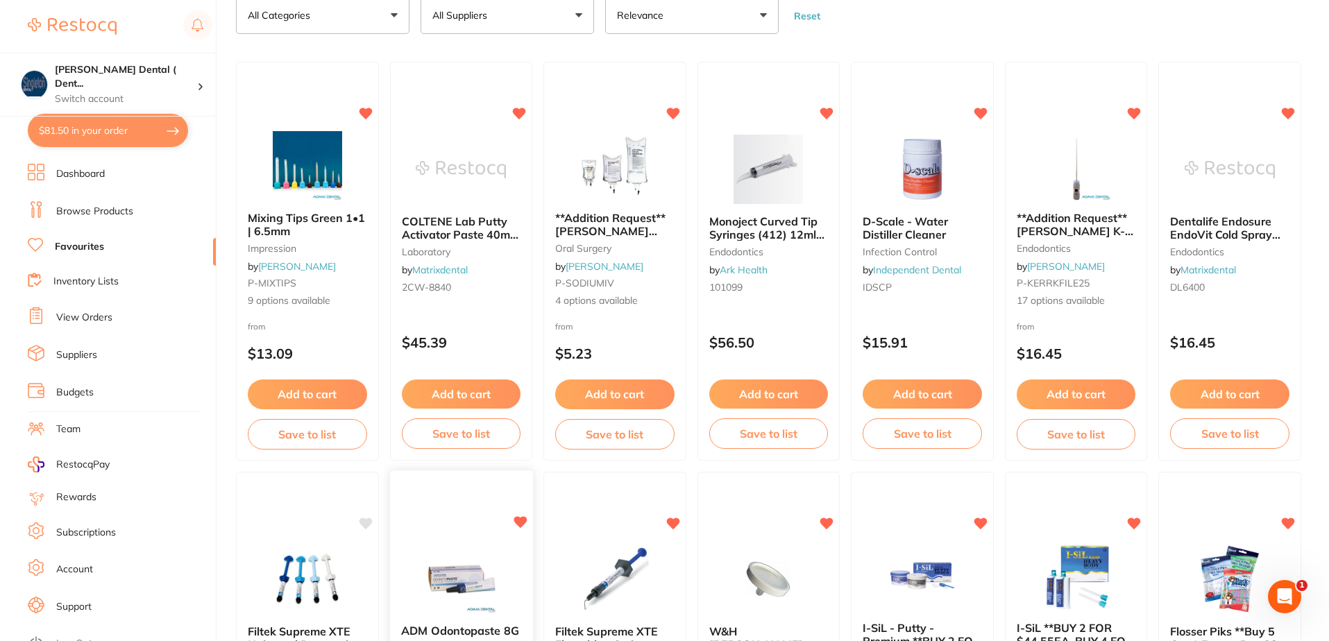
scroll to position [100, 0]
click at [981, 109] on icon at bounding box center [980, 114] width 13 height 12
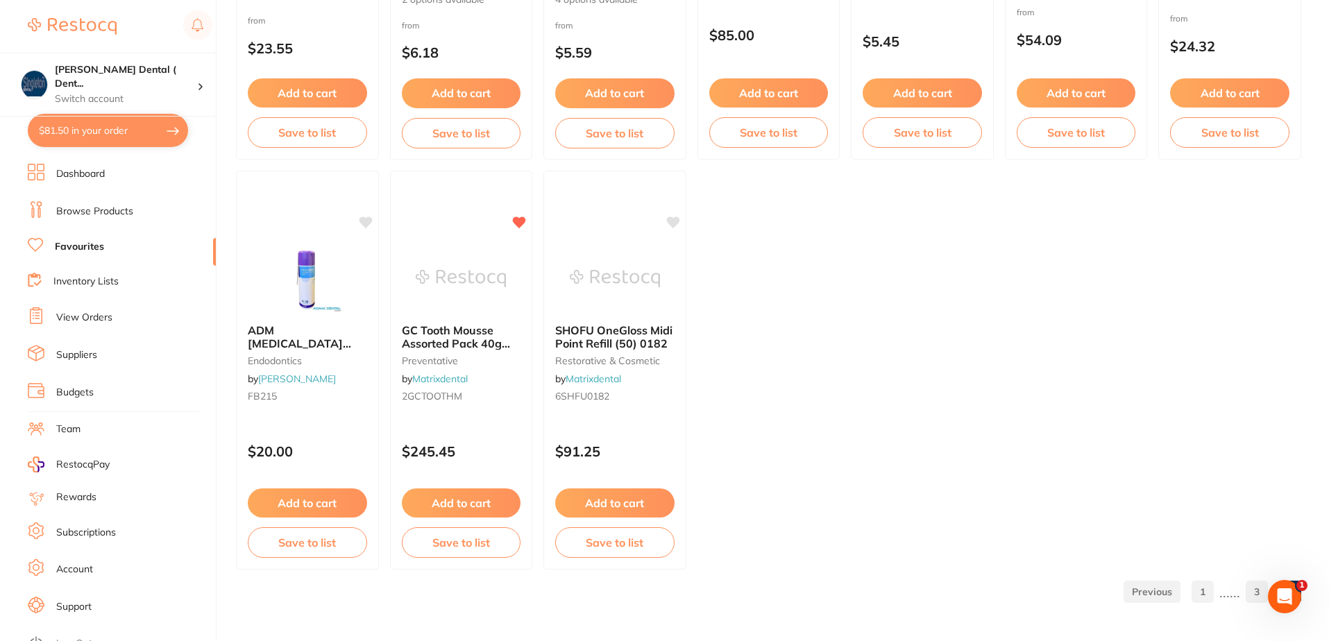
scroll to position [2043, 0]
click at [106, 172] on li "Dashboard" at bounding box center [122, 174] width 188 height 21
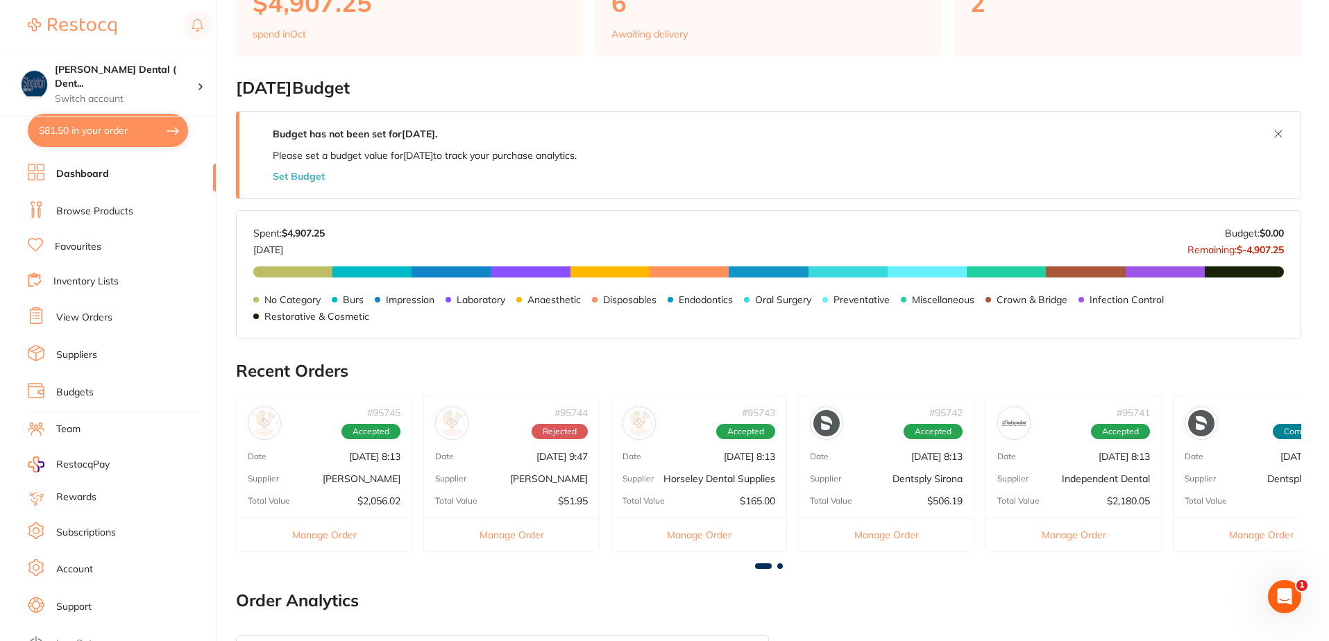
scroll to position [208, 0]
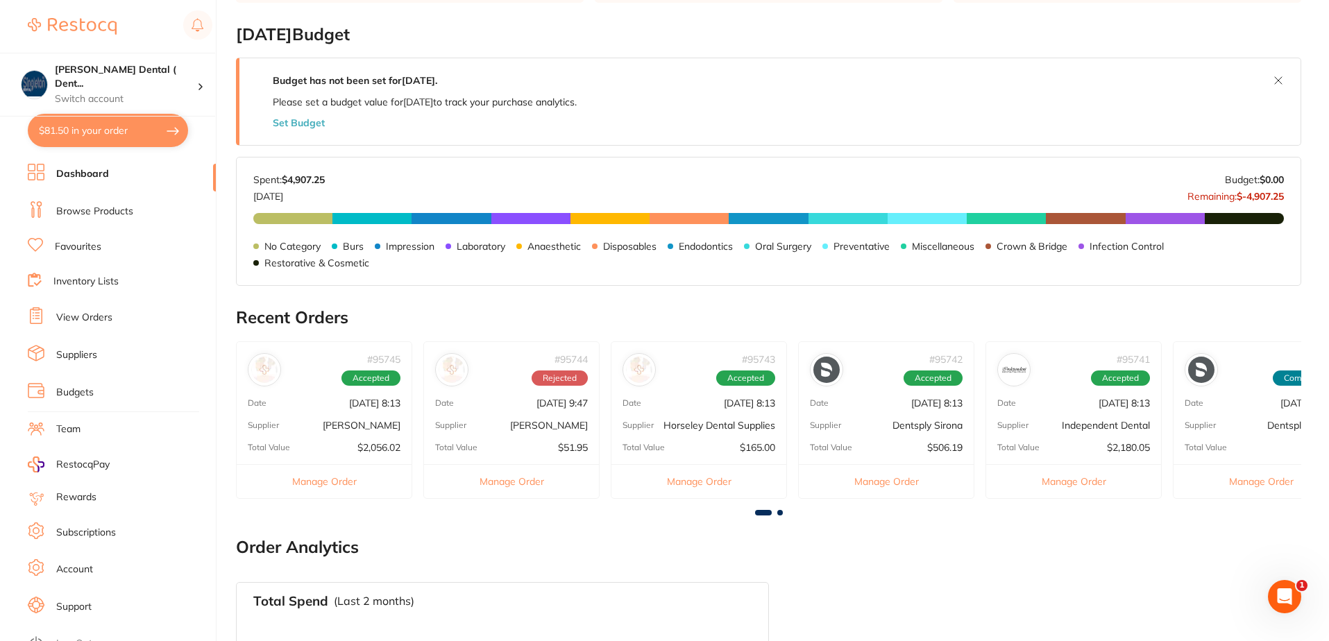
click at [77, 248] on link "Favourites" at bounding box center [78, 247] width 47 height 14
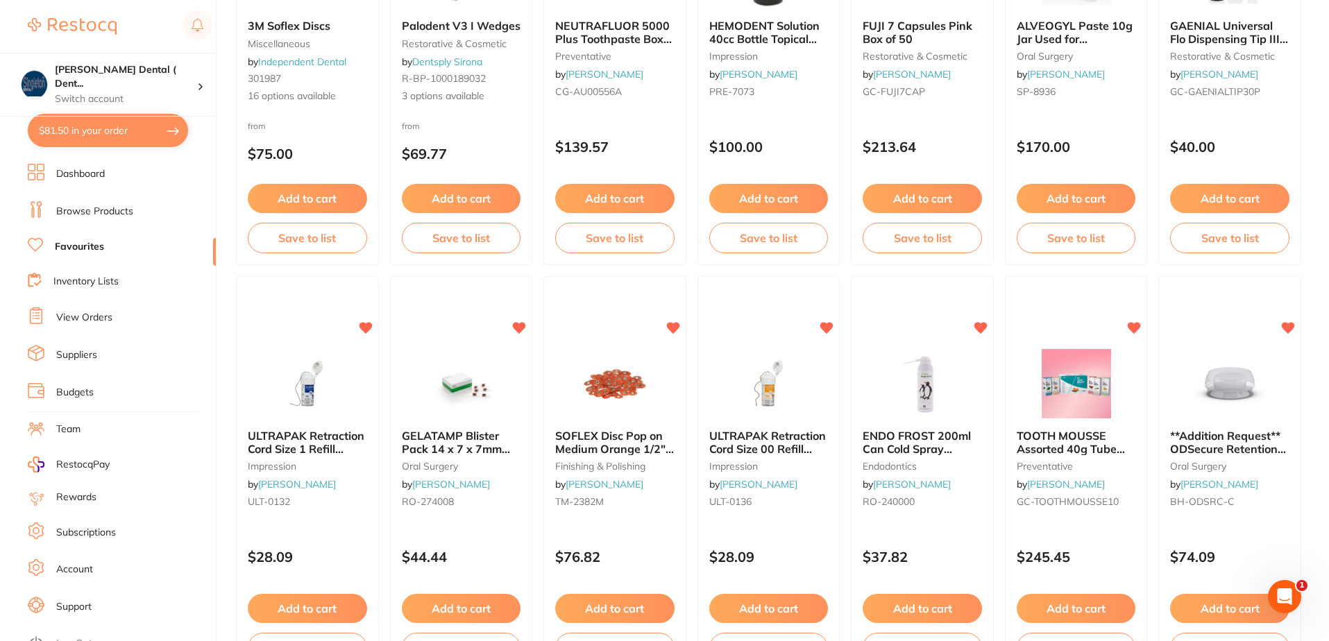
click at [133, 133] on button "$81.50 in your order" at bounding box center [108, 130] width 160 height 33
checkbox input "true"
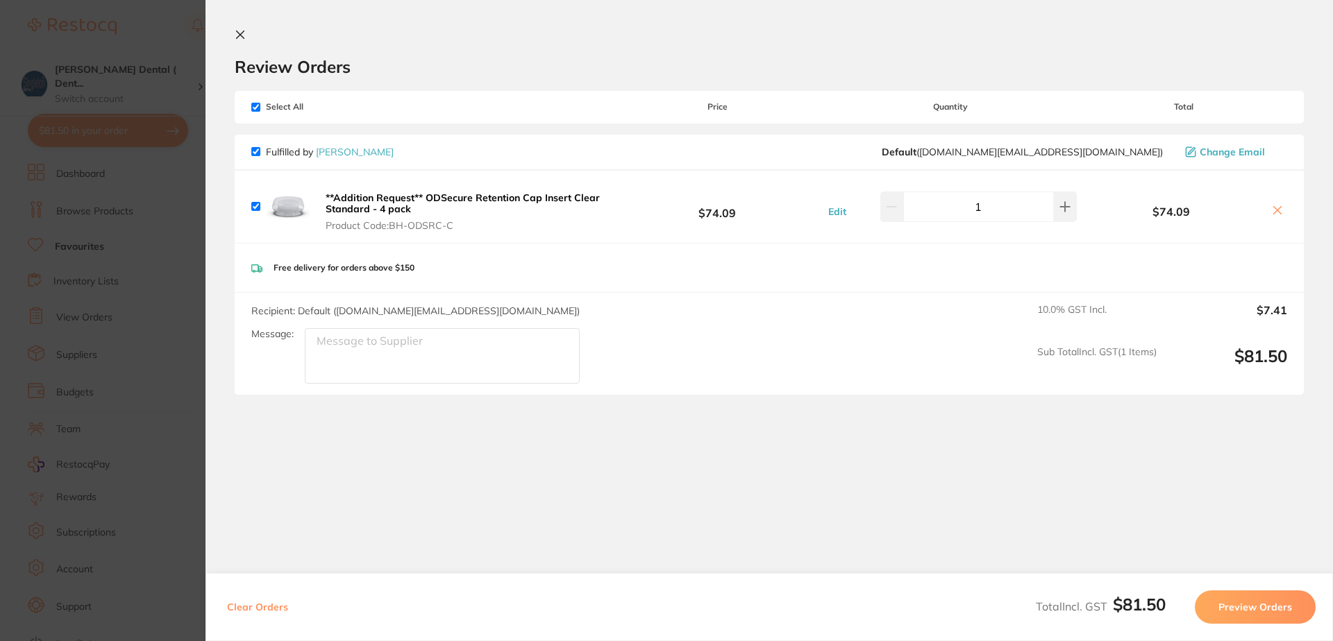
click at [1259, 607] on button "Preview Orders" at bounding box center [1255, 607] width 121 height 33
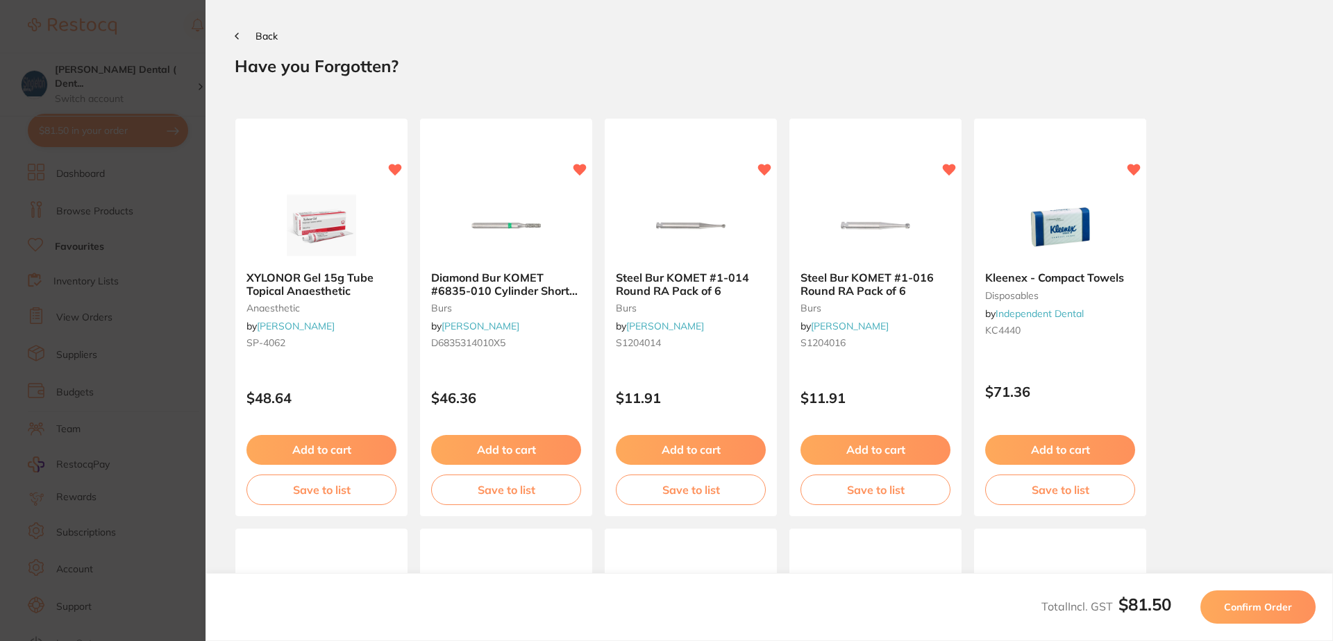
click at [267, 35] on span "Back" at bounding box center [266, 36] width 22 height 12
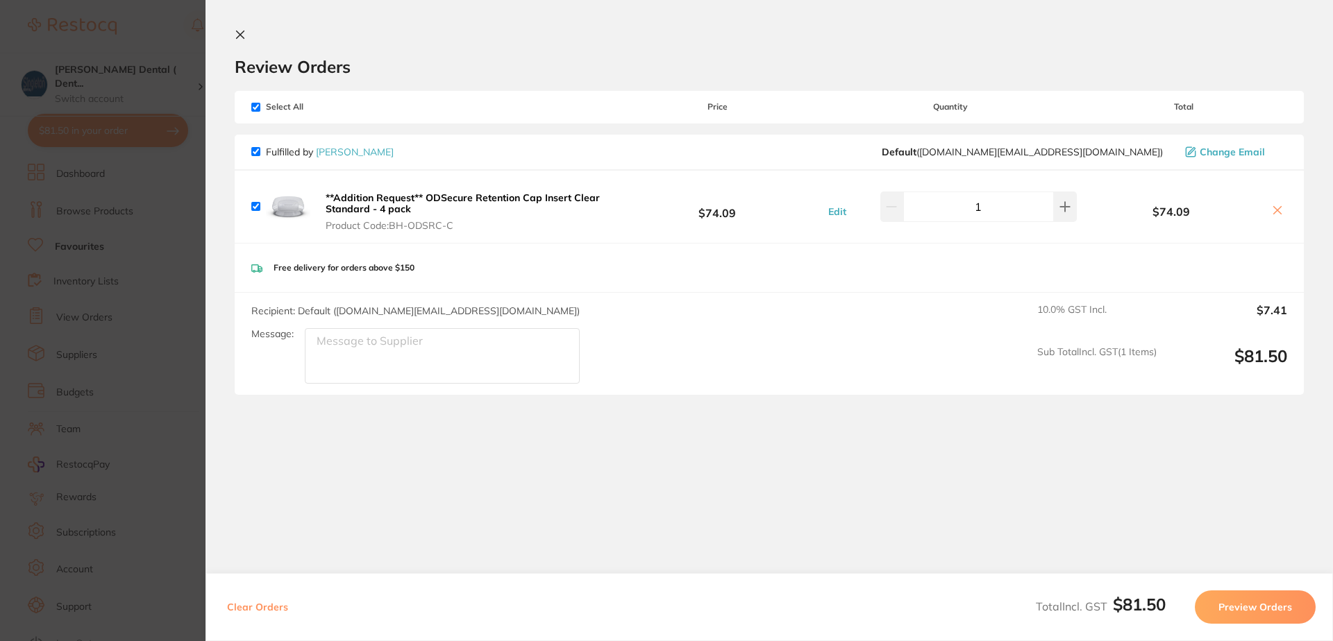
click at [240, 31] on icon at bounding box center [240, 34] width 11 height 11
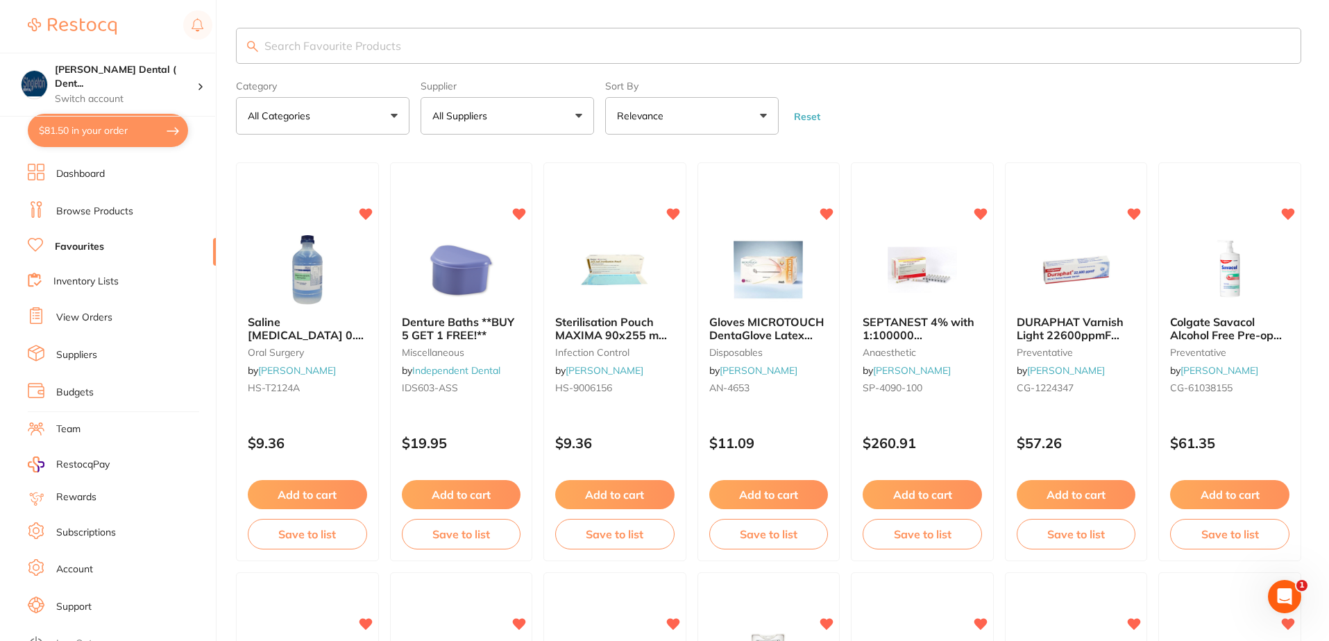
click at [431, 47] on input "search" at bounding box center [768, 46] width 1065 height 36
click at [102, 170] on link "Dashboard" at bounding box center [80, 174] width 49 height 14
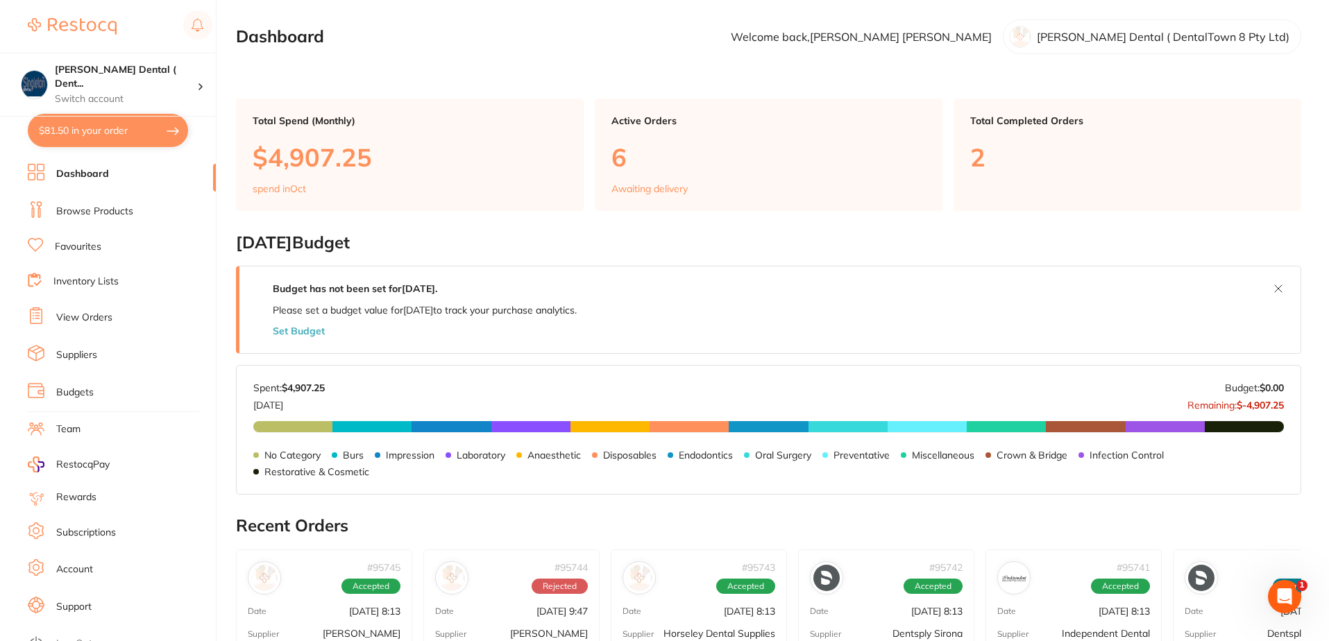
click at [87, 205] on link "Browse Products" at bounding box center [94, 212] width 77 height 14
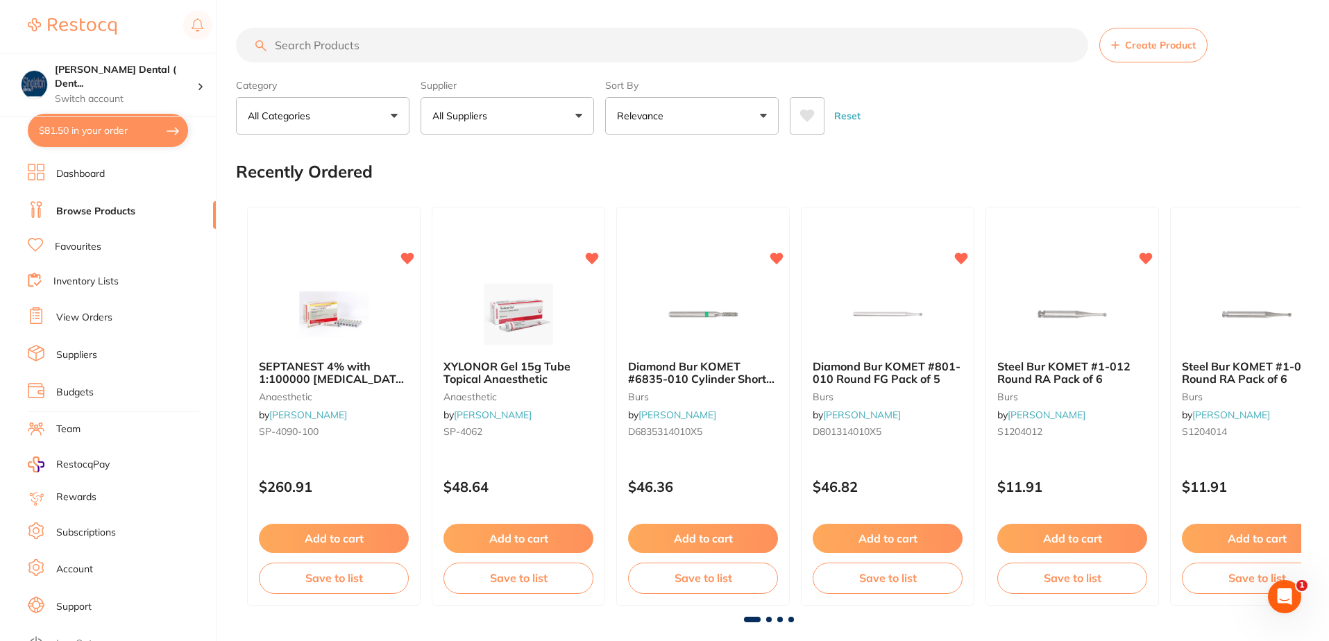
click at [354, 41] on input "search" at bounding box center [662, 45] width 852 height 35
click at [316, 35] on input "search" at bounding box center [662, 45] width 852 height 35
type input "surgical gowns"
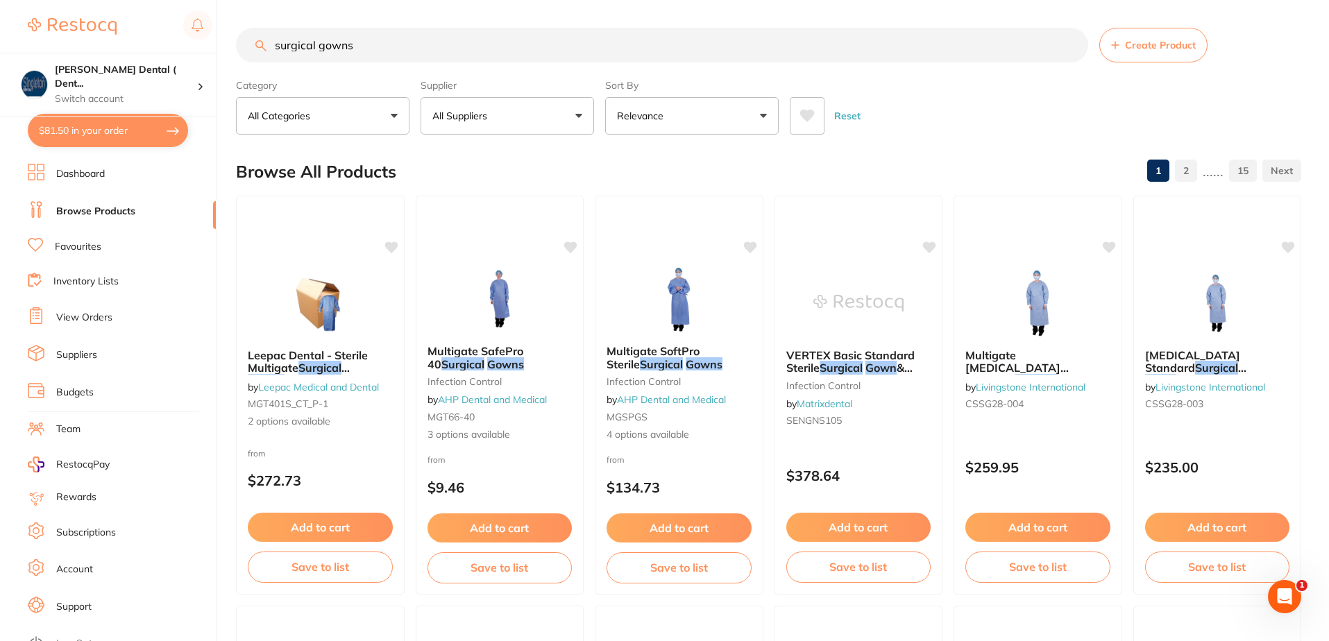
drag, startPoint x: 366, startPoint y: 48, endPoint x: 233, endPoint y: 53, distance: 133.4
click at [243, 51] on input "surgical gowns" at bounding box center [662, 45] width 852 height 35
click at [116, 130] on button "$81.50 in your order" at bounding box center [108, 130] width 160 height 33
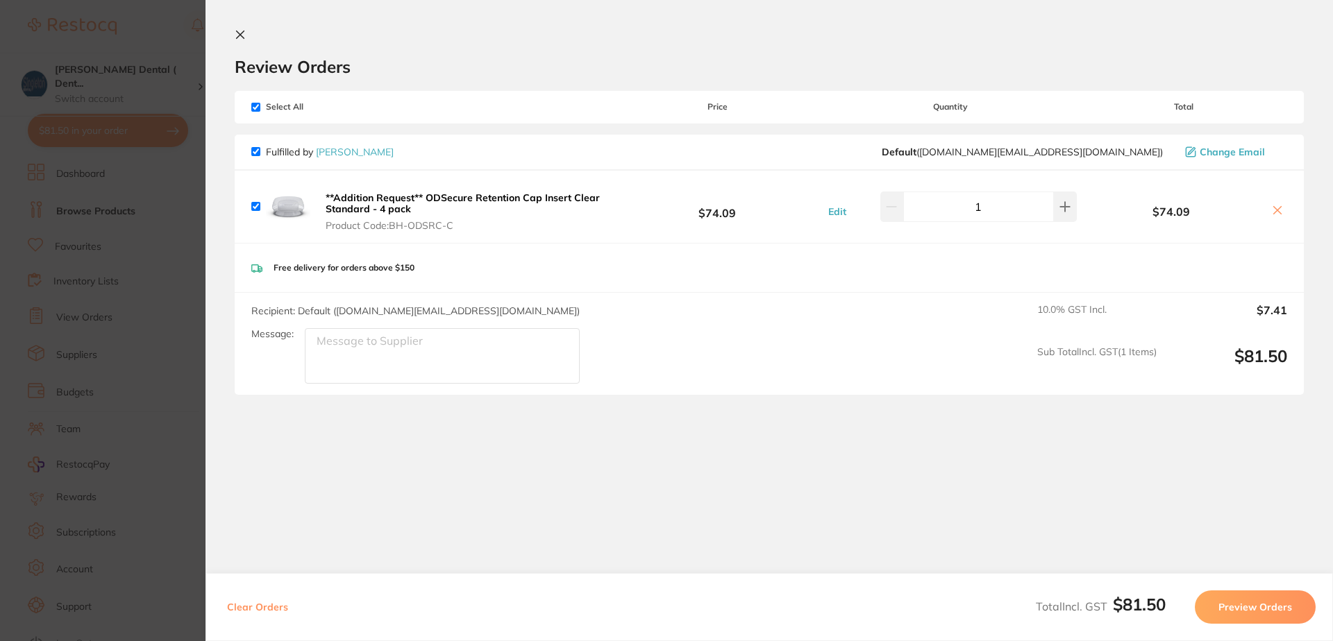
click at [1292, 605] on button "Preview Orders" at bounding box center [1255, 607] width 121 height 33
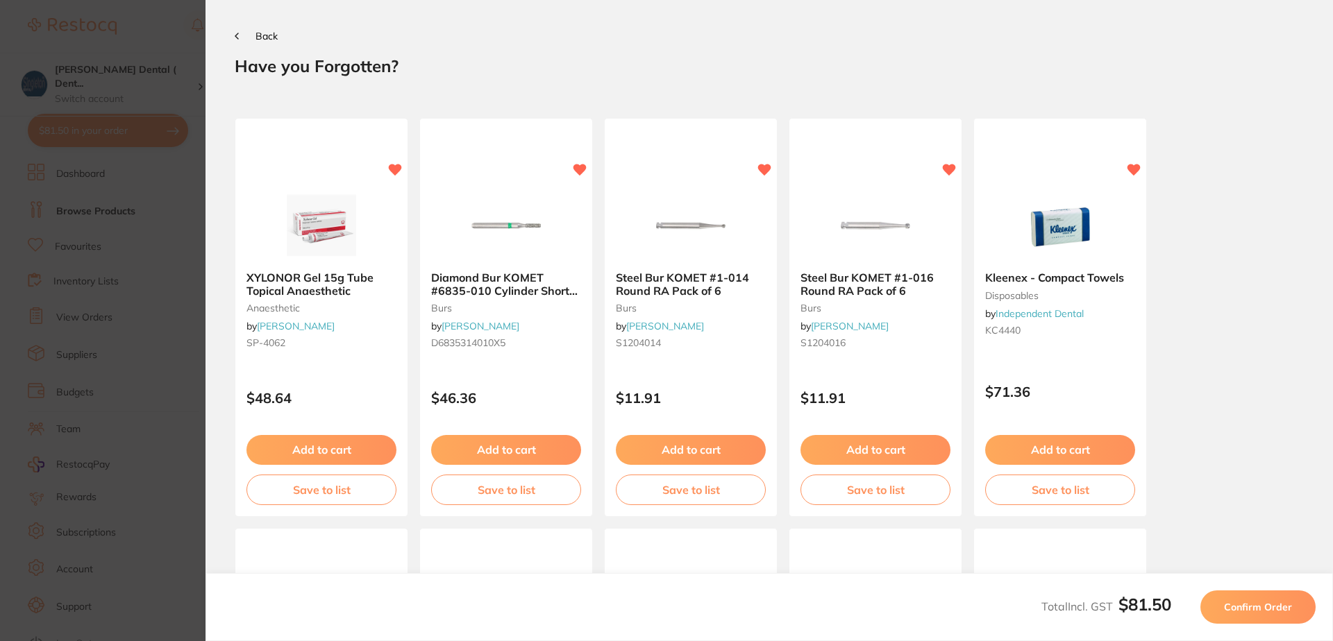
click at [1267, 604] on span "Confirm Order" at bounding box center [1258, 607] width 68 height 12
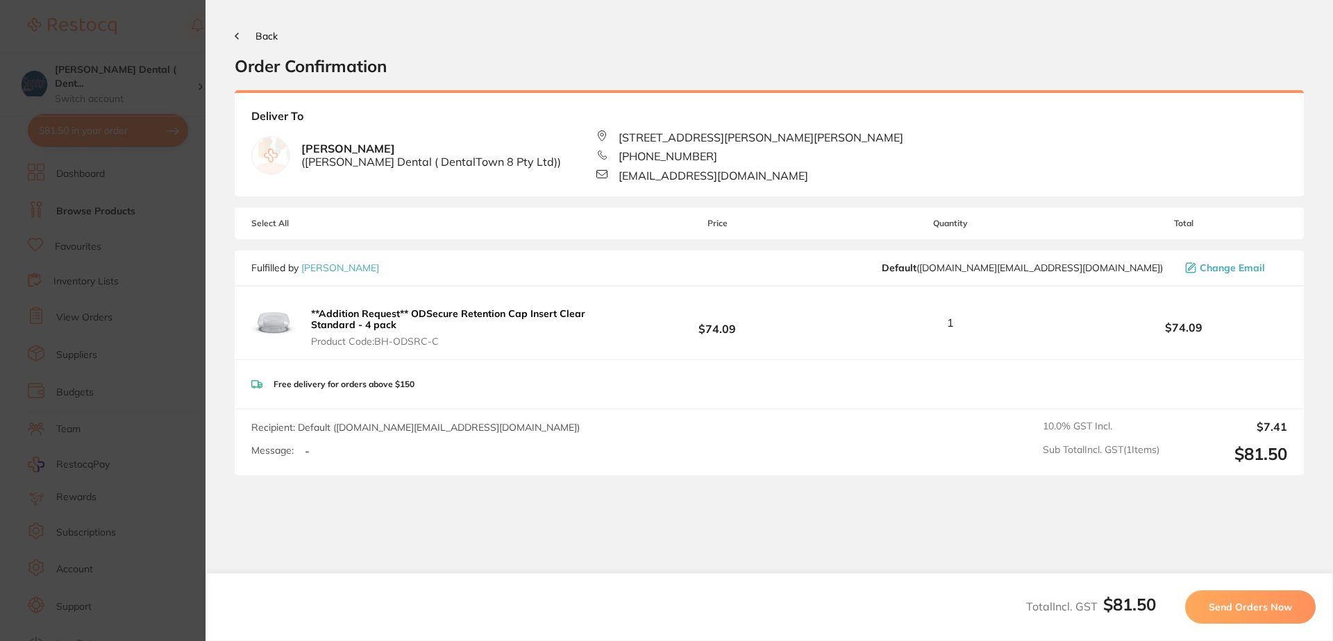
click at [1254, 603] on span "Send Orders Now" at bounding box center [1249, 607] width 83 height 12
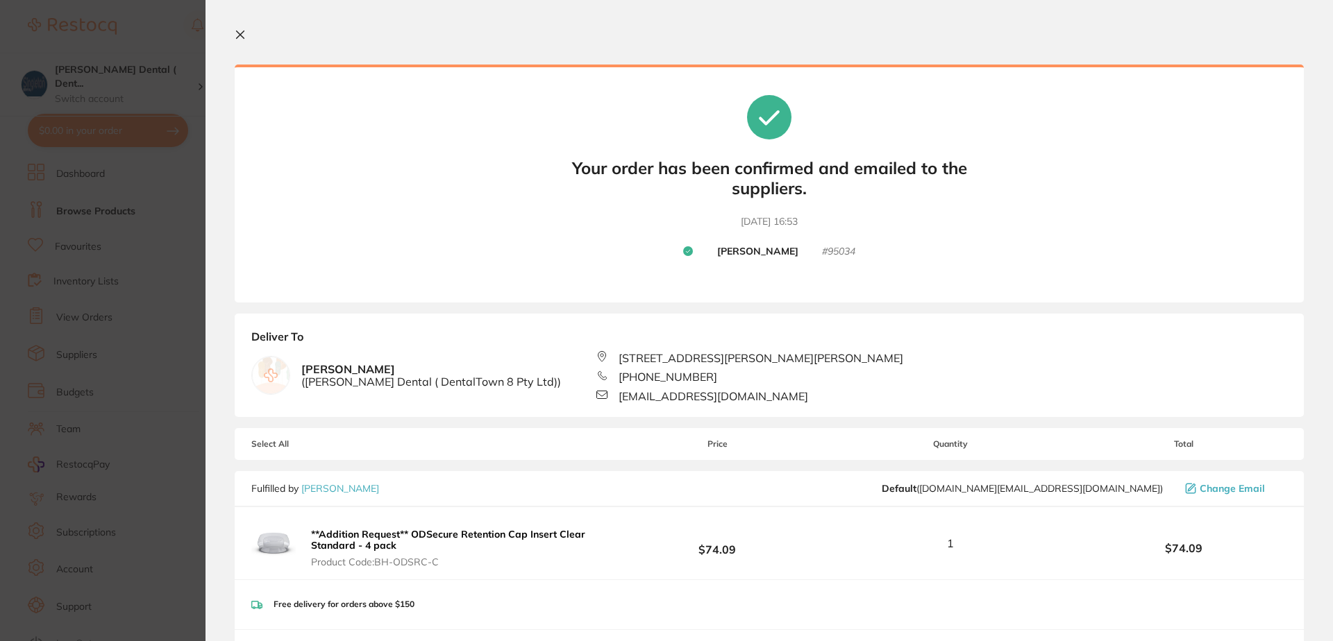
click at [242, 33] on icon at bounding box center [241, 35] width 8 height 8
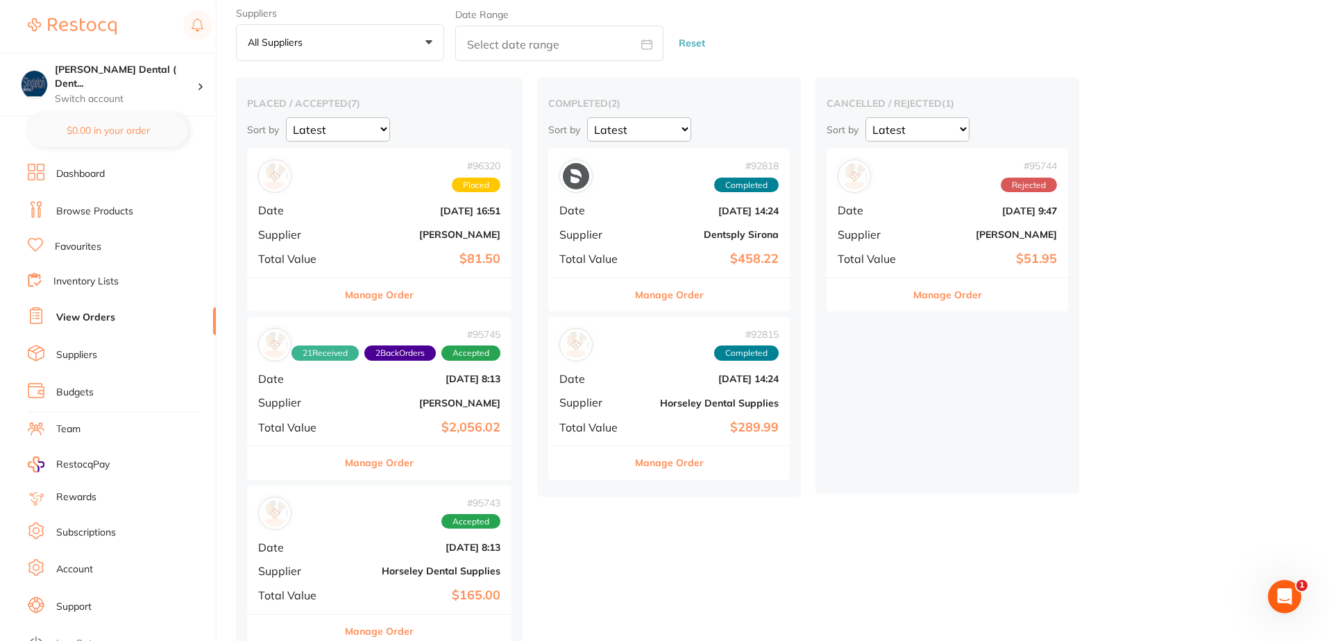
scroll to position [69, 0]
